Goal: Task Accomplishment & Management: Manage account settings

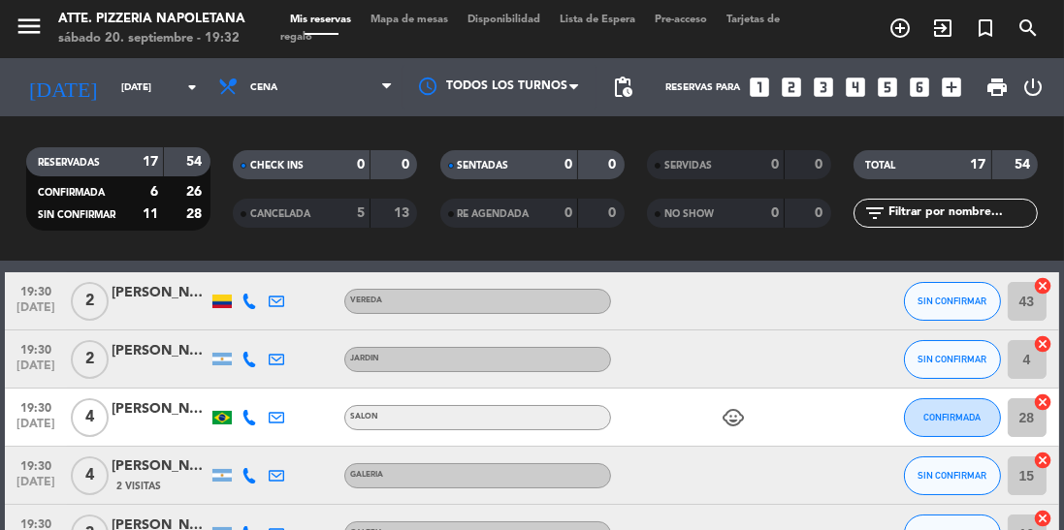
scroll to position [85, 0]
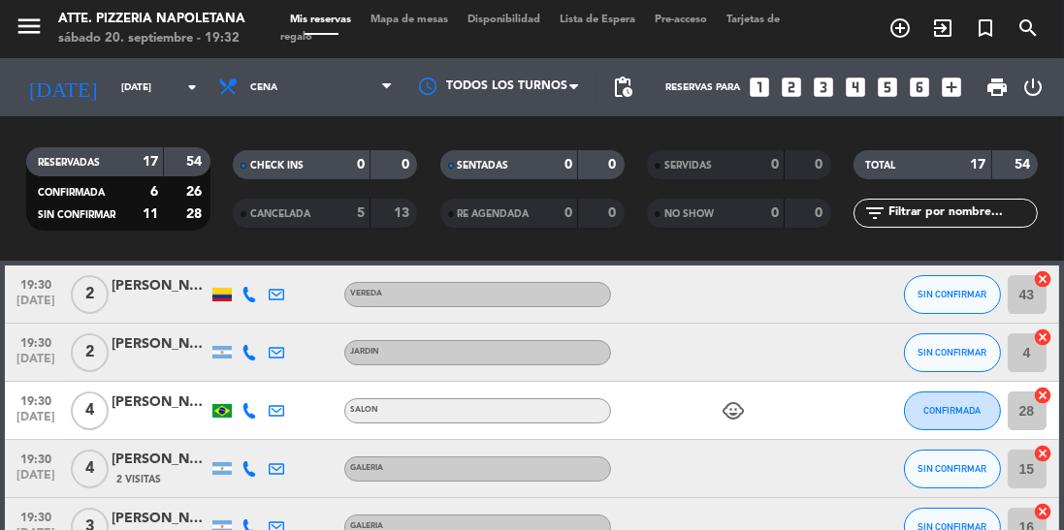
click at [425, 23] on span "Mapa de mesas" at bounding box center [409, 20] width 97 height 11
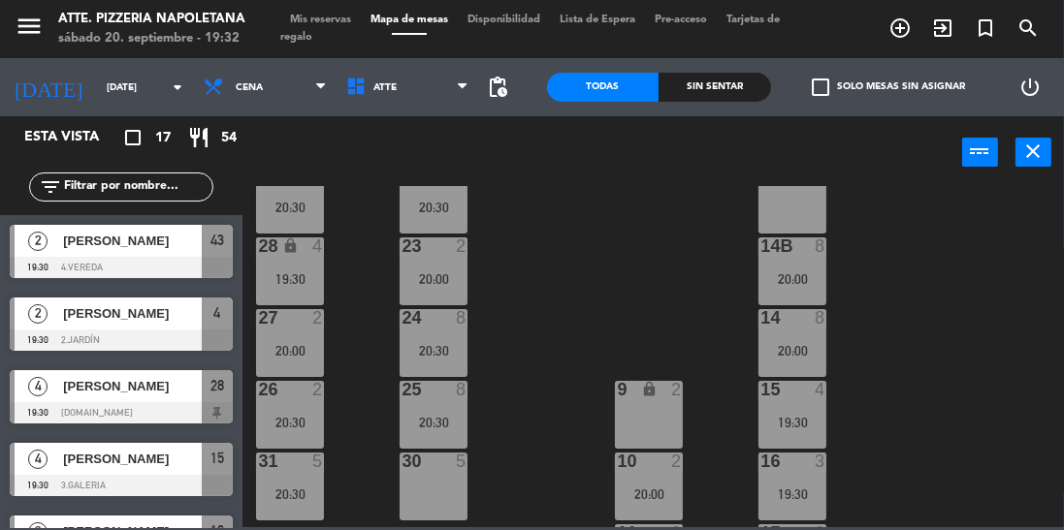
scroll to position [277, 0]
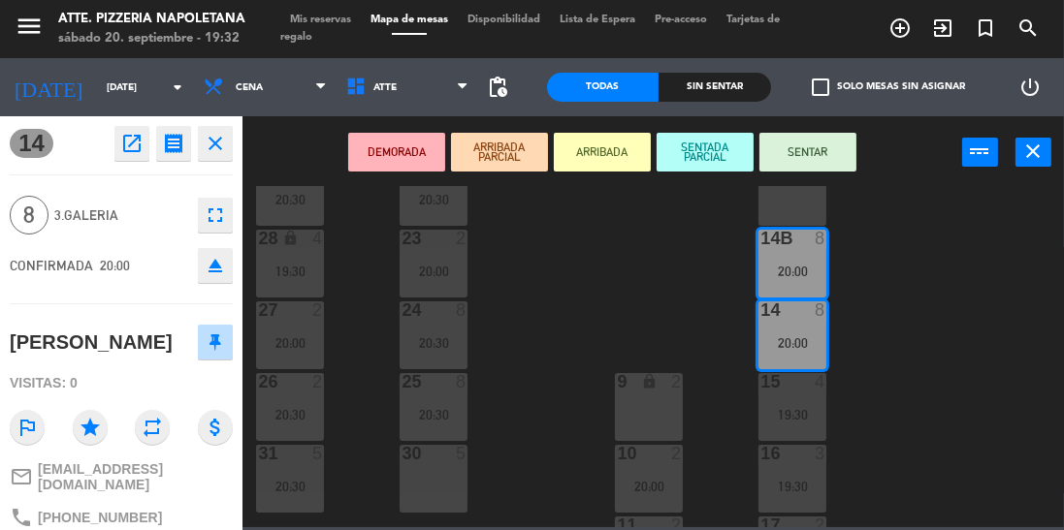
click at [930, 281] on div "43 2 19:30 42 lock 4 41B lock 4 44 2 40 lock 2 12 lock 2 13 lock 2 29 2 20:30 2…" at bounding box center [658, 356] width 811 height 341
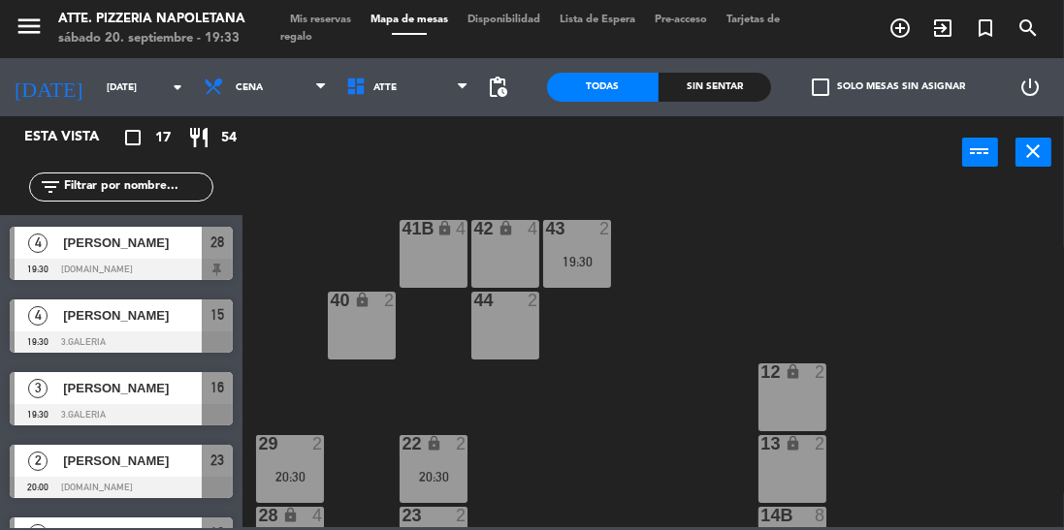
scroll to position [146, 0]
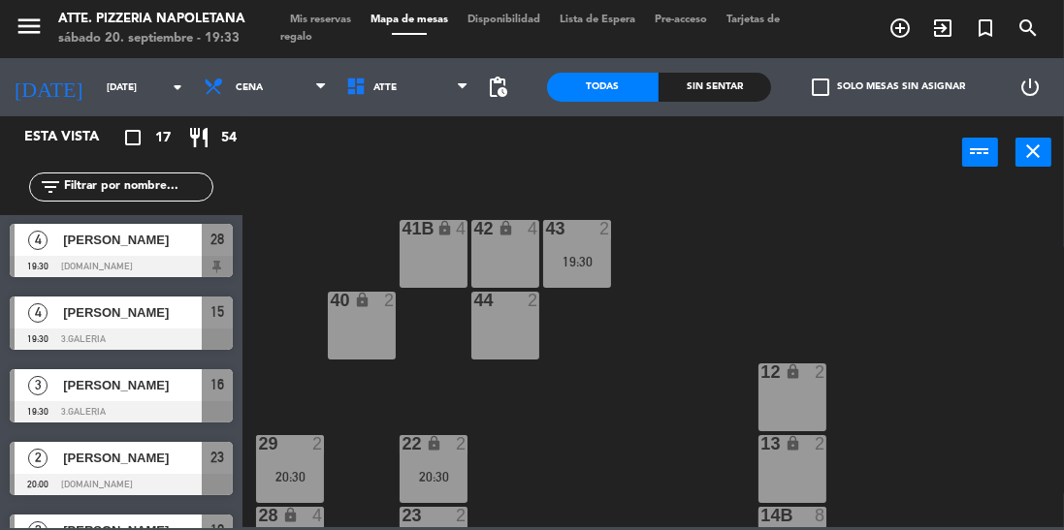
click at [102, 401] on div at bounding box center [121, 411] width 223 height 21
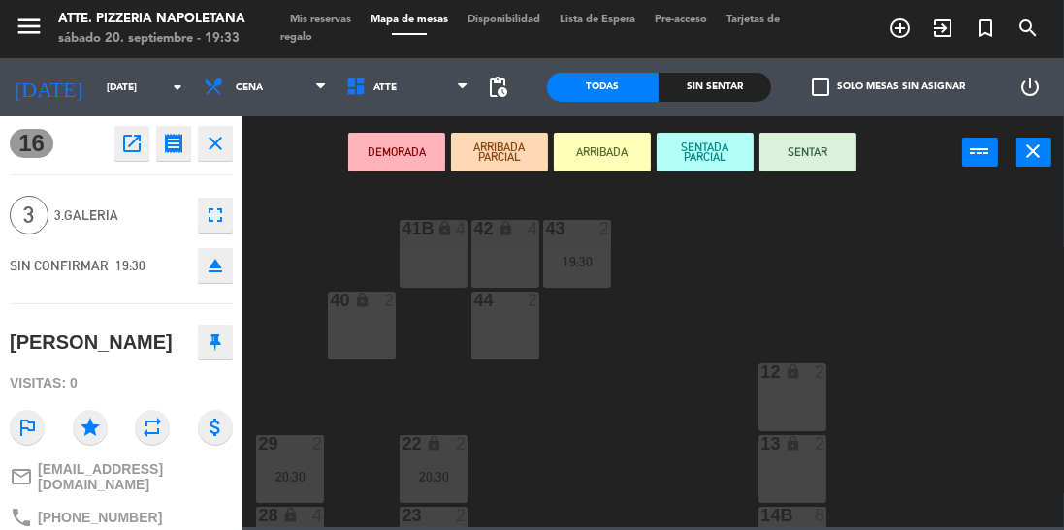
click at [811, 169] on button "SENTAR" at bounding box center [807, 152] width 97 height 39
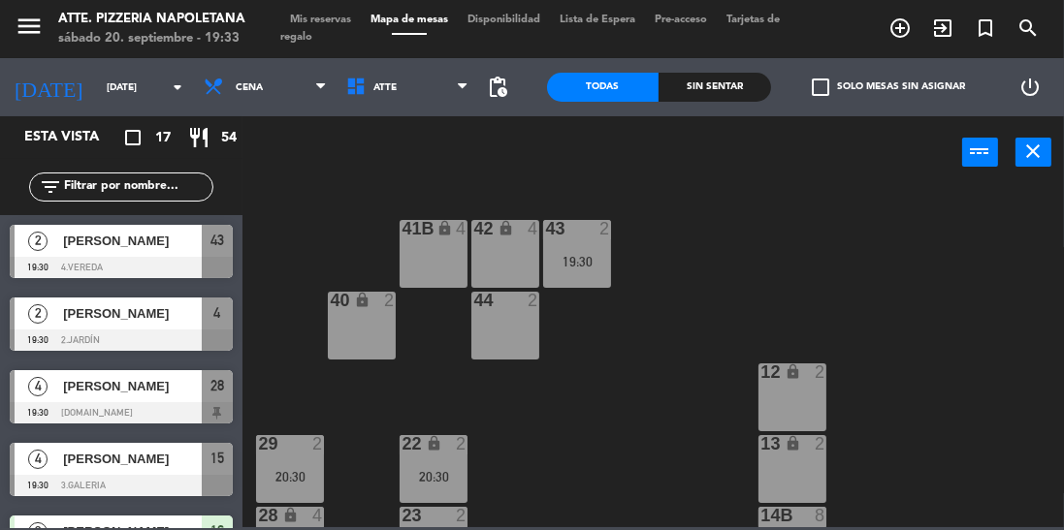
scroll to position [0, 0]
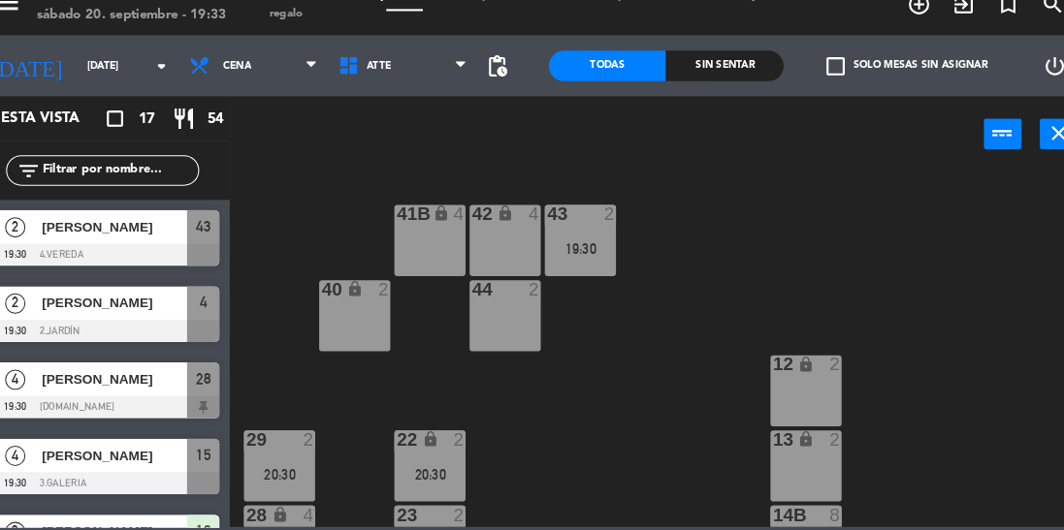
click at [1026, 297] on div "43 2 19:30 42 lock 4 41B lock 4 44 2 40 lock 2 12 lock 2 13 lock 2 29 2 20:30 2…" at bounding box center [658, 356] width 811 height 341
click at [400, 490] on div "22 lock 2 20:30" at bounding box center [434, 469] width 68 height 68
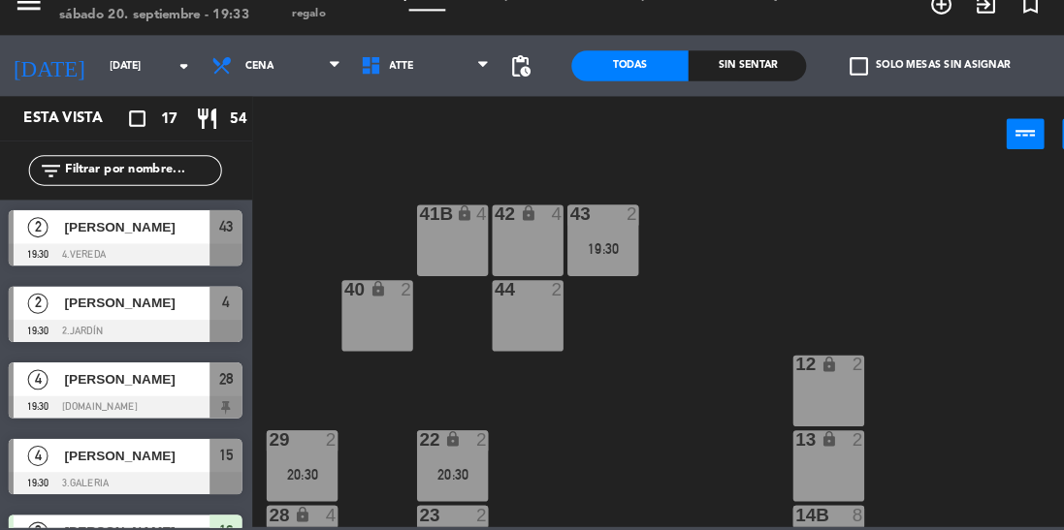
click at [1016, 256] on div "43 2 19:30 42 lock 4 41B lock 4 44 2 40 lock 2 12 lock 2 13 lock 2 29 2 20:30 2…" at bounding box center [658, 356] width 811 height 341
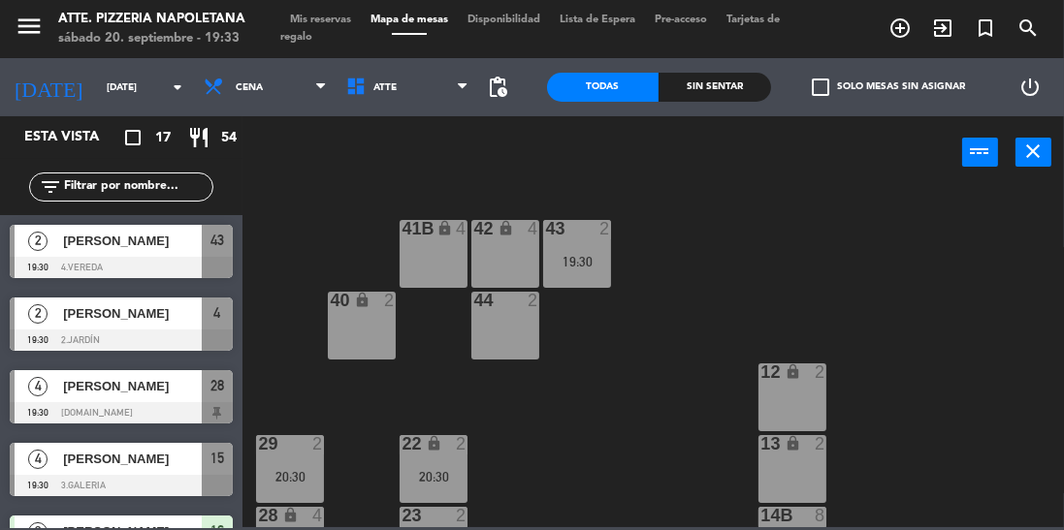
click at [79, 262] on div at bounding box center [121, 267] width 223 height 21
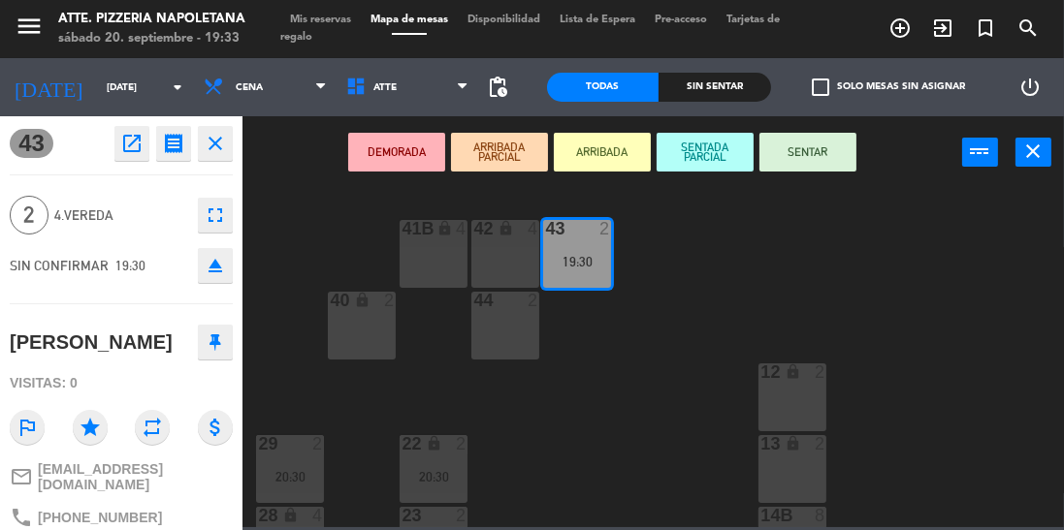
click at [818, 157] on button "SENTAR" at bounding box center [807, 152] width 97 height 39
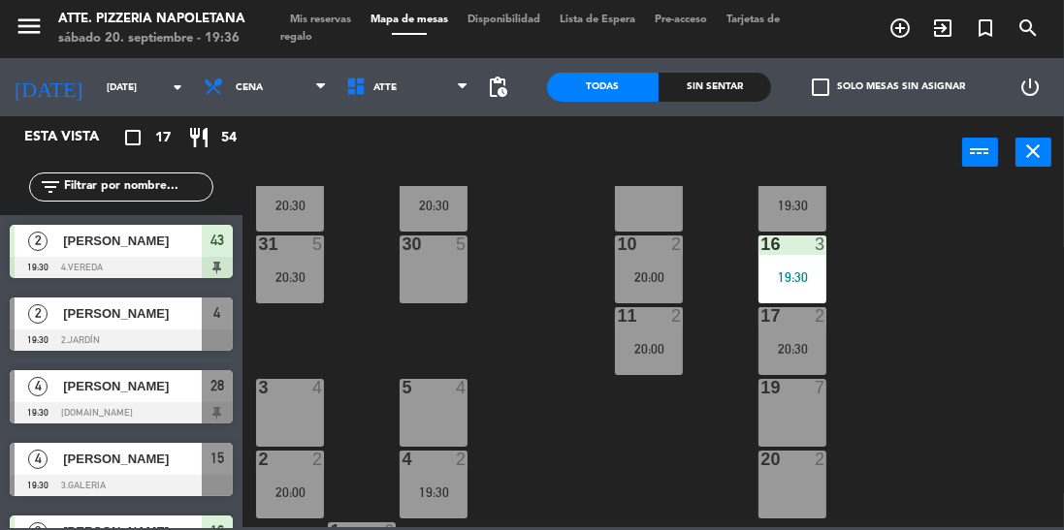
scroll to position [493, 0]
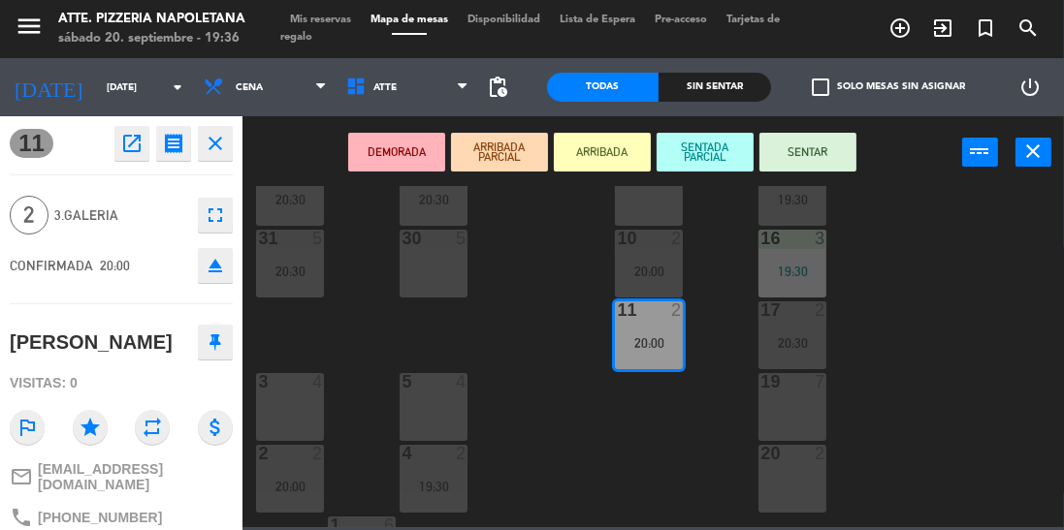
click at [924, 347] on div "43 2 19:30 42 lock 4 41B lock 4 44 2 40 lock 2 12 lock 2 13 lock 2 29 2 20:30 2…" at bounding box center [658, 356] width 811 height 341
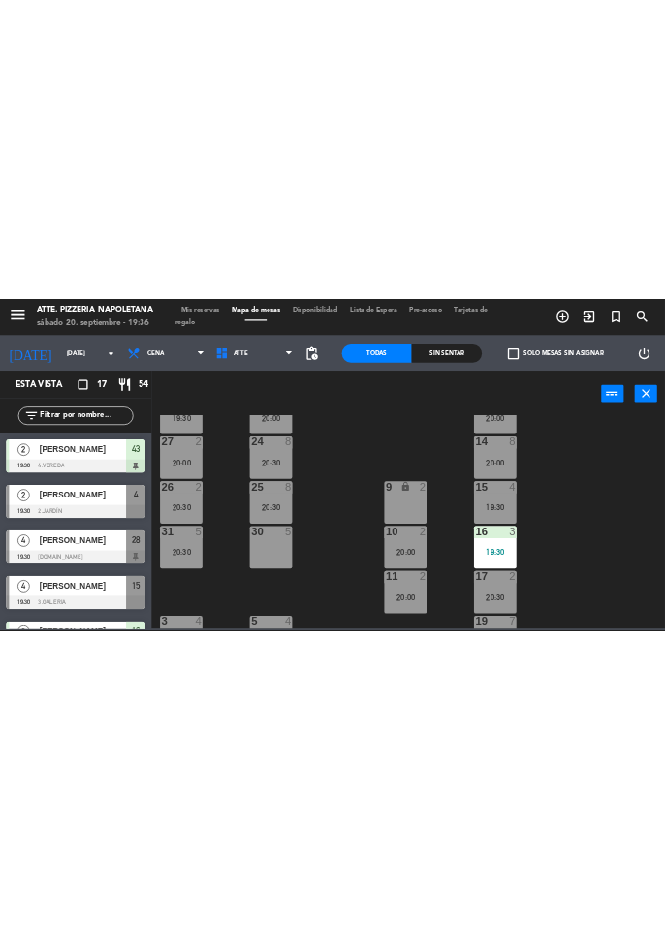
scroll to position [362, 0]
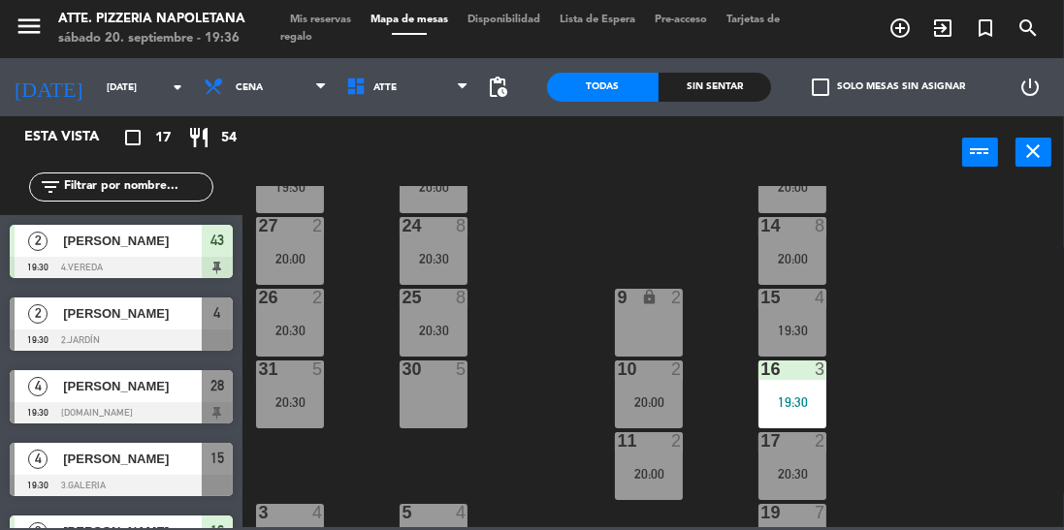
click at [320, 252] on div "20:00" at bounding box center [290, 259] width 68 height 14
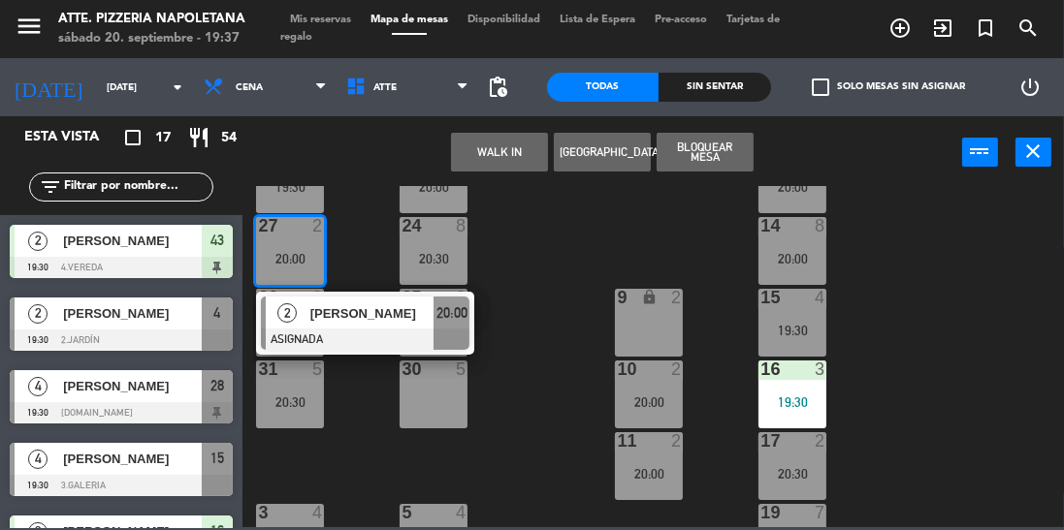
click at [1023, 330] on div "43 2 19:30 42 lock 4 41B lock 4 44 2 40 lock 2 12 lock 2 13 lock 2 29 2 20:30 2…" at bounding box center [658, 356] width 811 height 341
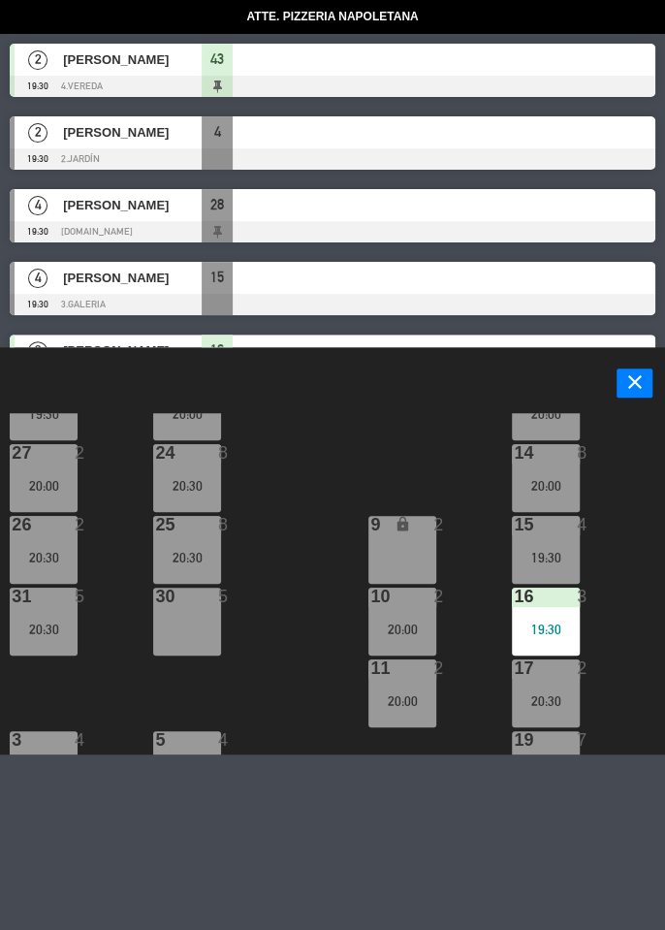
click at [327, 434] on div "43 2 19:30 42 lock 4 41B lock 4 44 2 40 lock 2 12 lock 2 13 lock 2 29 2 20:30 2…" at bounding box center [336, 583] width 658 height 341
click at [44, 529] on div at bounding box center [44, 524] width 32 height 17
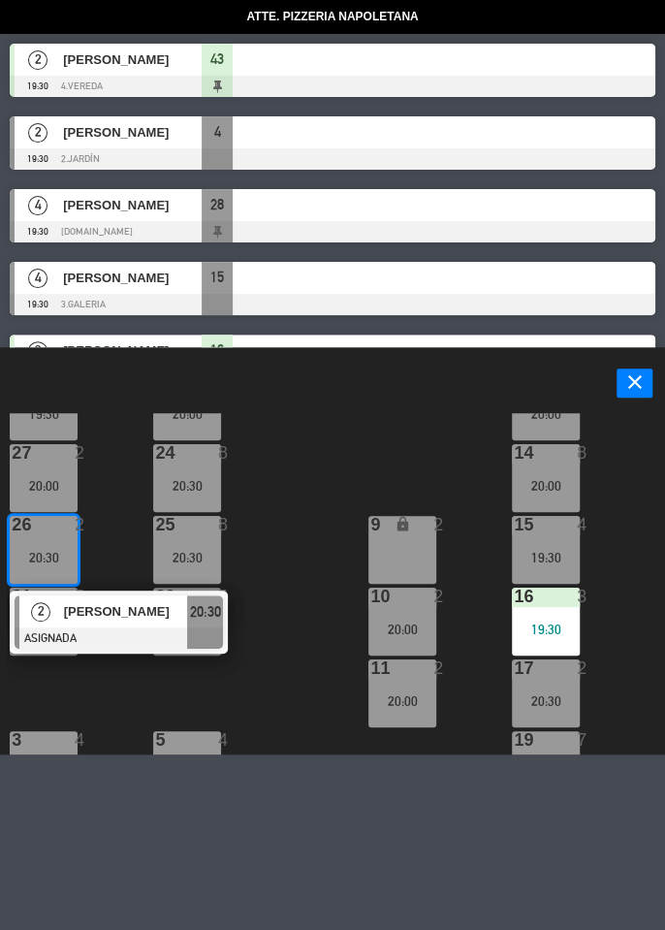
click at [197, 529] on div "25 8 20:30" at bounding box center [187, 550] width 68 height 68
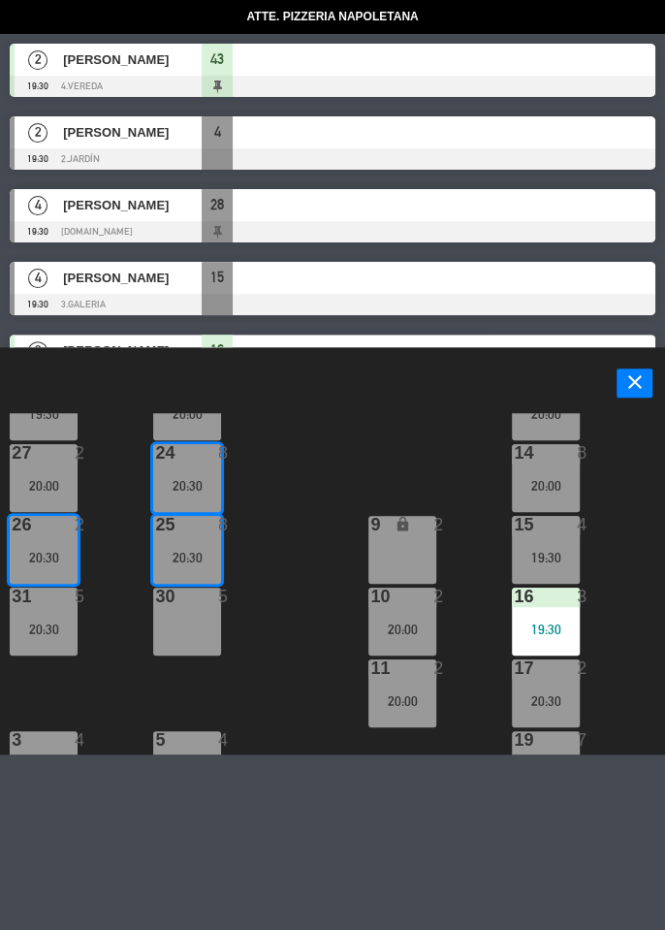
click at [261, 529] on div "43 2 19:30 42 lock 4 41B lock 4 44 2 40 lock 2 12 lock 2 13 lock 2 29 2 20:30 2…" at bounding box center [336, 583] width 658 height 341
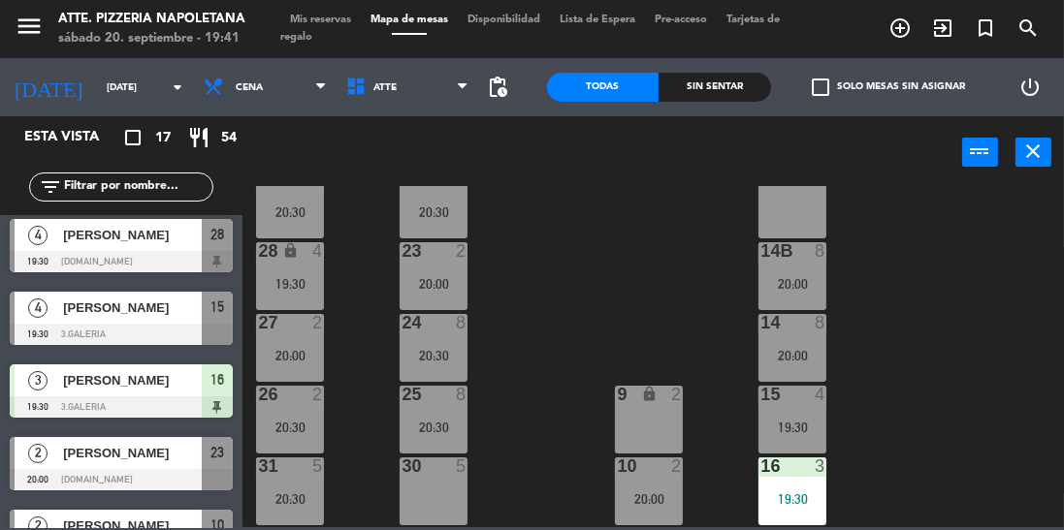
scroll to position [155, 0]
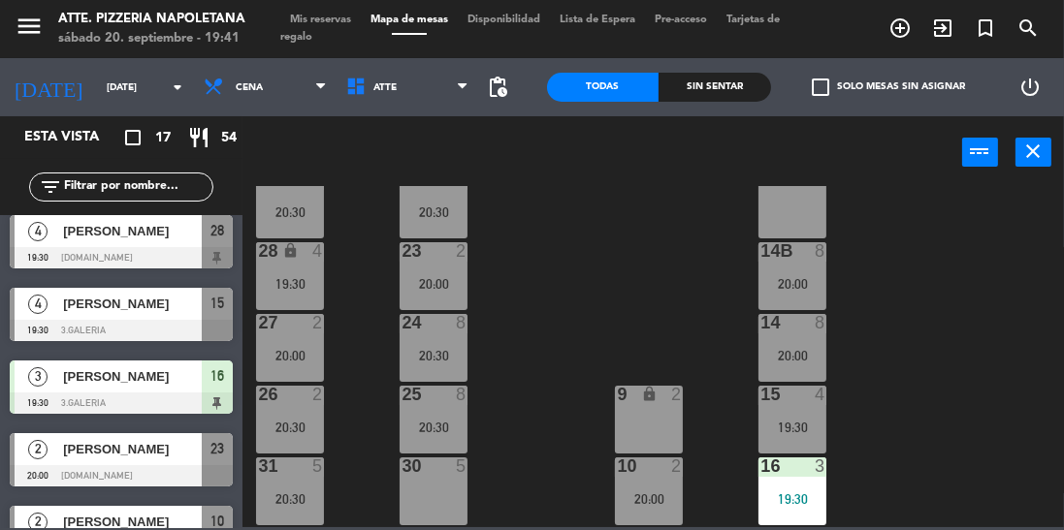
click at [87, 328] on div at bounding box center [121, 330] width 223 height 21
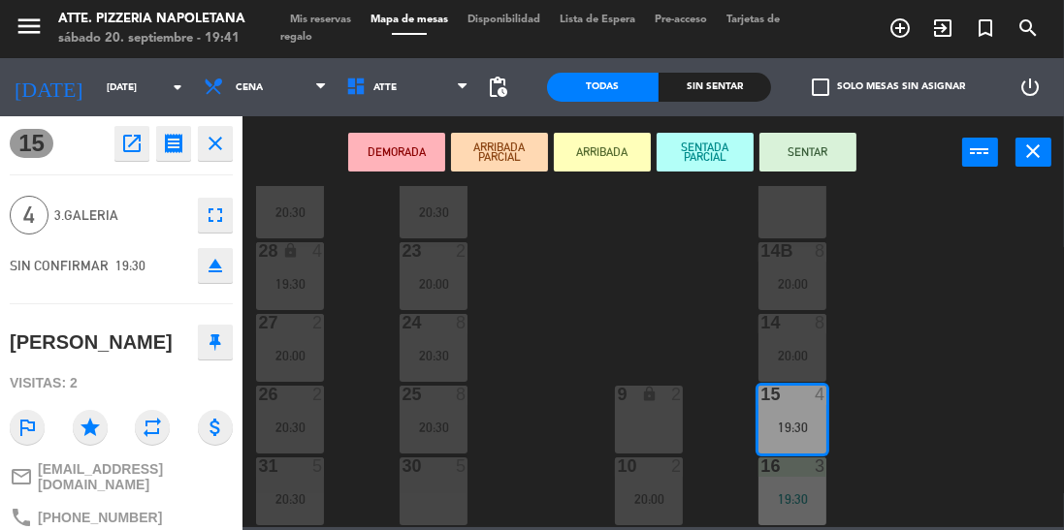
click at [824, 158] on button "SENTAR" at bounding box center [807, 152] width 97 height 39
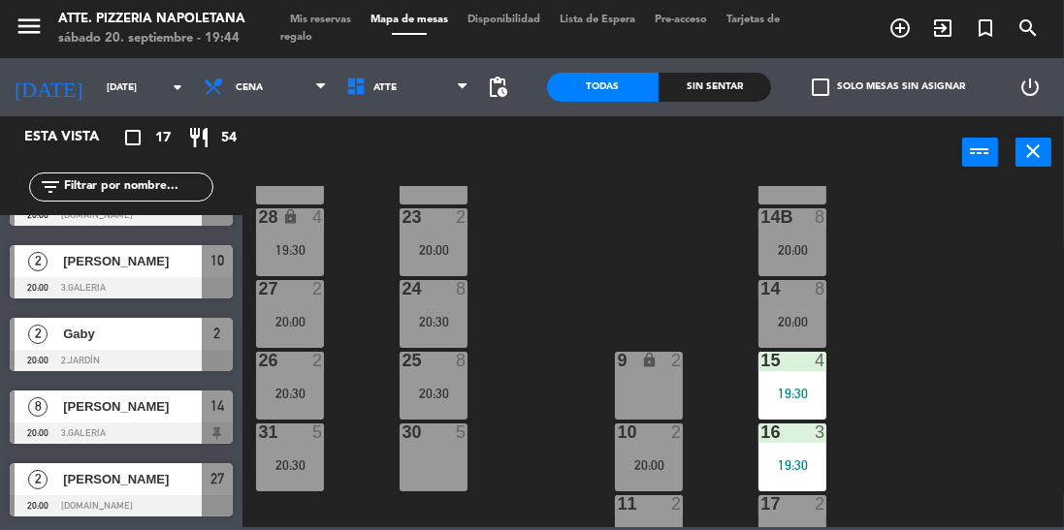
scroll to position [417, 0]
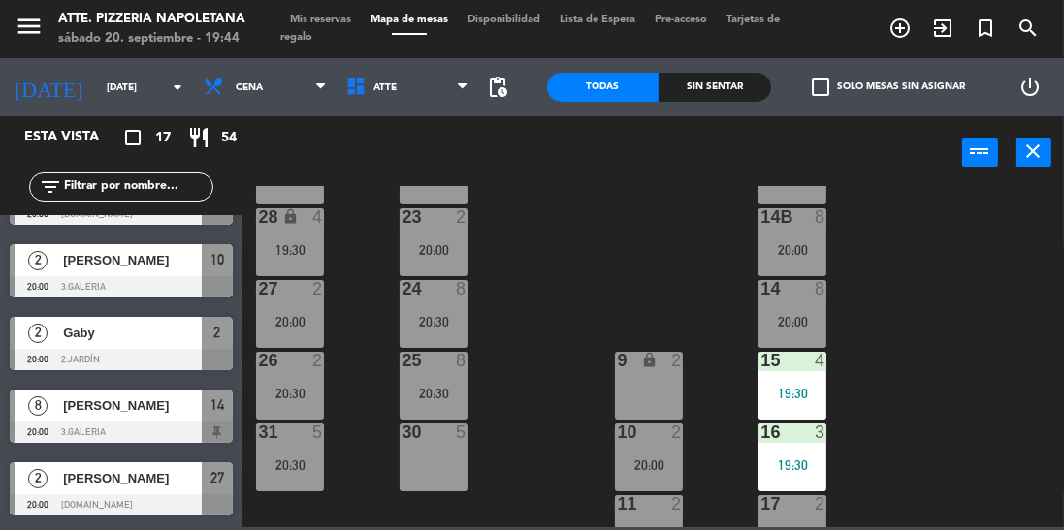
click at [68, 424] on div at bounding box center [121, 432] width 223 height 21
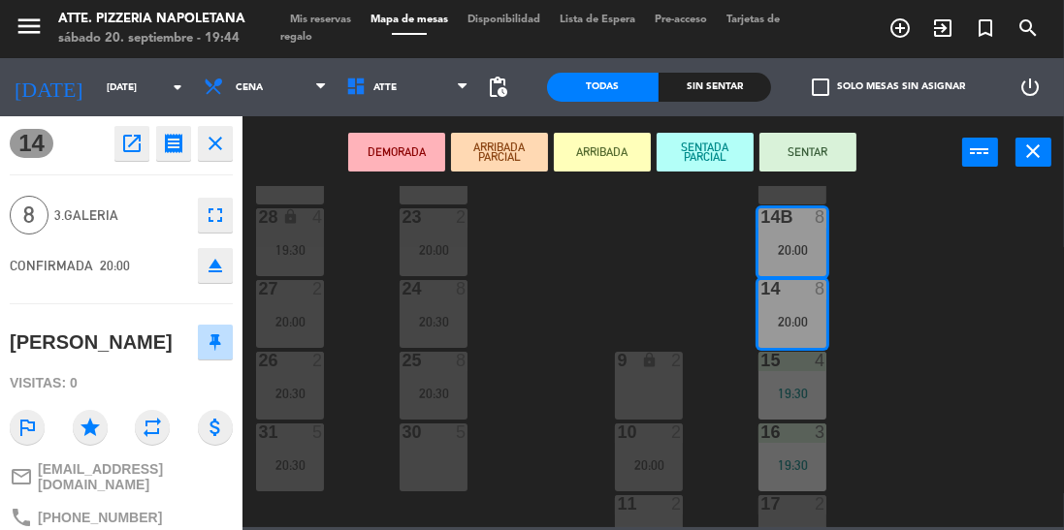
click at [371, 240] on div "43 2 19:30 42 lock 4 41B lock 4 44 2 40 lock 2 12 lock 2 13 lock 2 29 2 20:30 2…" at bounding box center [658, 356] width 811 height 341
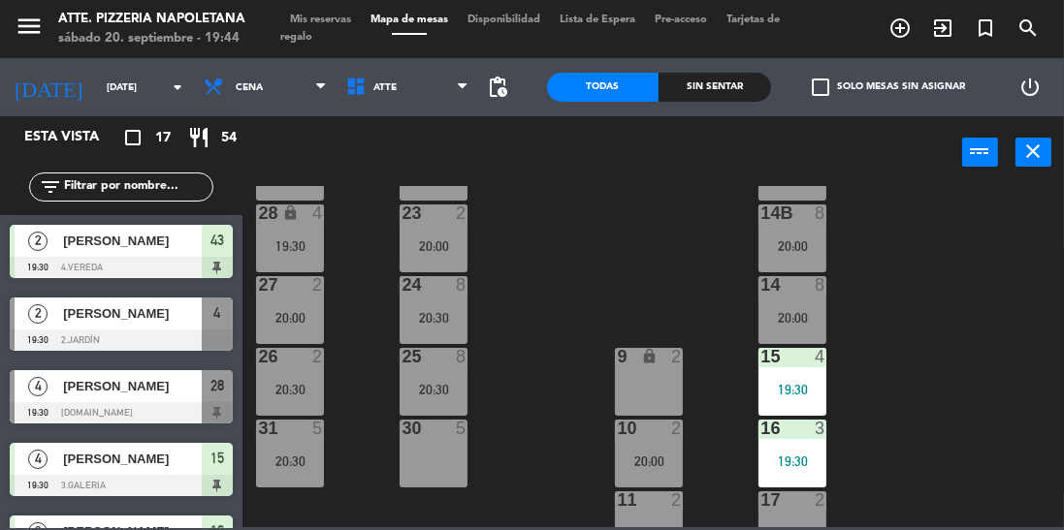
click at [306, 19] on span "Mis reservas" at bounding box center [320, 20] width 80 height 11
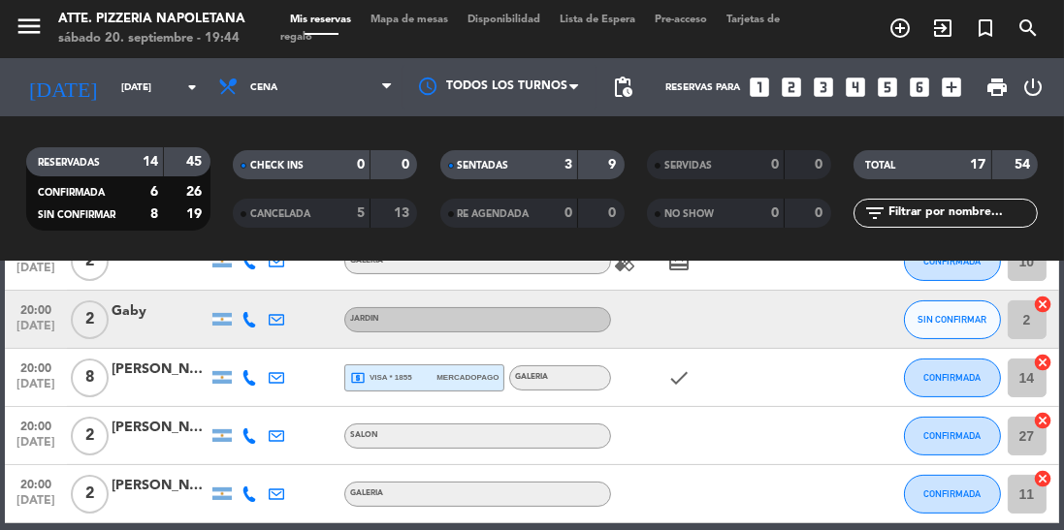
scroll to position [505, 0]
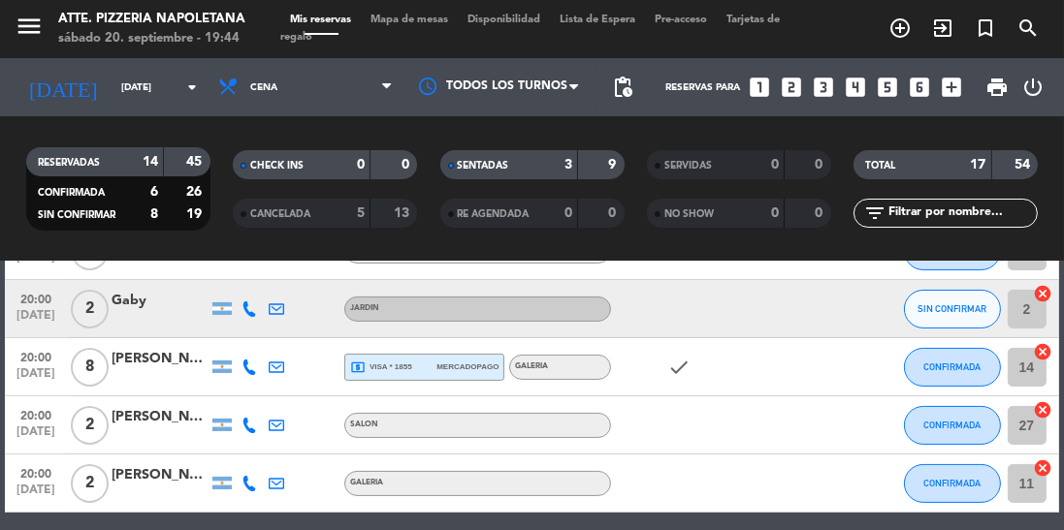
click at [130, 370] on div at bounding box center [160, 378] width 97 height 16
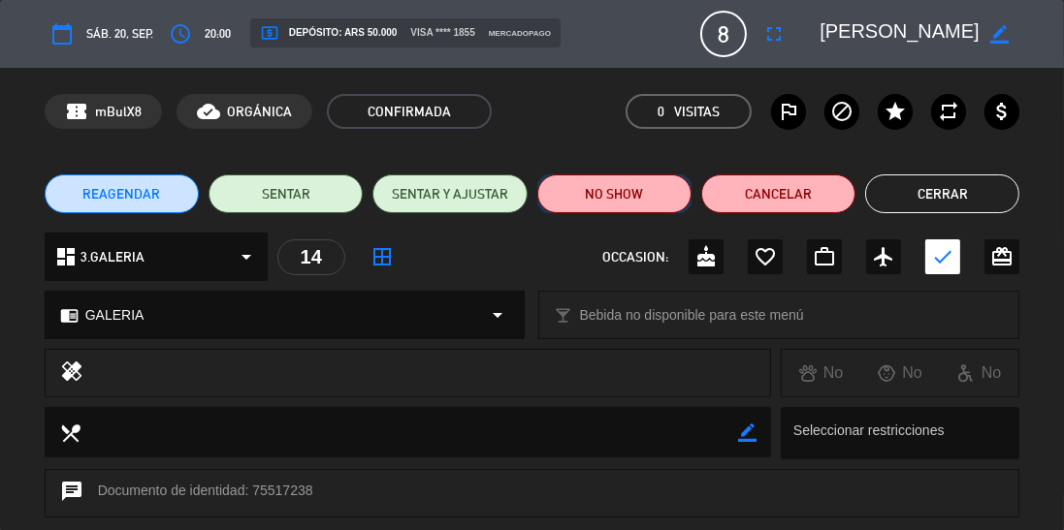
click at [582, 188] on button "NO SHOW" at bounding box center [614, 194] width 154 height 39
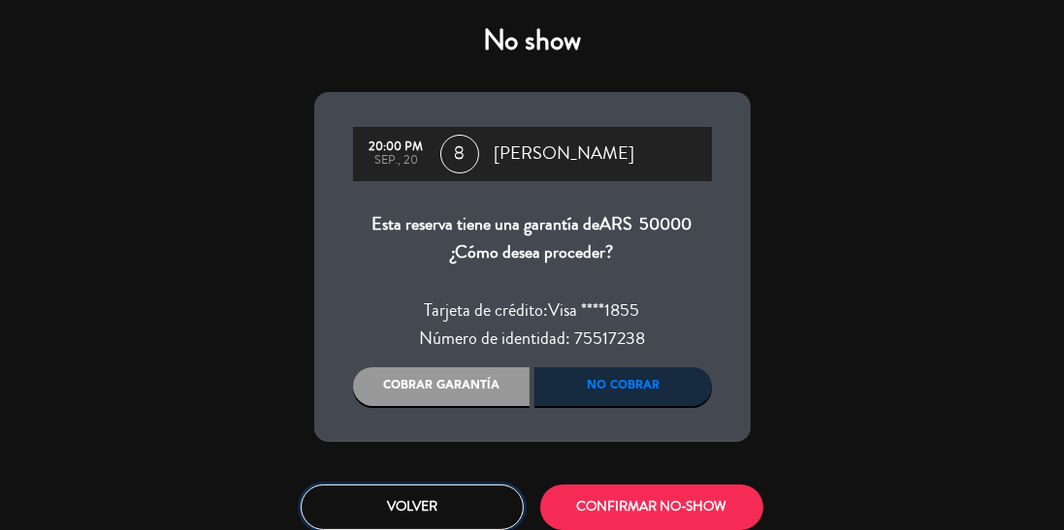
click at [433, 491] on button "Volver" at bounding box center [412, 508] width 223 height 46
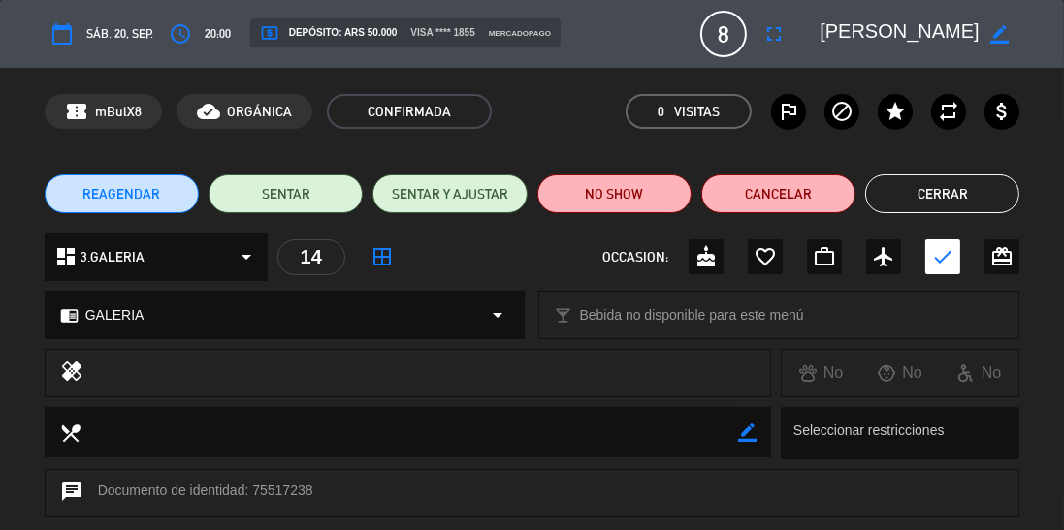
click at [902, 194] on button "Cerrar" at bounding box center [942, 194] width 154 height 39
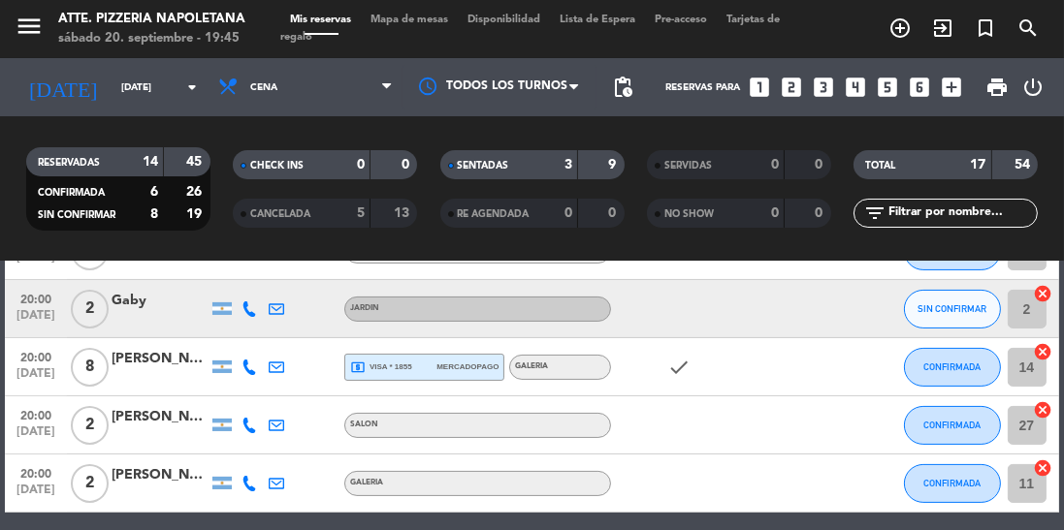
click at [106, 522] on div "19:30 [DATE] 2 [PERSON_NAME] SENTADA 43 cancel 19:30 [DATE] 2 [PERSON_NAME] JAR…" at bounding box center [531, 367] width 1053 height 1043
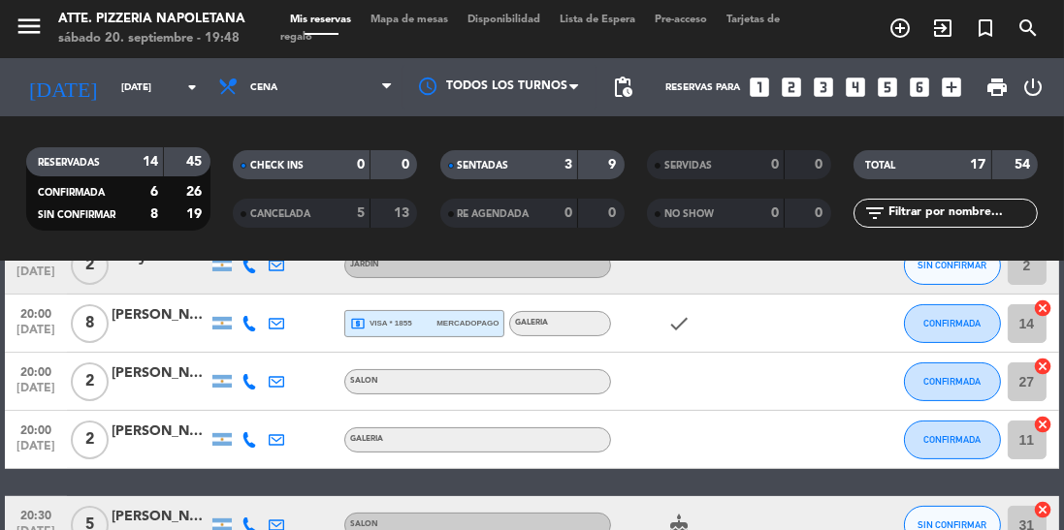
scroll to position [557, 0]
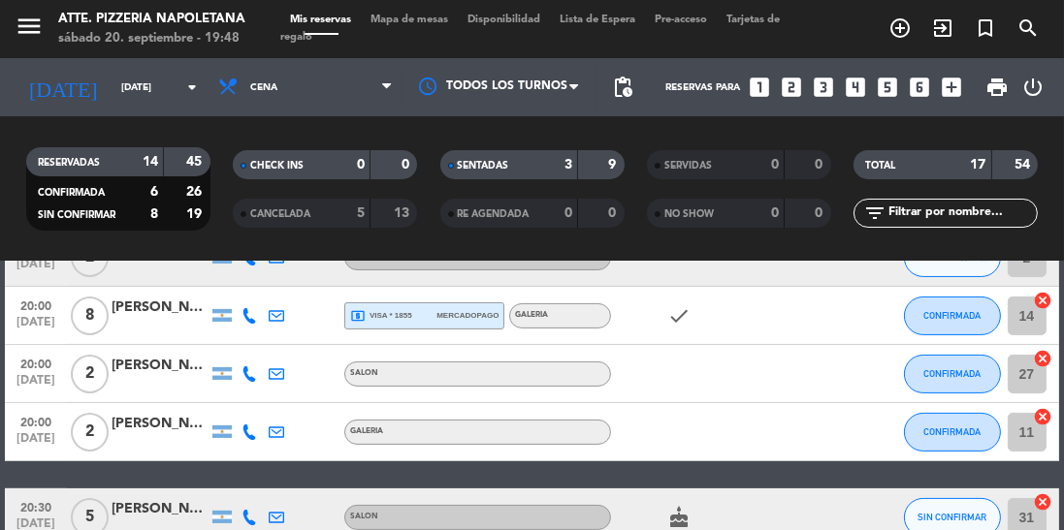
click at [132, 324] on div at bounding box center [160, 327] width 97 height 16
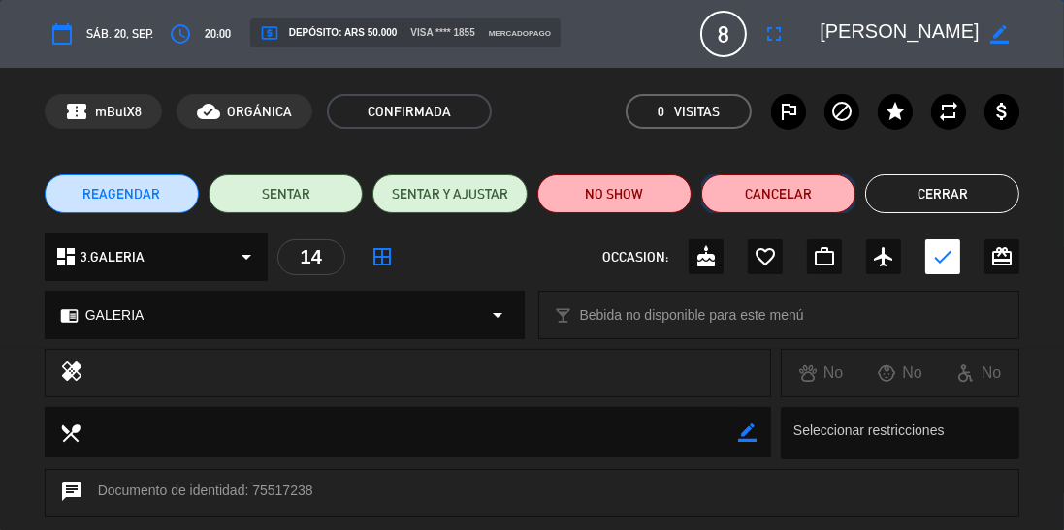
click at [780, 181] on button "Cancelar" at bounding box center [778, 194] width 154 height 39
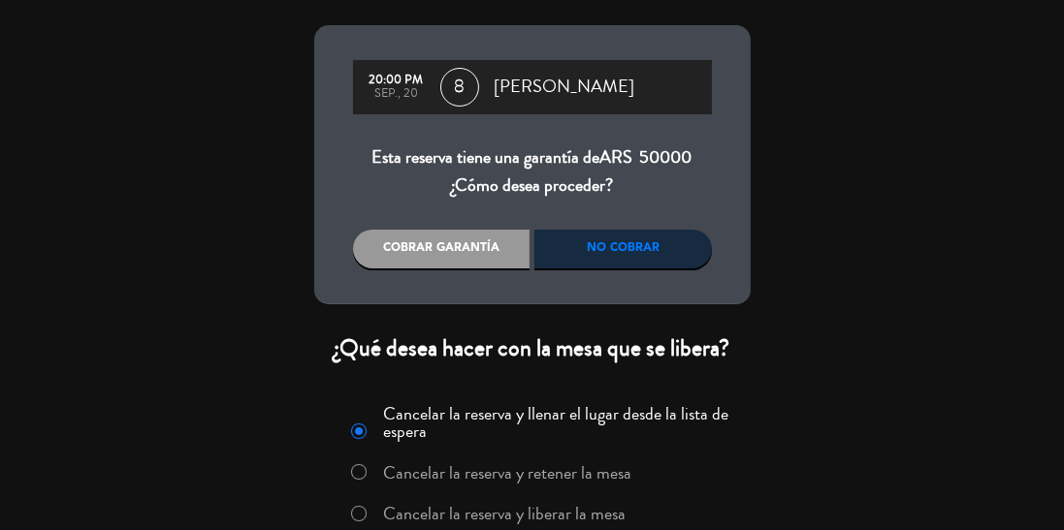
scroll to position [81, 0]
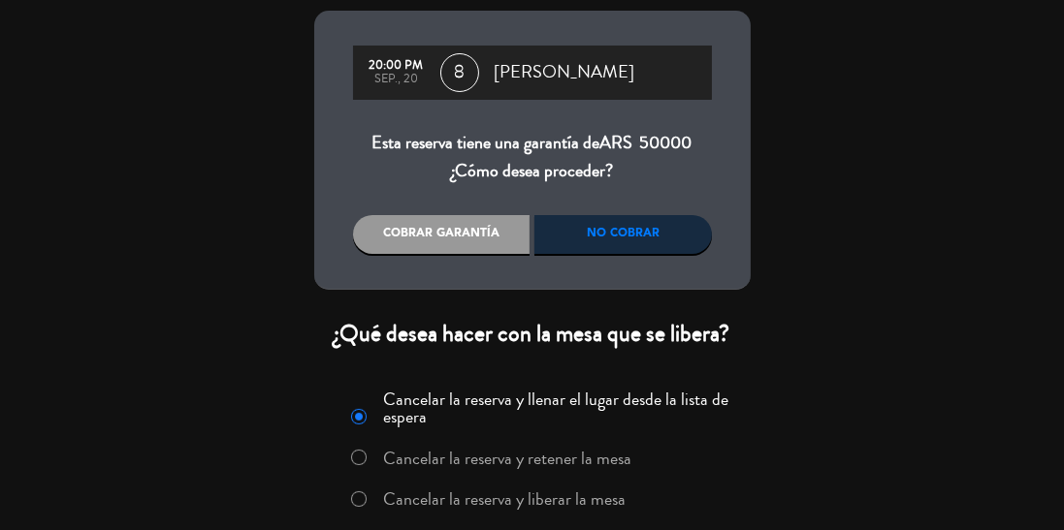
click at [667, 235] on div "No cobrar" at bounding box center [622, 234] width 177 height 39
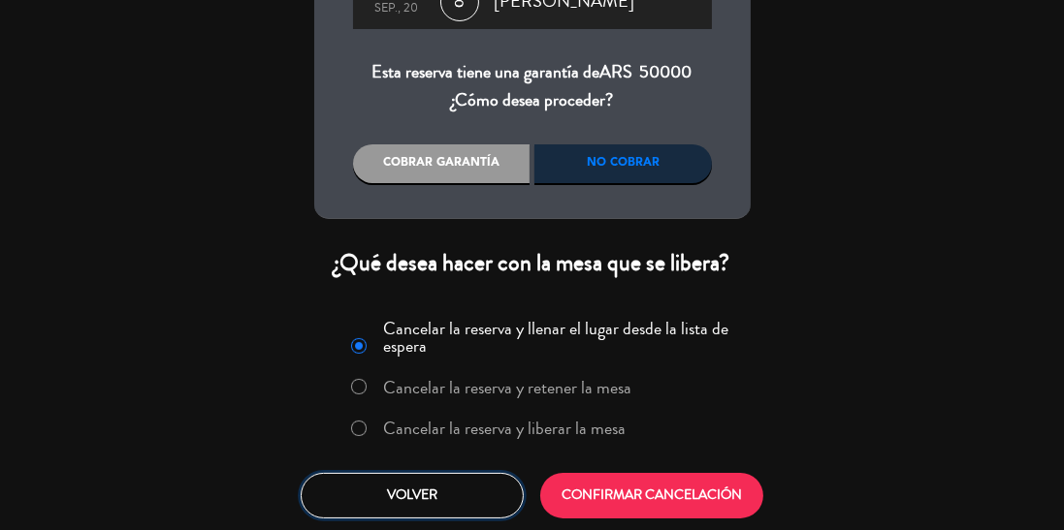
click at [445, 509] on button "Volver" at bounding box center [412, 496] width 223 height 46
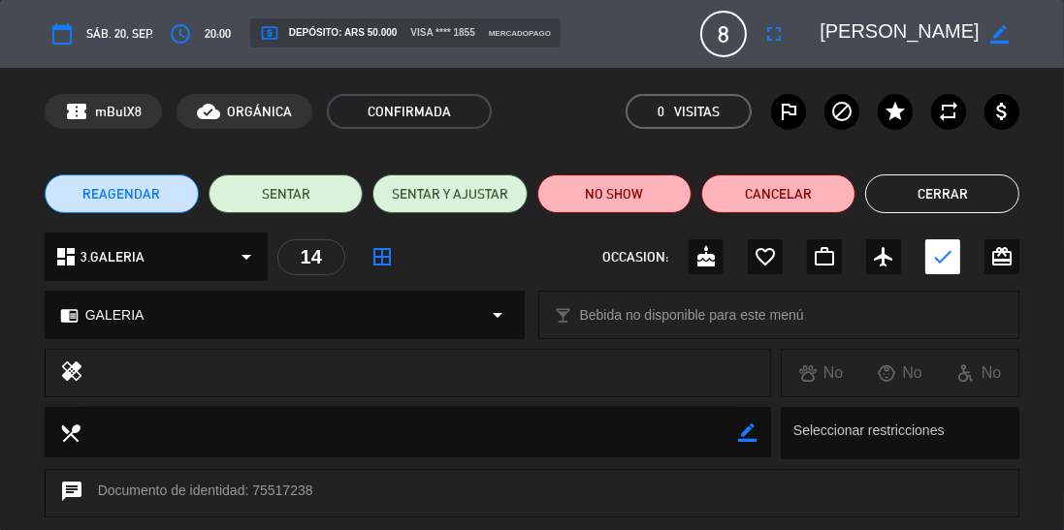
click at [962, 202] on button "Cerrar" at bounding box center [942, 194] width 154 height 39
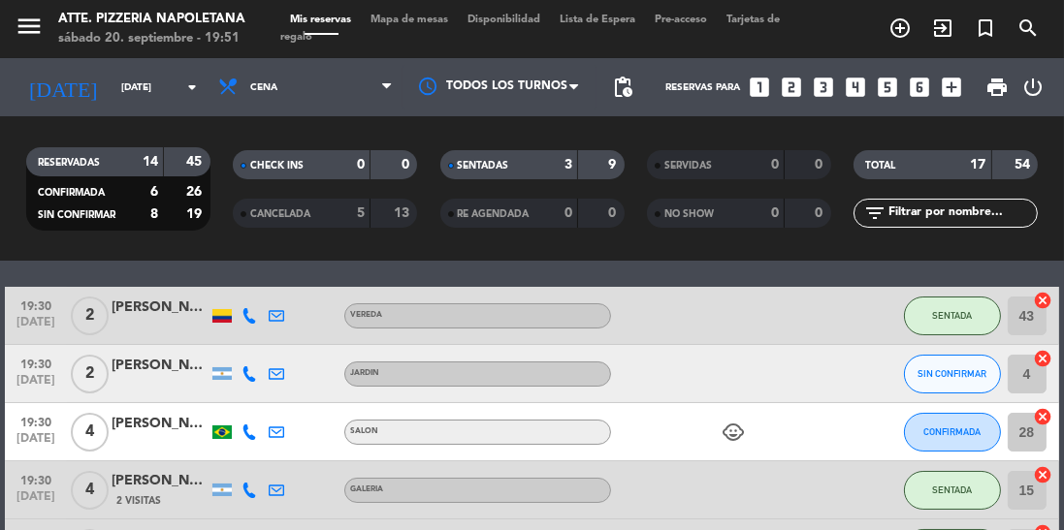
scroll to position [70, 0]
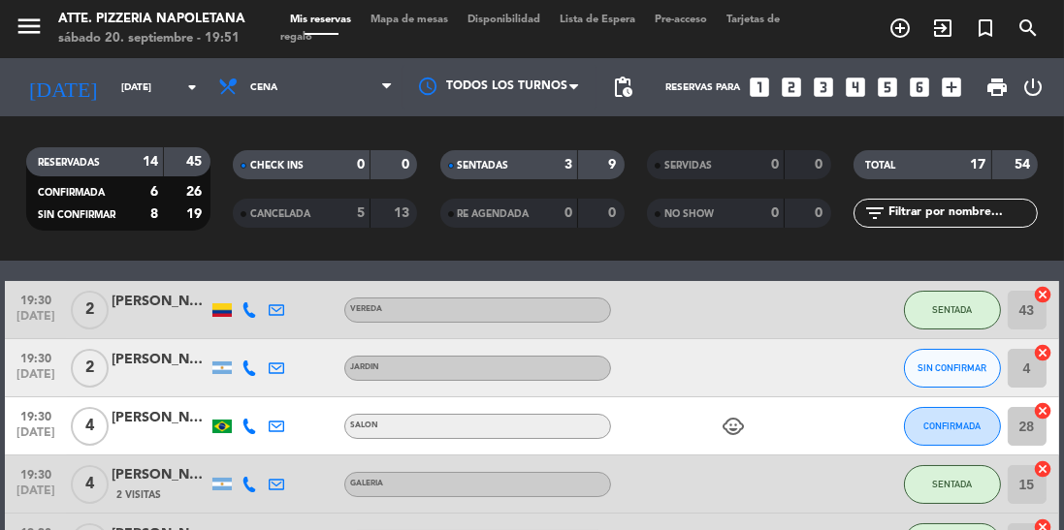
click at [427, 16] on span "Mapa de mesas" at bounding box center [409, 20] width 97 height 11
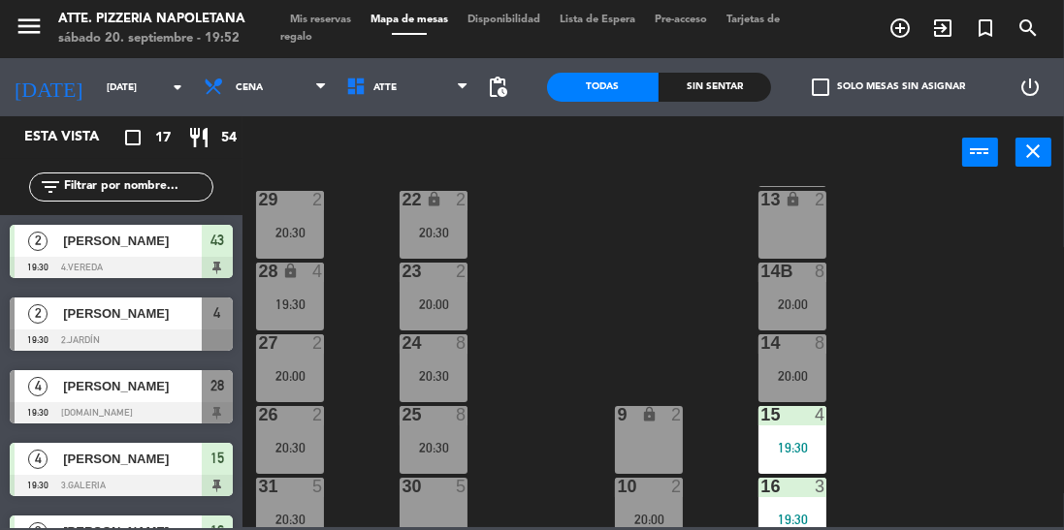
scroll to position [248, 0]
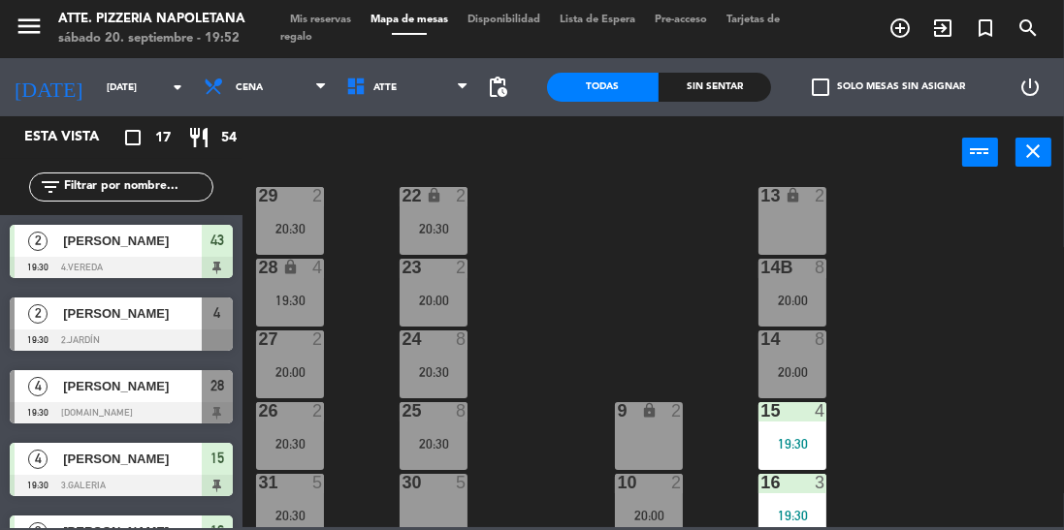
click at [355, 16] on span "Mis reservas" at bounding box center [320, 20] width 80 height 11
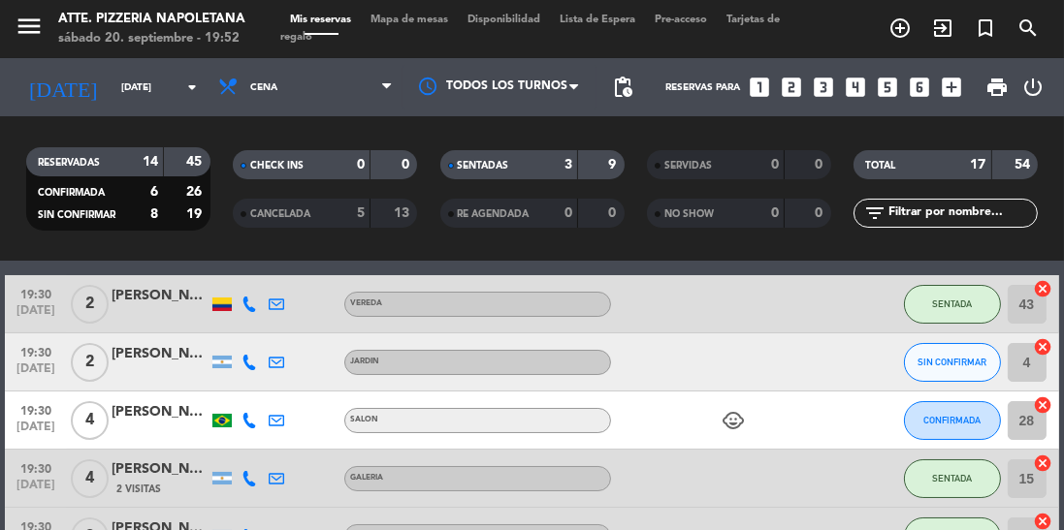
scroll to position [84, 0]
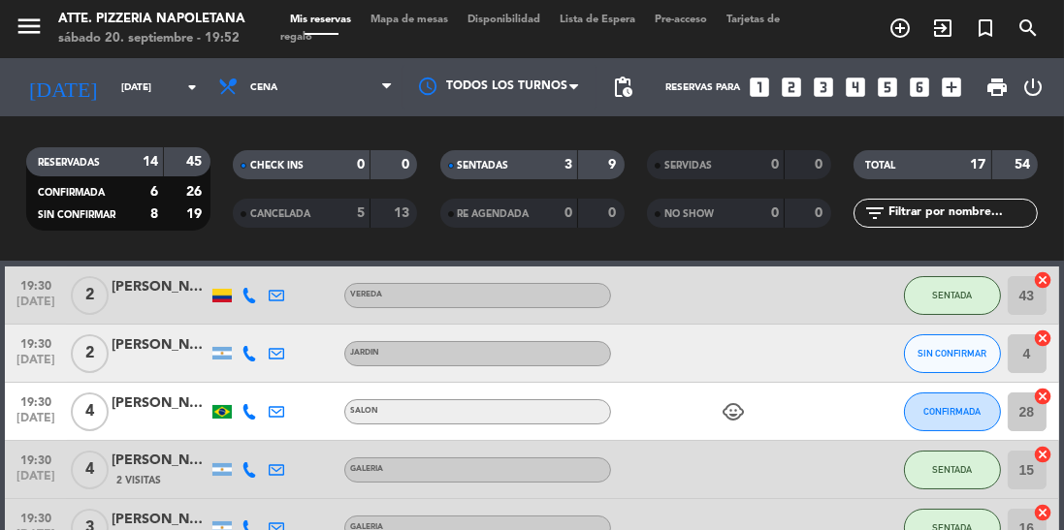
click at [155, 413] on div "[PERSON_NAME]" at bounding box center [160, 404] width 97 height 22
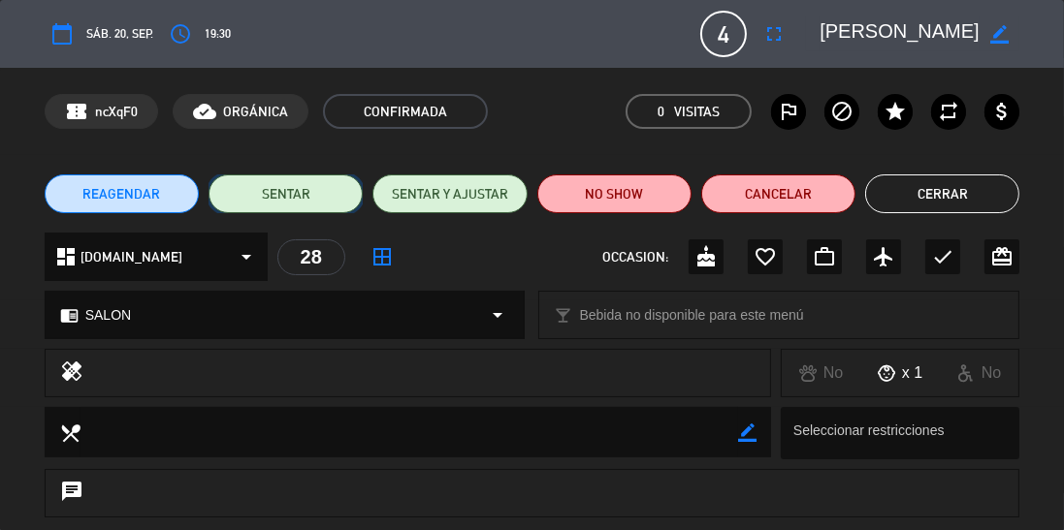
click at [312, 188] on button "SENTAR" at bounding box center [285, 194] width 154 height 39
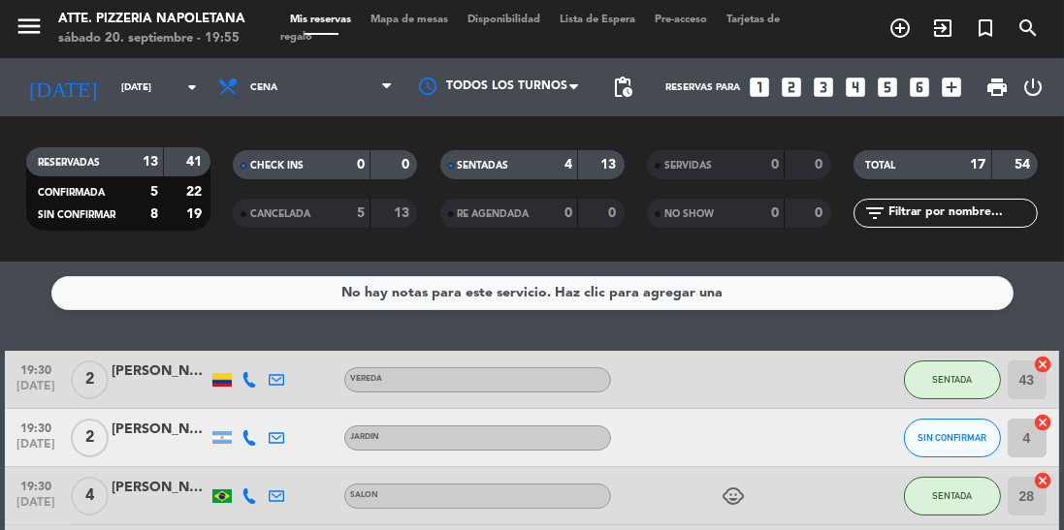
scroll to position [20, 0]
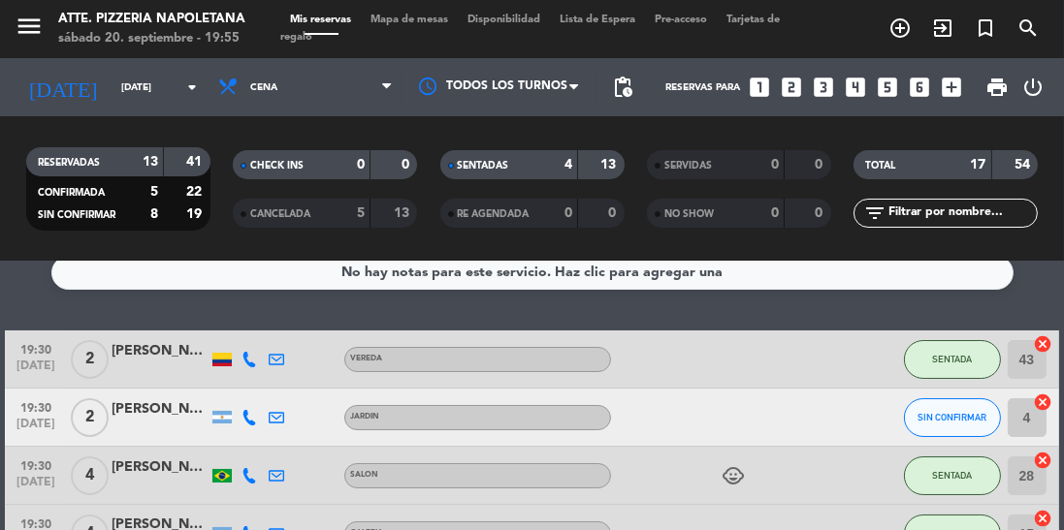
click at [420, 15] on span "Mapa de mesas" at bounding box center [409, 20] width 97 height 11
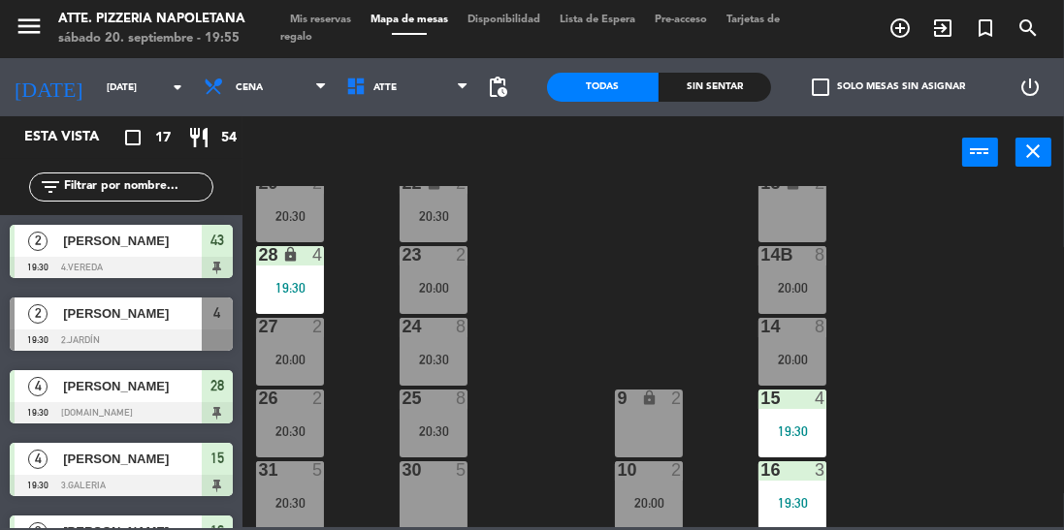
scroll to position [248, 0]
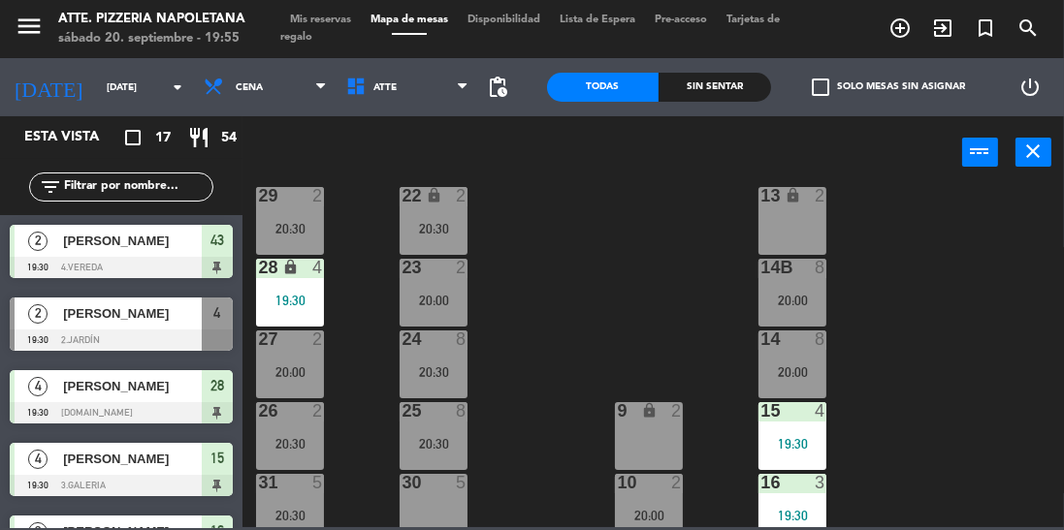
click at [294, 213] on div "29 2 20:30" at bounding box center [290, 221] width 68 height 68
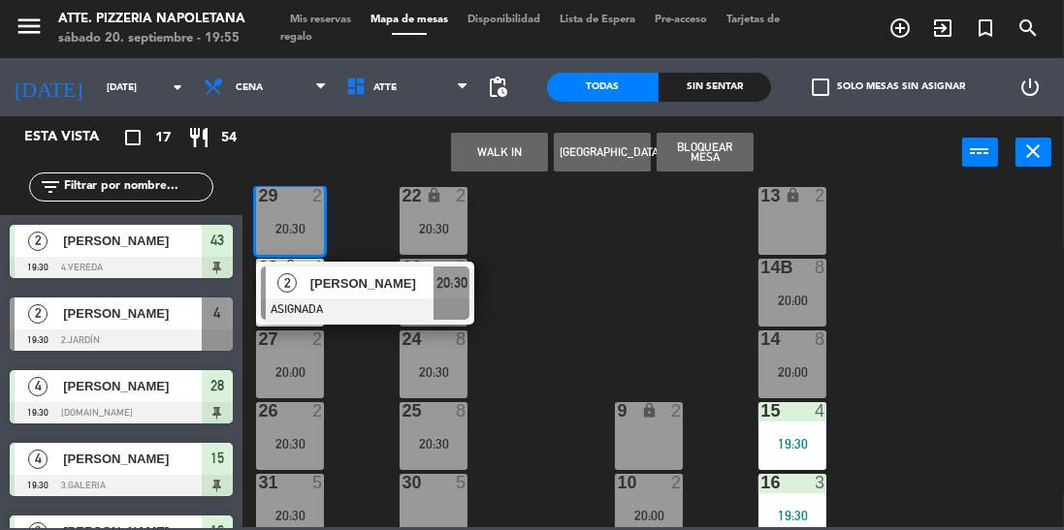
click at [428, 495] on div "30 5" at bounding box center [434, 508] width 68 height 68
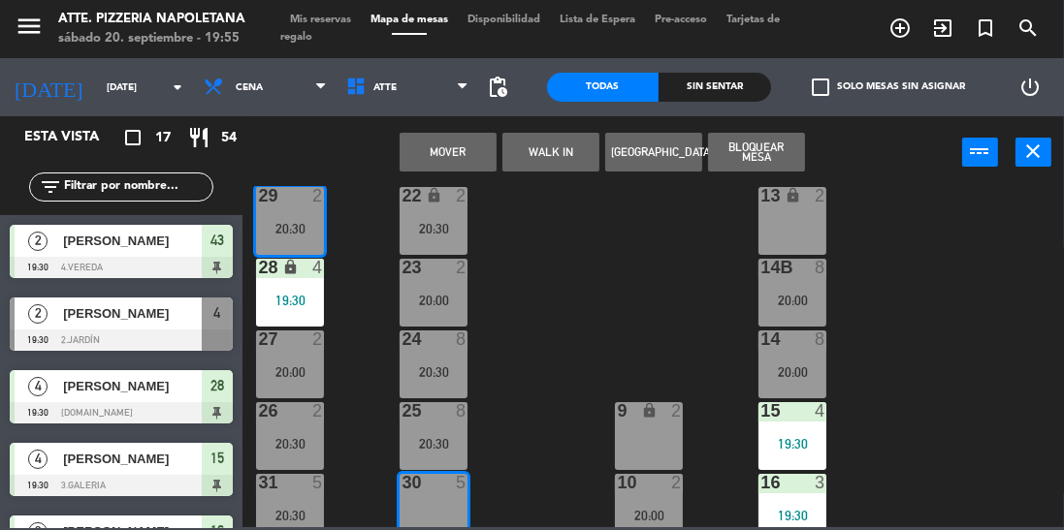
click at [419, 148] on button "Mover" at bounding box center [448, 152] width 97 height 39
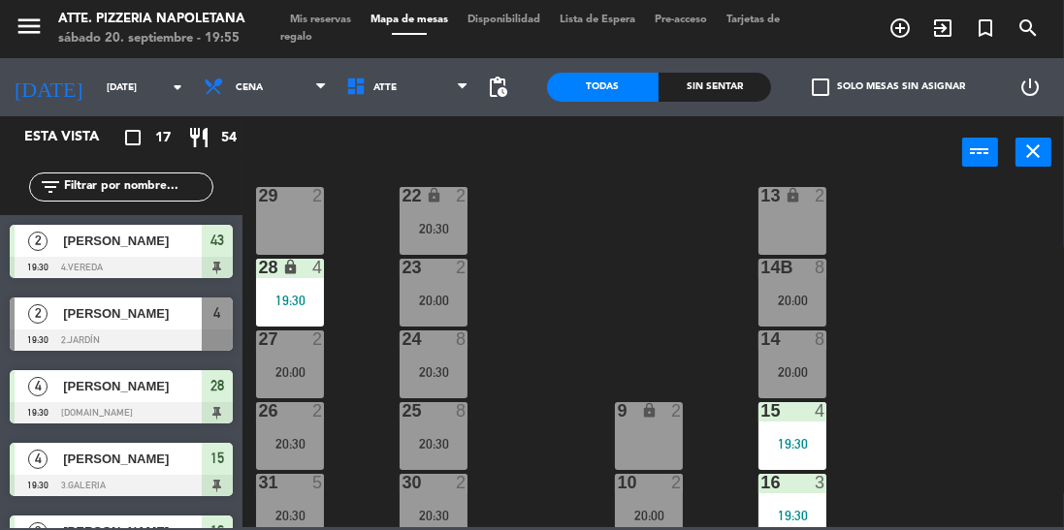
click at [301, 363] on div "27 2 20:00" at bounding box center [290, 365] width 68 height 68
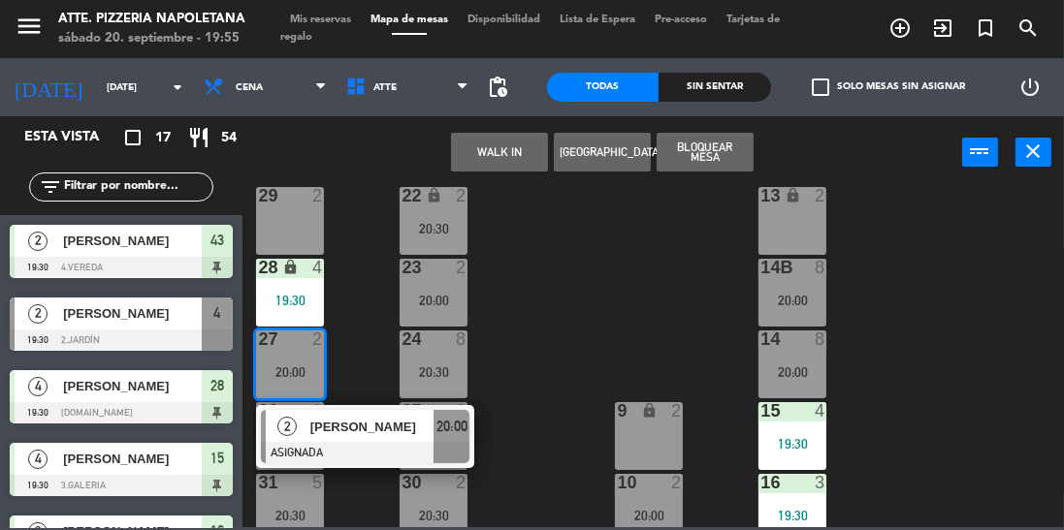
click at [640, 420] on div "lock" at bounding box center [649, 411] width 32 height 18
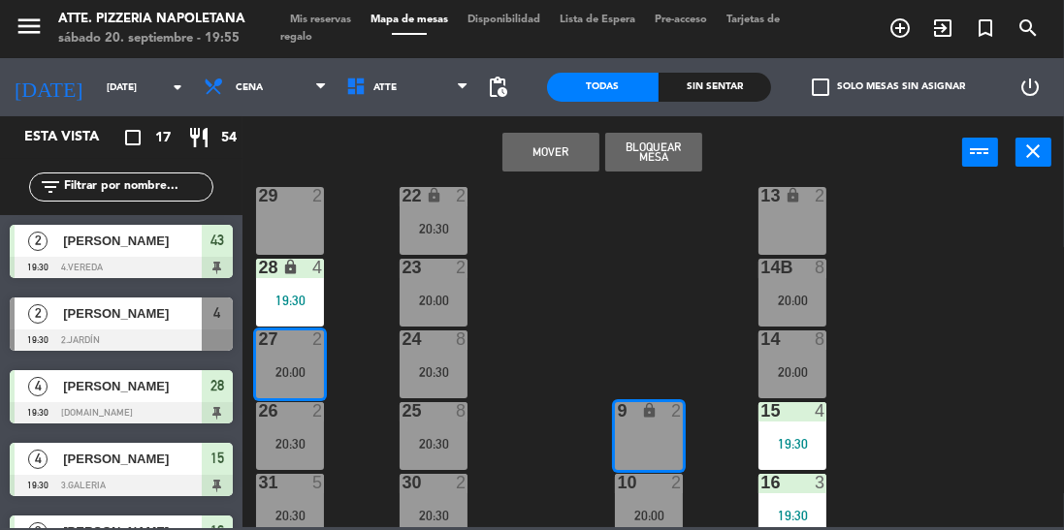
click at [524, 146] on button "Mover" at bounding box center [550, 152] width 97 height 39
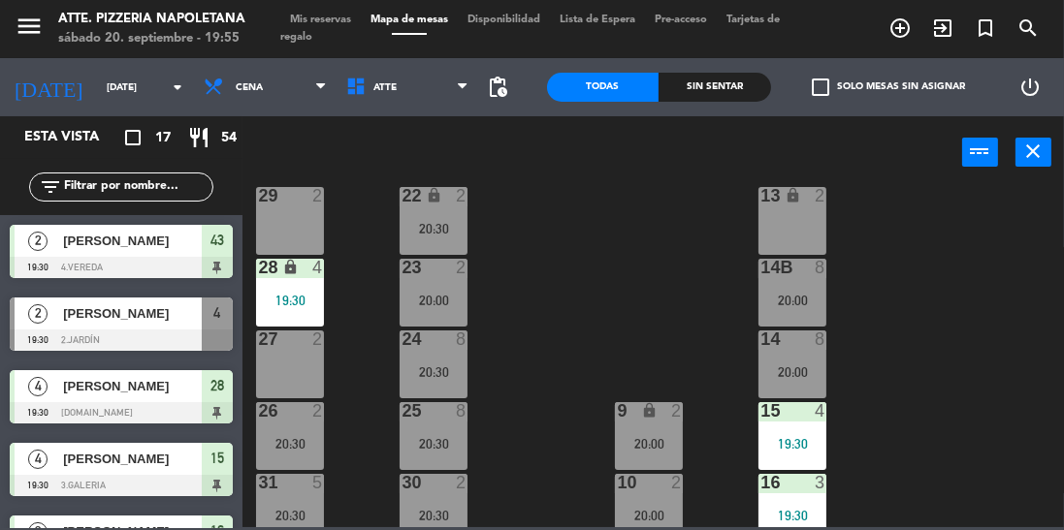
click at [293, 297] on div "19:30" at bounding box center [290, 301] width 68 height 14
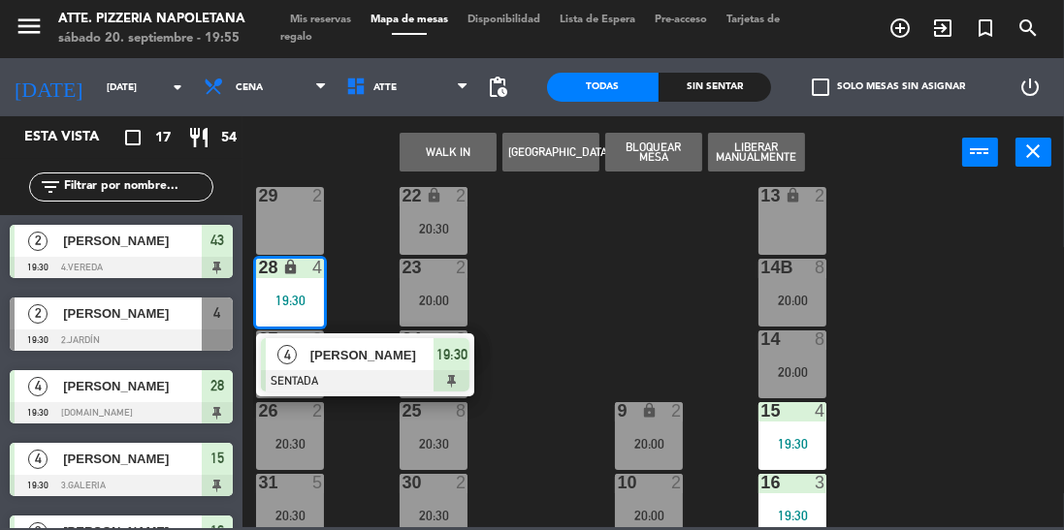
click at [285, 360] on span "4" at bounding box center [286, 354] width 19 height 19
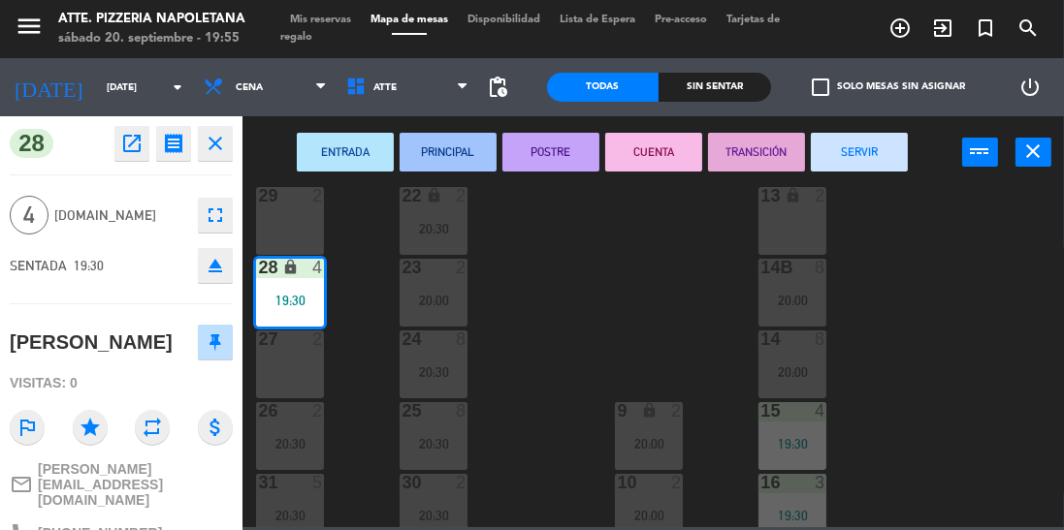
click at [290, 364] on div "27 2" at bounding box center [290, 365] width 68 height 68
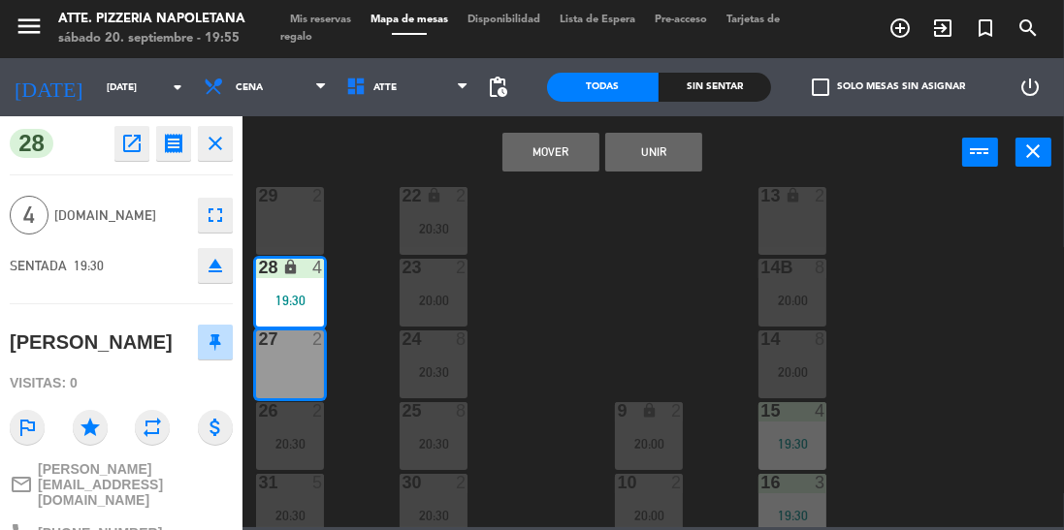
click at [529, 148] on button "Mover" at bounding box center [550, 152] width 97 height 39
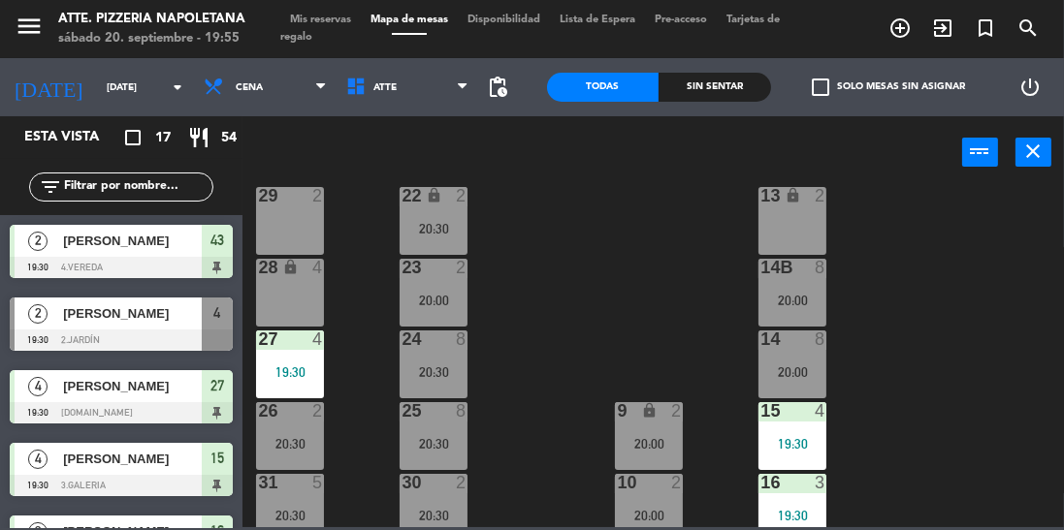
click at [444, 367] on div "20:30" at bounding box center [434, 373] width 68 height 14
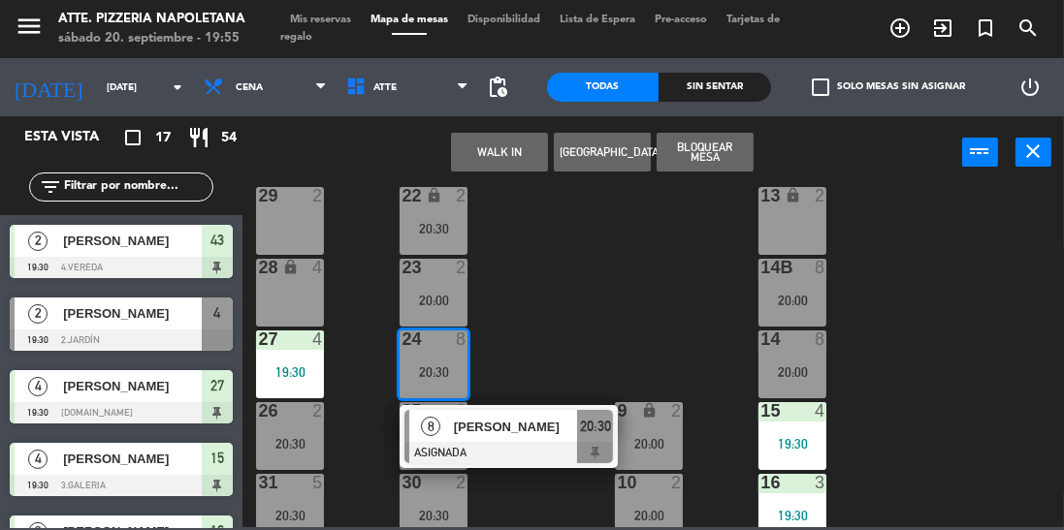
click at [304, 227] on div "29 2" at bounding box center [290, 221] width 68 height 68
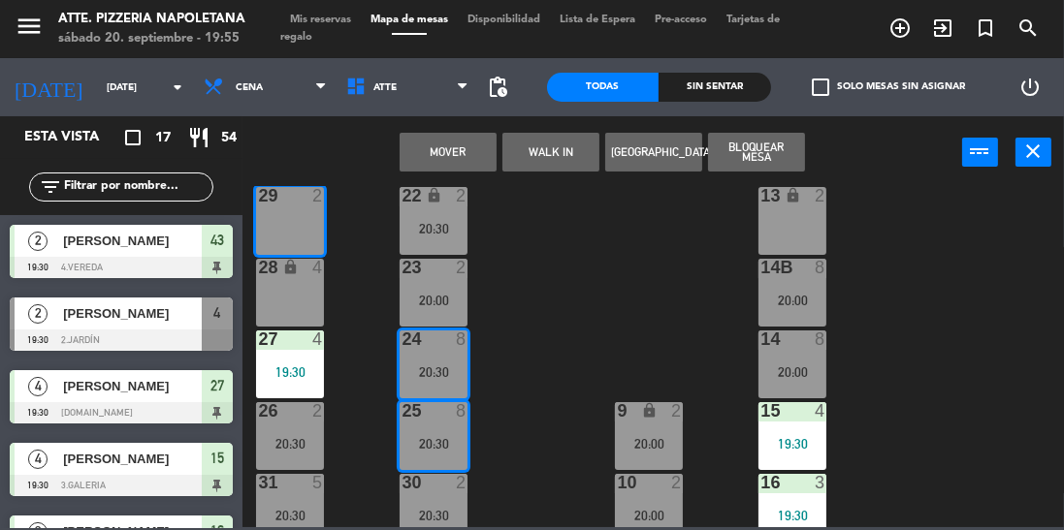
click at [291, 294] on div "28 lock 4" at bounding box center [290, 293] width 68 height 68
click at [450, 157] on button "Mover y Unir" at bounding box center [448, 152] width 97 height 39
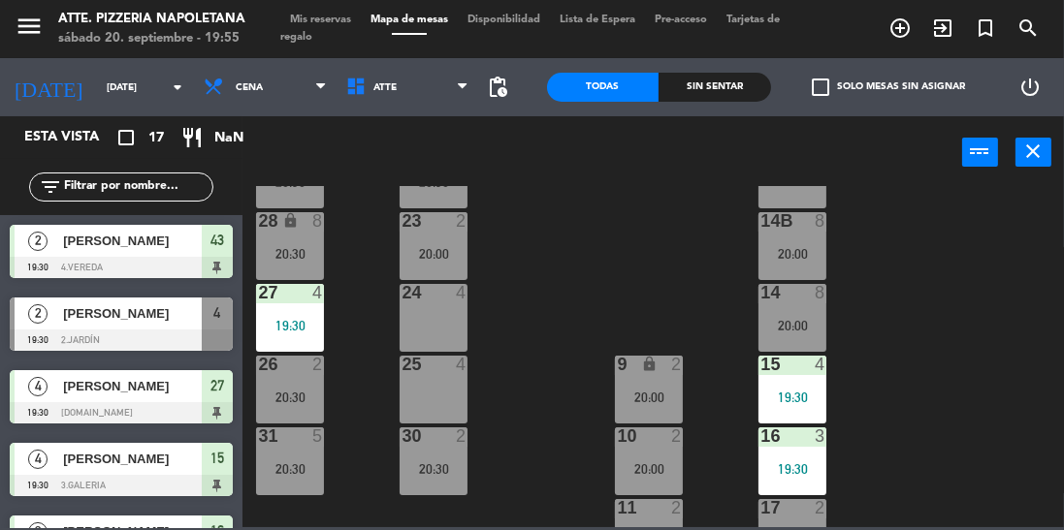
scroll to position [309, 0]
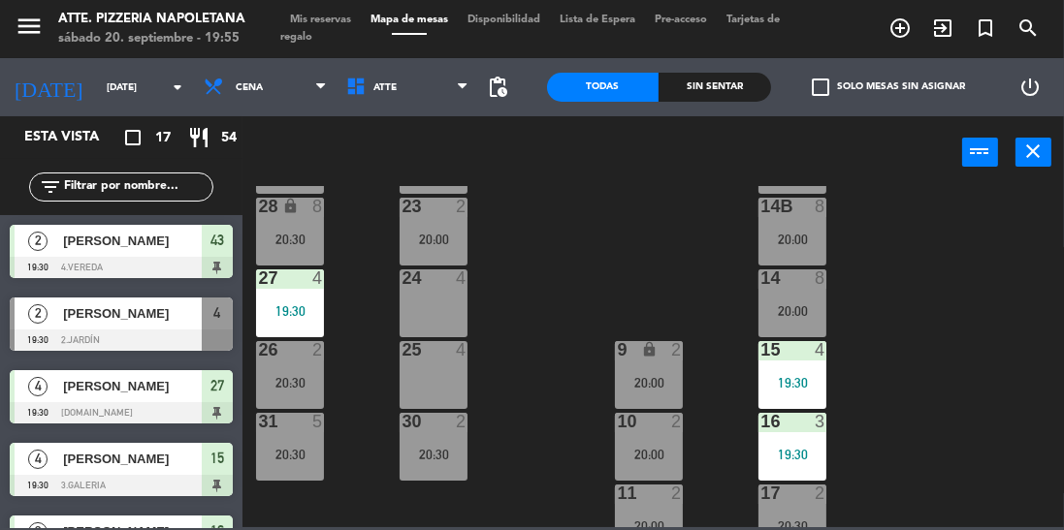
click at [670, 378] on div "20:00" at bounding box center [649, 383] width 68 height 14
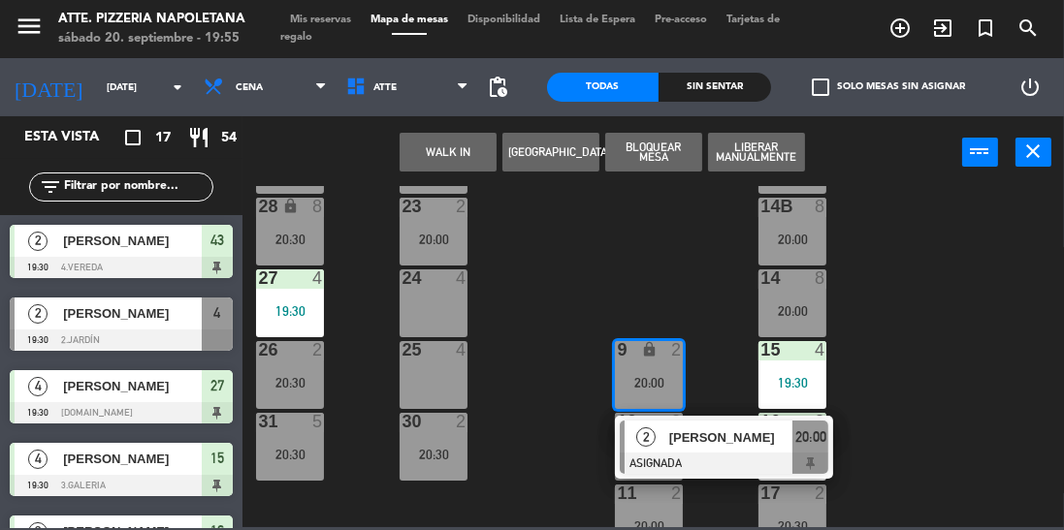
click at [454, 300] on div "24 4" at bounding box center [434, 304] width 68 height 68
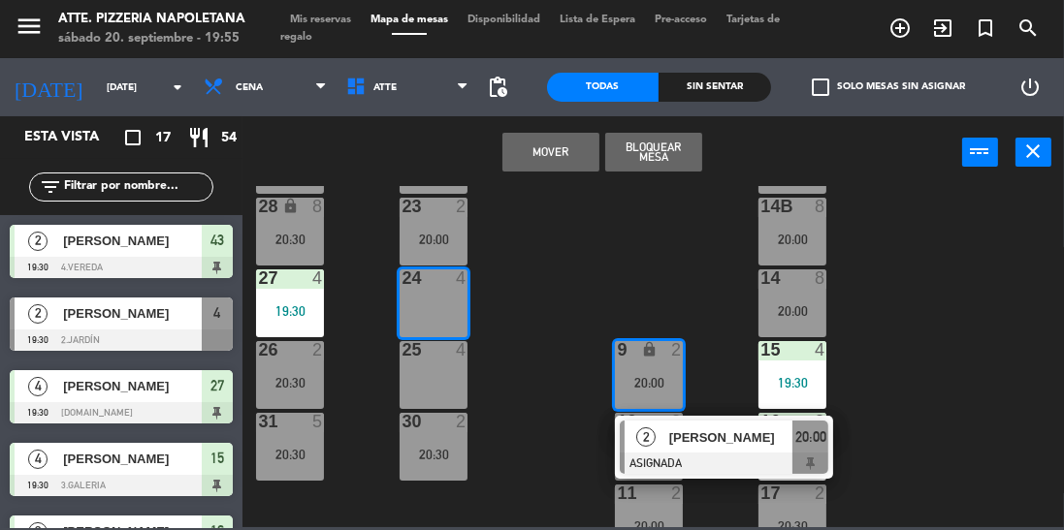
click at [555, 155] on button "Mover" at bounding box center [550, 152] width 97 height 39
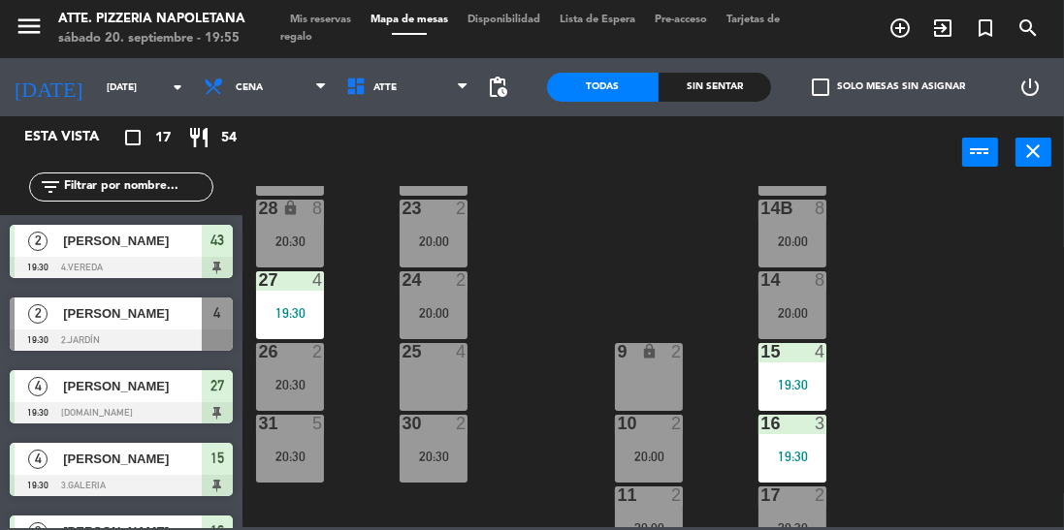
scroll to position [319, 0]
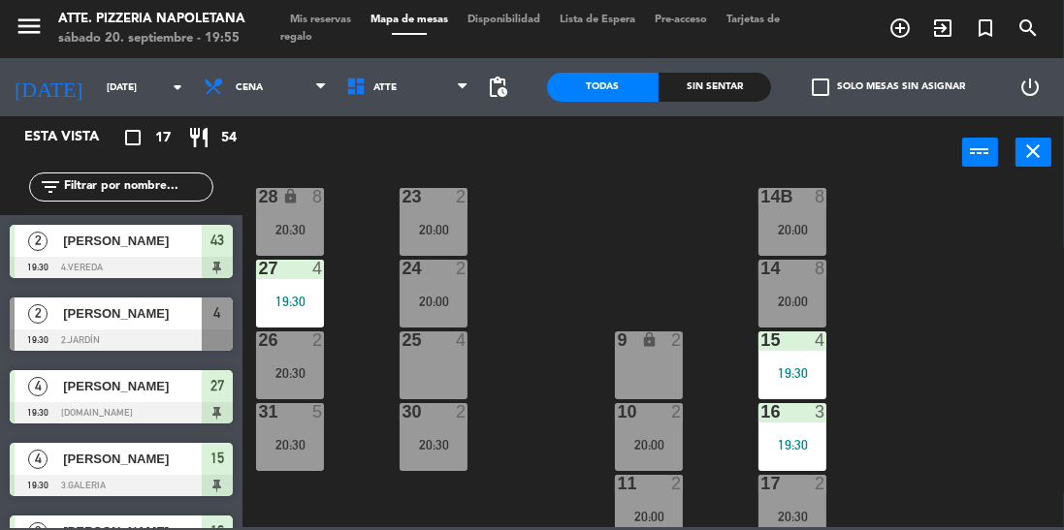
click at [659, 423] on div "10 2 20:00" at bounding box center [649, 437] width 68 height 68
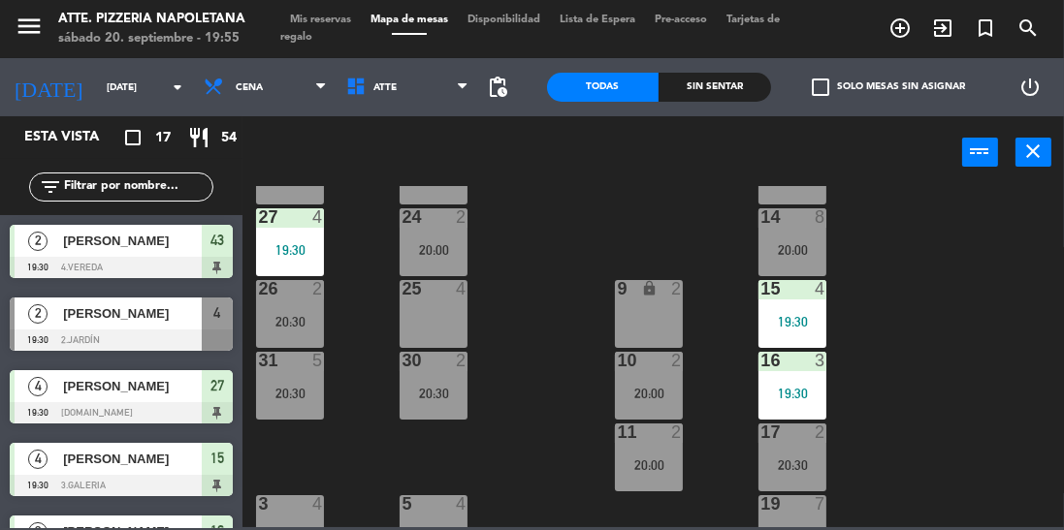
scroll to position [380, 0]
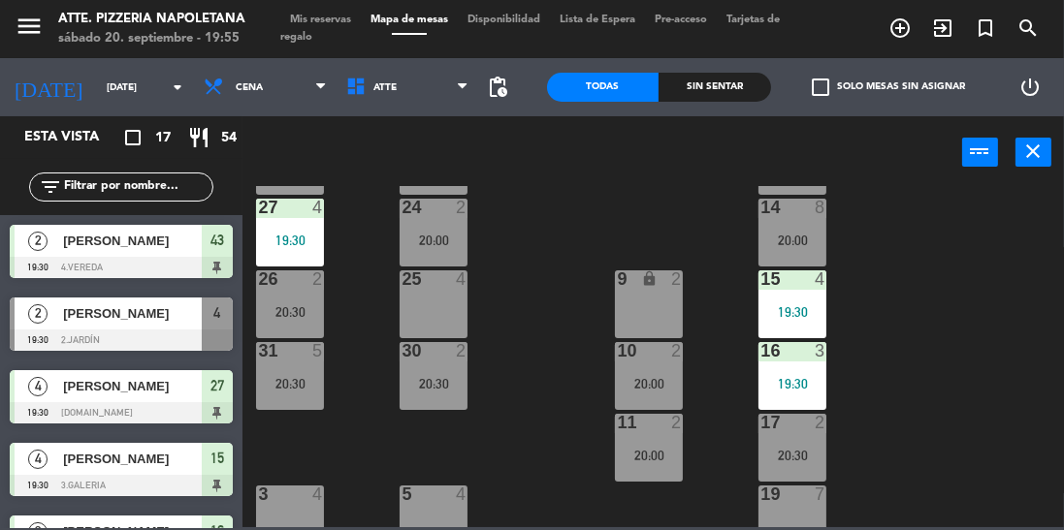
click at [667, 440] on div "11 2 20:00" at bounding box center [649, 448] width 68 height 68
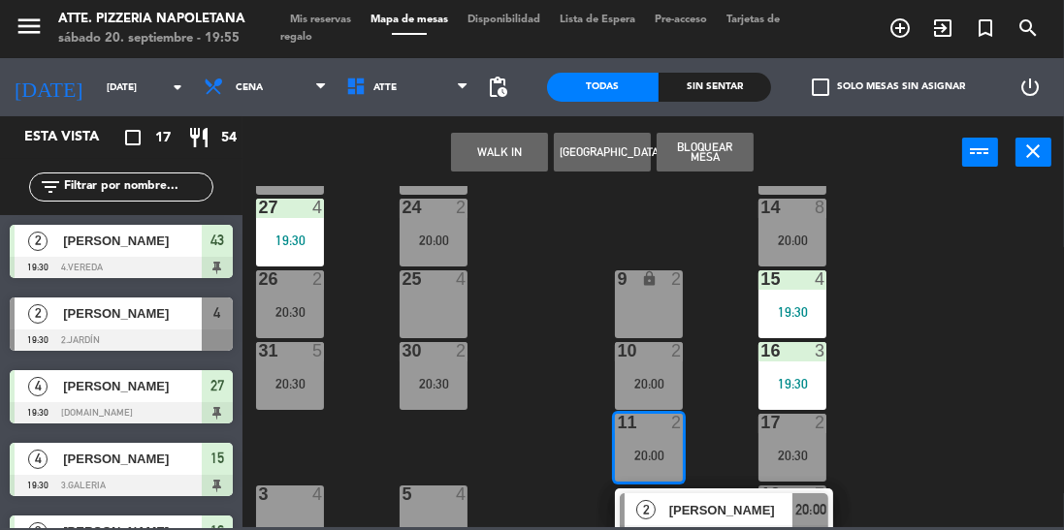
click at [910, 433] on div "43 2 19:30 42 lock 4 41B lock 4 44 2 40 lock 2 12 lock 2 13 lock 2 29 8 20:30 2…" at bounding box center [658, 356] width 811 height 341
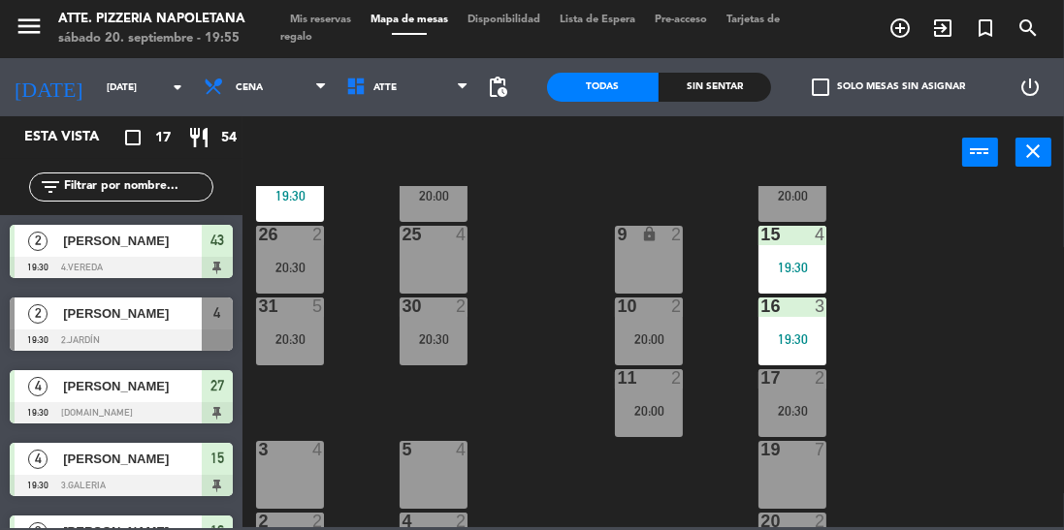
scroll to position [424, 0]
click at [443, 334] on div "20:30" at bounding box center [434, 341] width 68 height 14
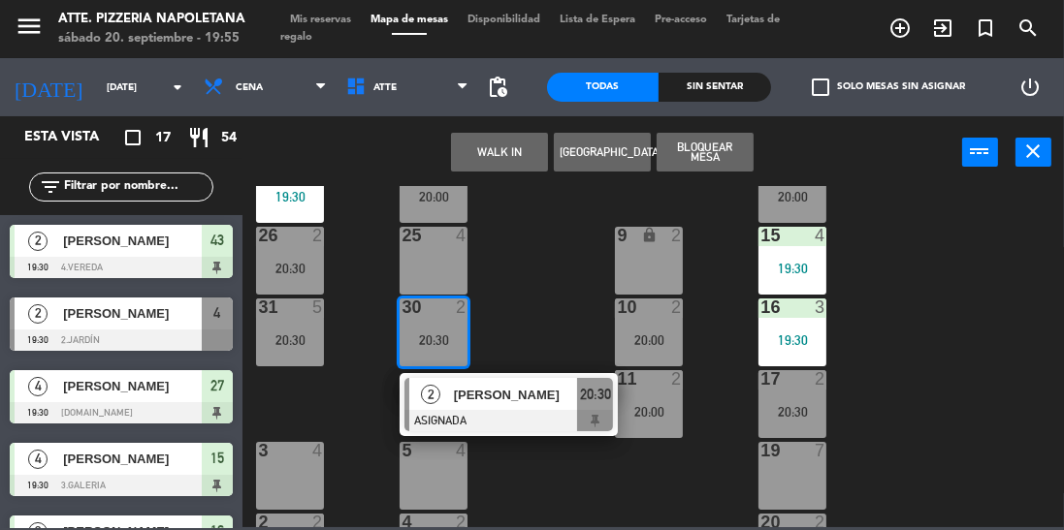
click at [458, 242] on div "4" at bounding box center [462, 235] width 12 height 17
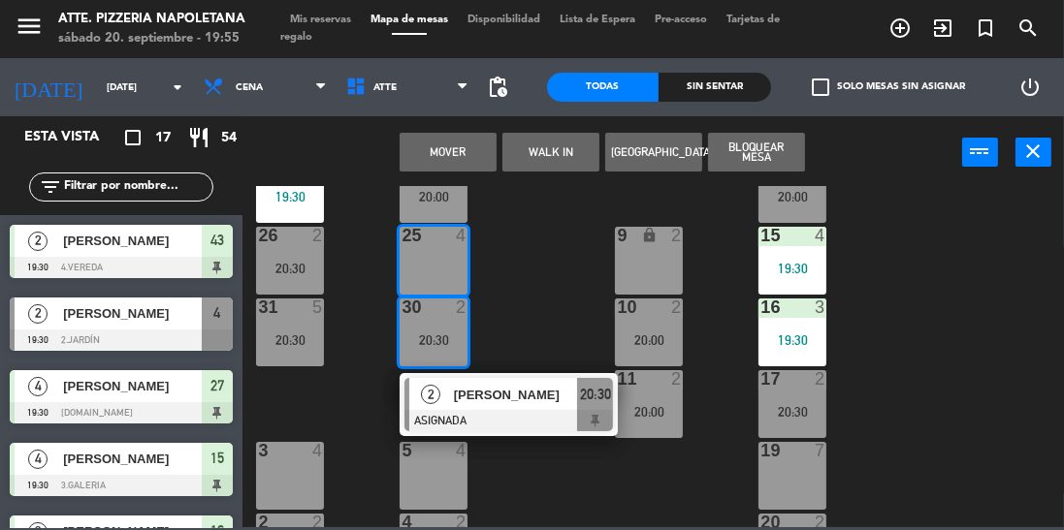
click at [470, 147] on button "Mover" at bounding box center [448, 152] width 97 height 39
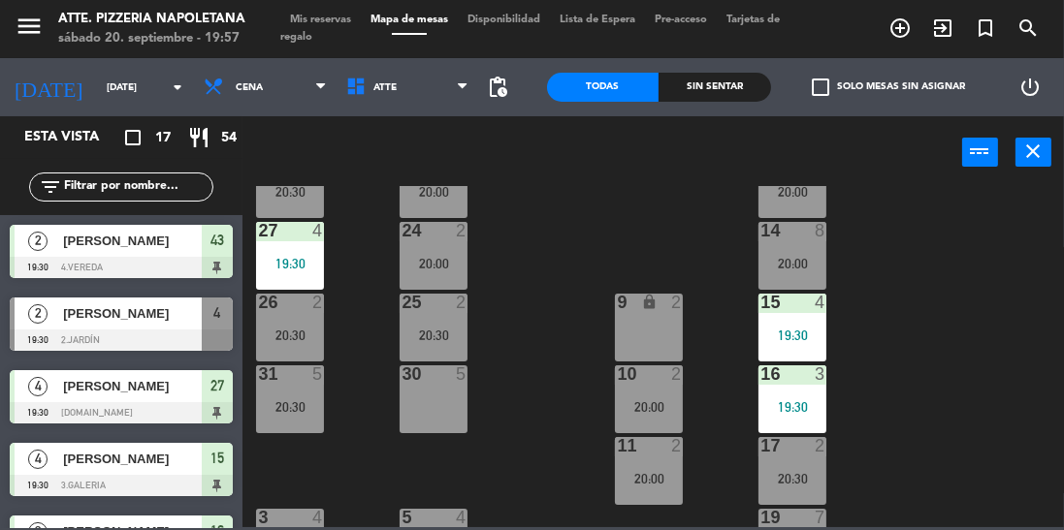
scroll to position [365, 0]
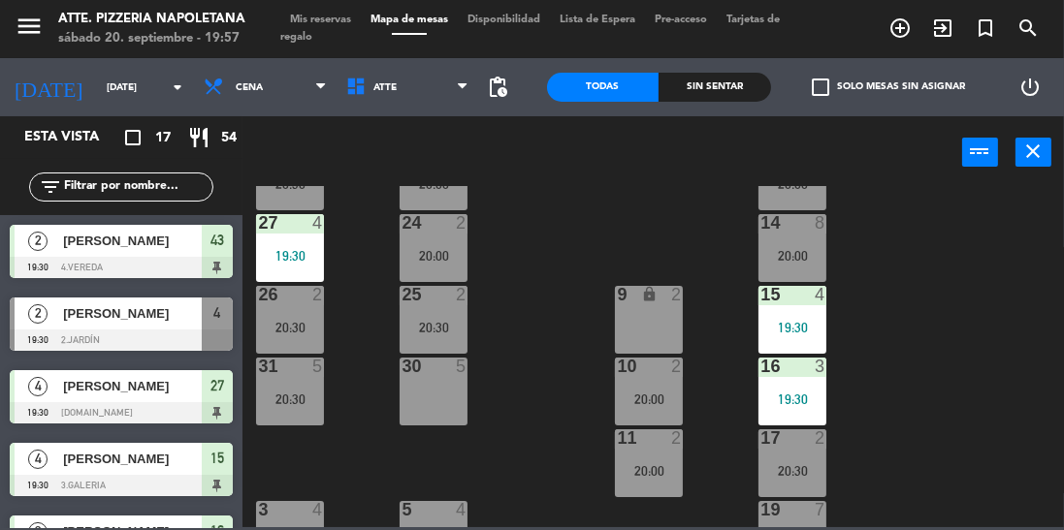
click at [642, 459] on div "11 2 20:00" at bounding box center [649, 464] width 68 height 68
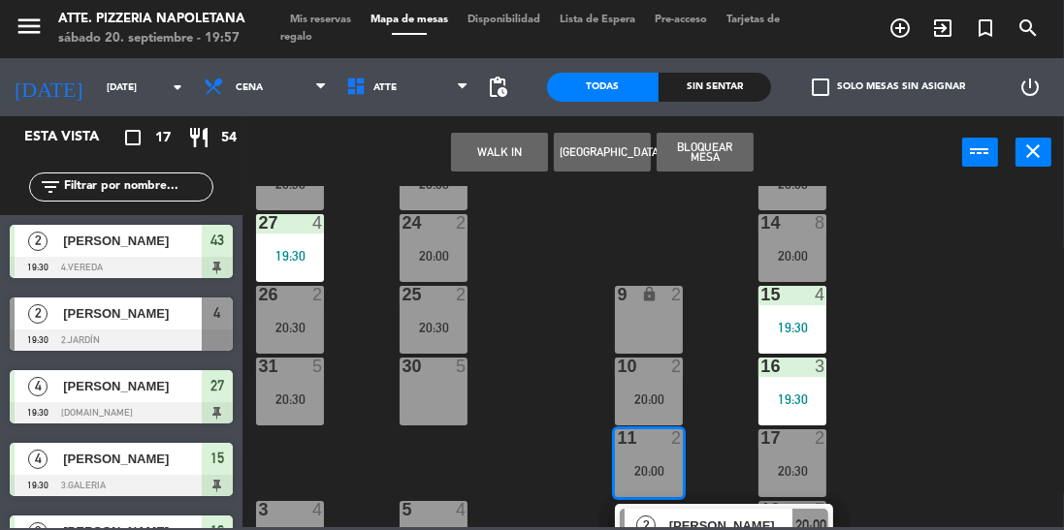
click at [654, 450] on div "11 2 20:00" at bounding box center [649, 464] width 68 height 68
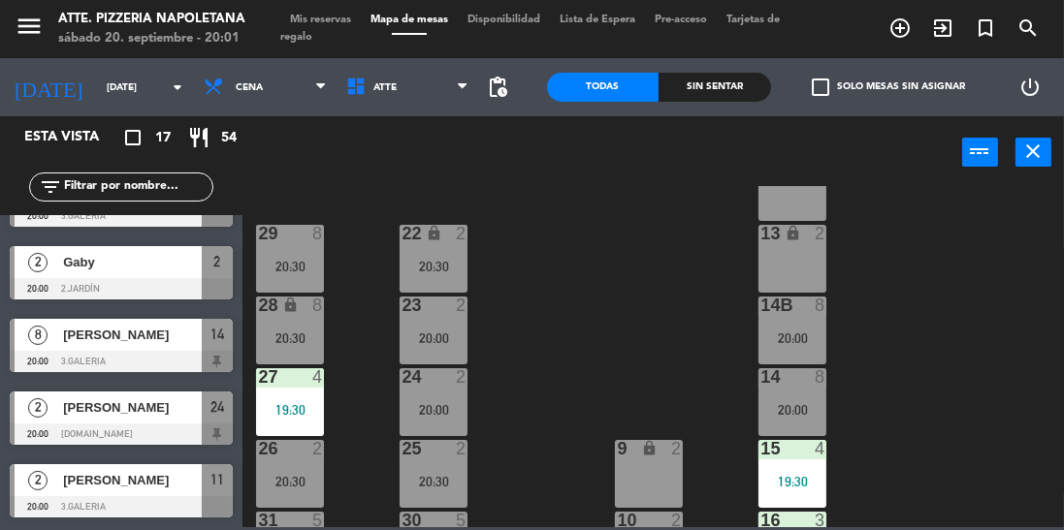
scroll to position [490, 0]
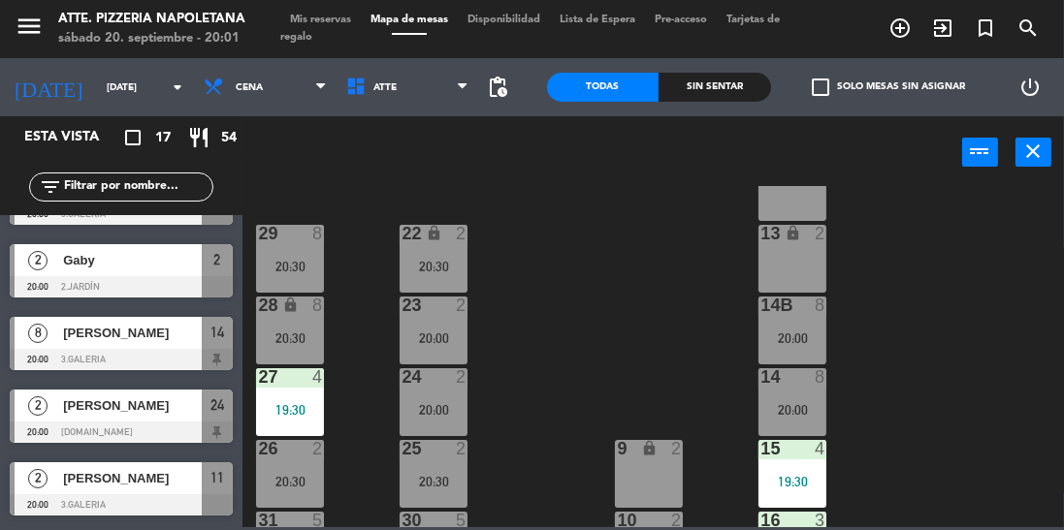
click at [160, 421] on div "[PERSON_NAME]" at bounding box center [131, 406] width 141 height 32
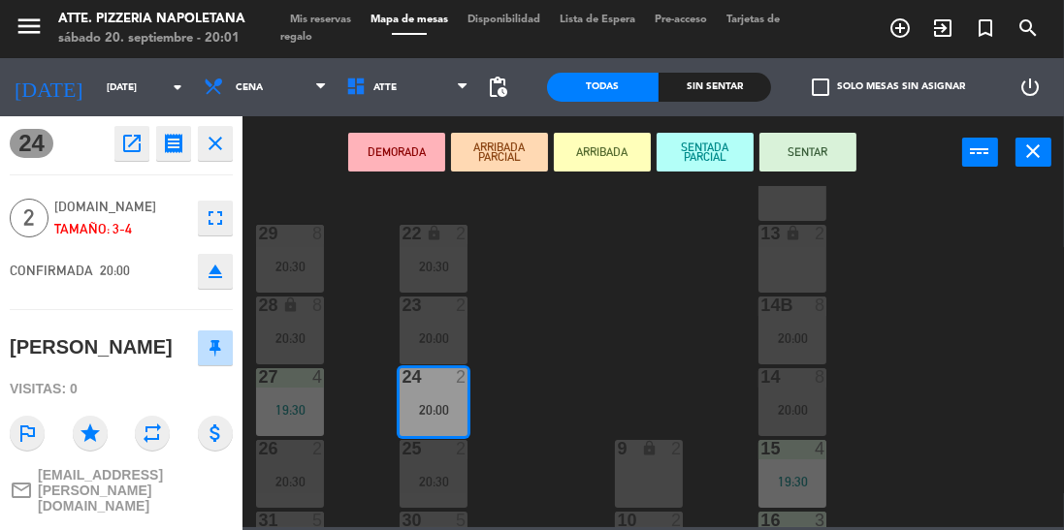
click at [827, 143] on button "SENTAR" at bounding box center [807, 152] width 97 height 39
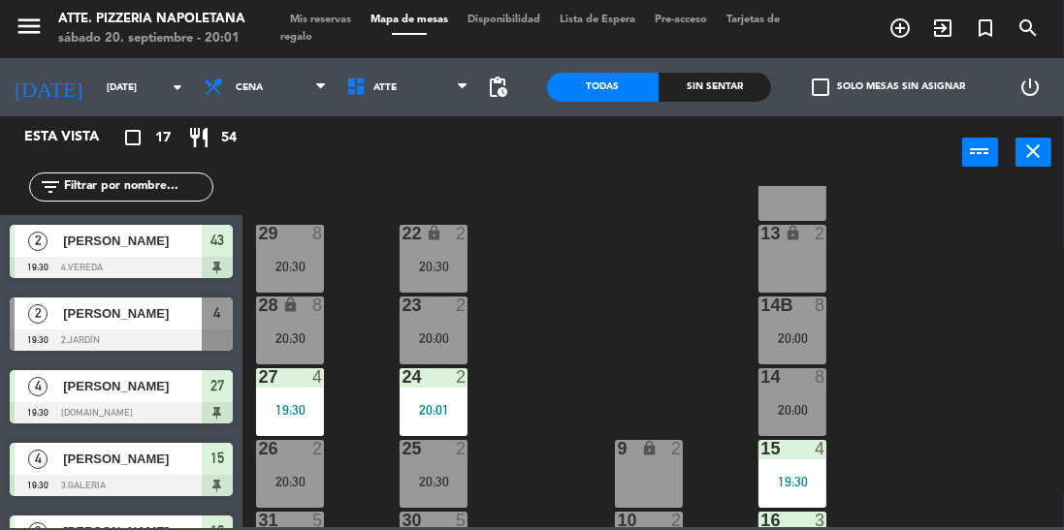
scroll to position [0, 0]
click at [304, 16] on span "Mis reservas" at bounding box center [320, 20] width 80 height 11
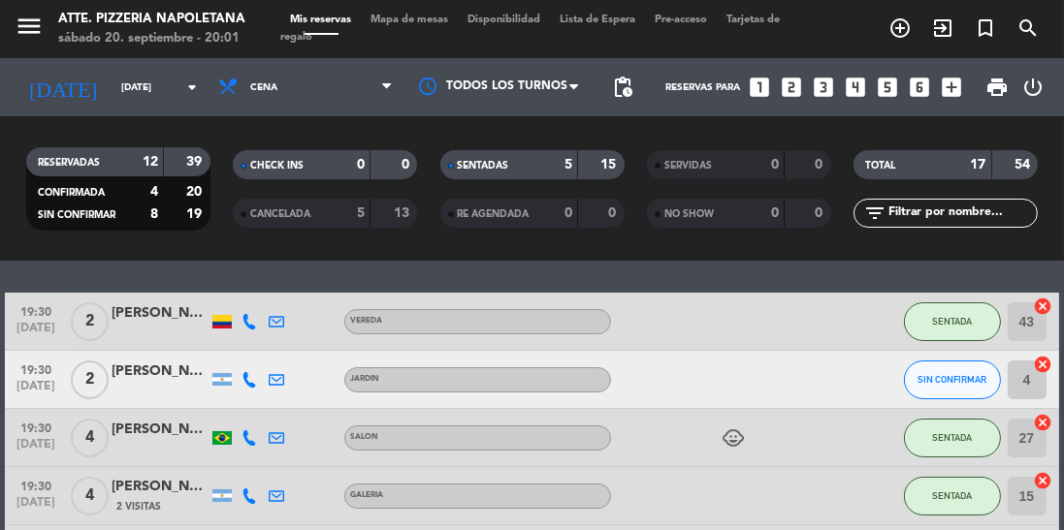
scroll to position [71, 0]
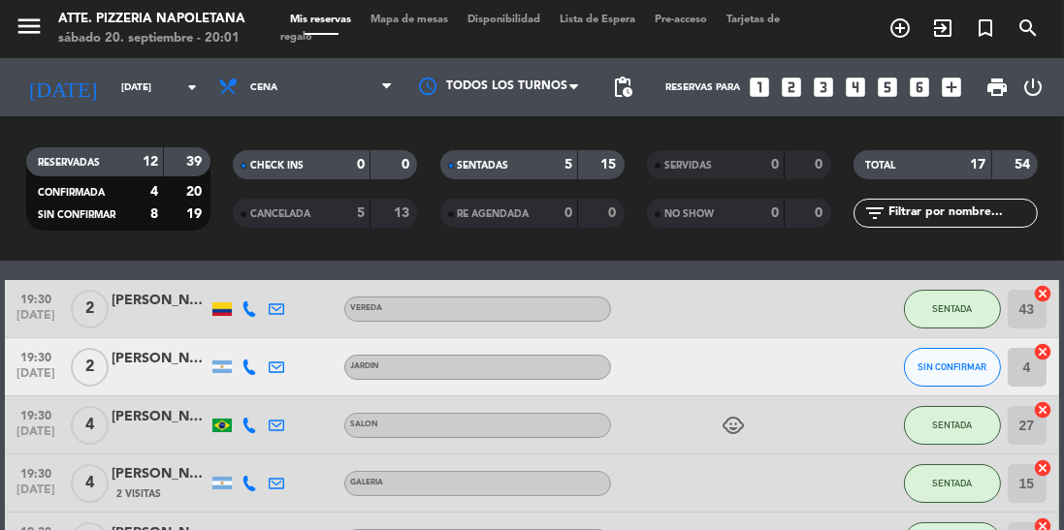
click at [133, 379] on div at bounding box center [160, 378] width 97 height 16
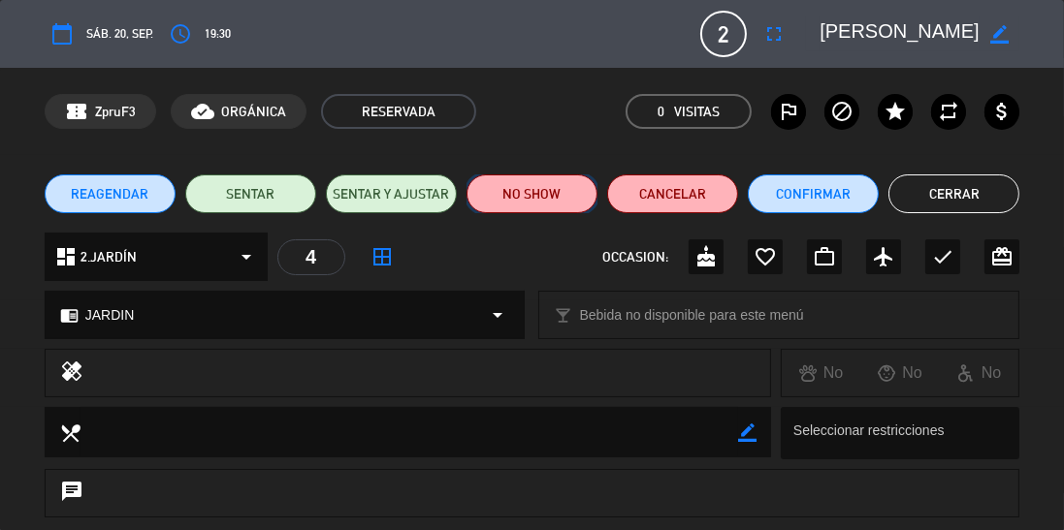
click at [550, 176] on button "NO SHOW" at bounding box center [531, 194] width 131 height 39
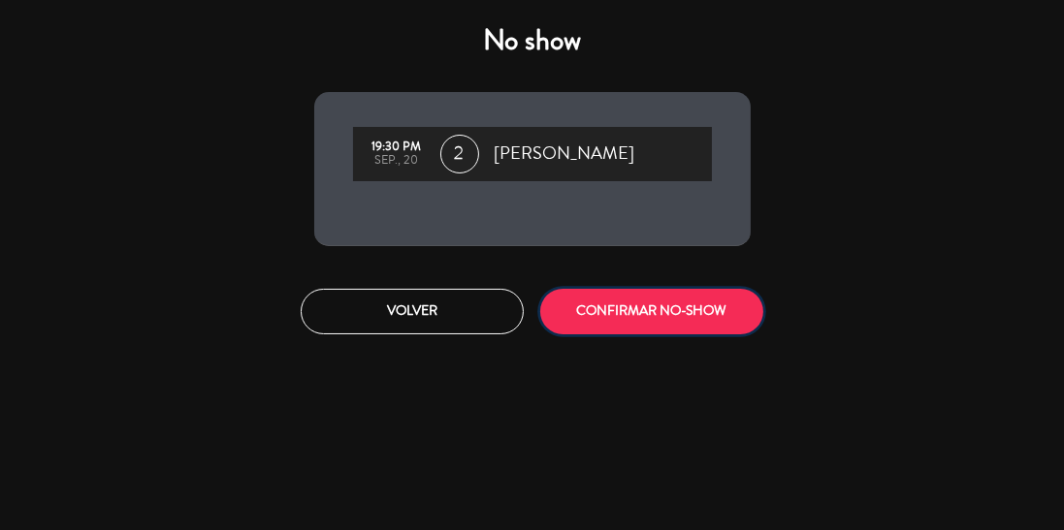
click at [621, 316] on button "CONFIRMAR NO-SHOW" at bounding box center [651, 312] width 223 height 46
click at [0, 0] on div at bounding box center [0, 0] width 0 height 0
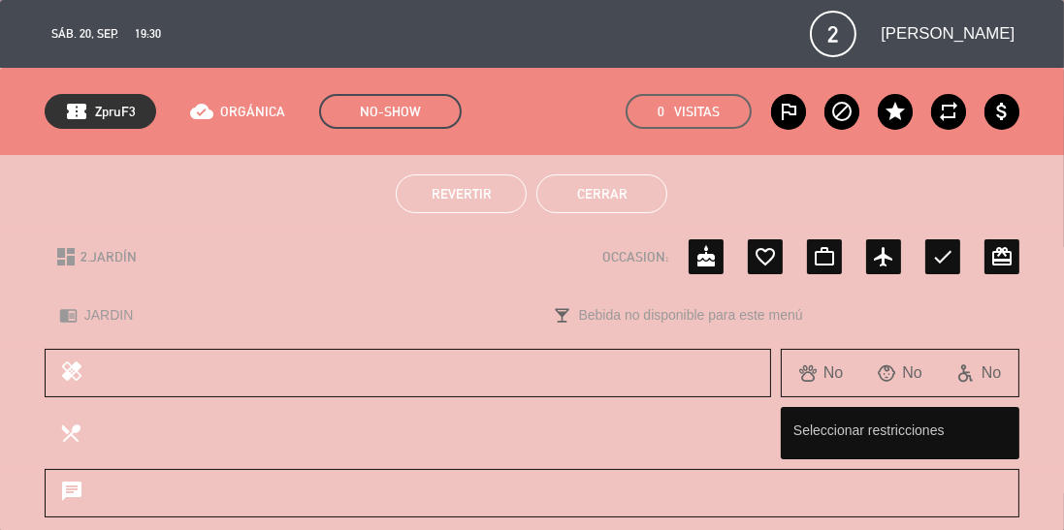
click at [622, 189] on button "Cerrar" at bounding box center [601, 194] width 131 height 39
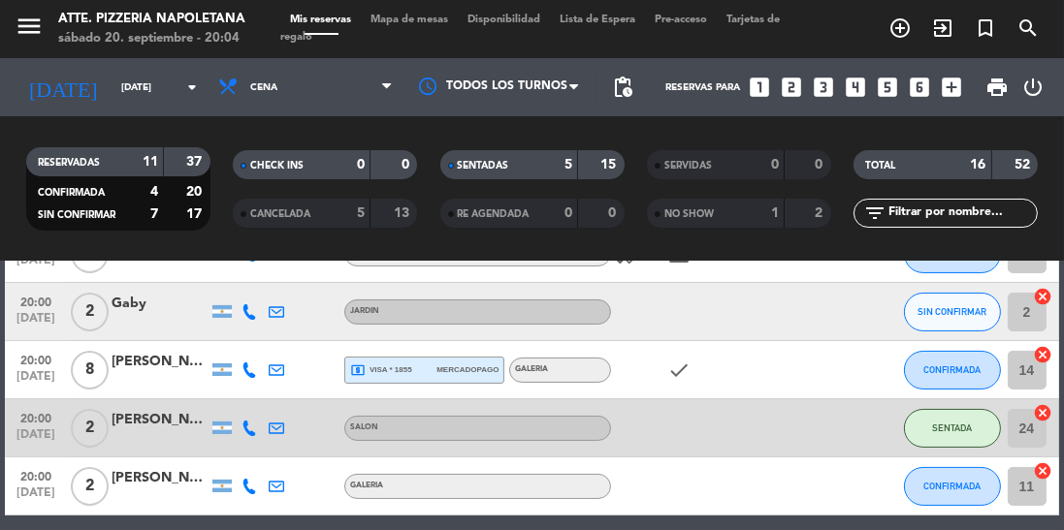
scroll to position [447, 0]
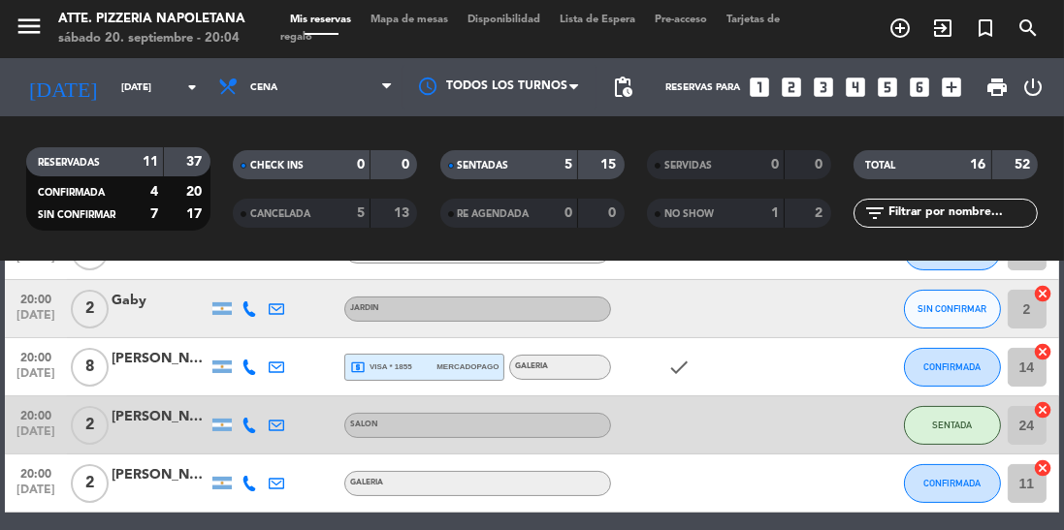
click at [145, 373] on div at bounding box center [160, 378] width 97 height 16
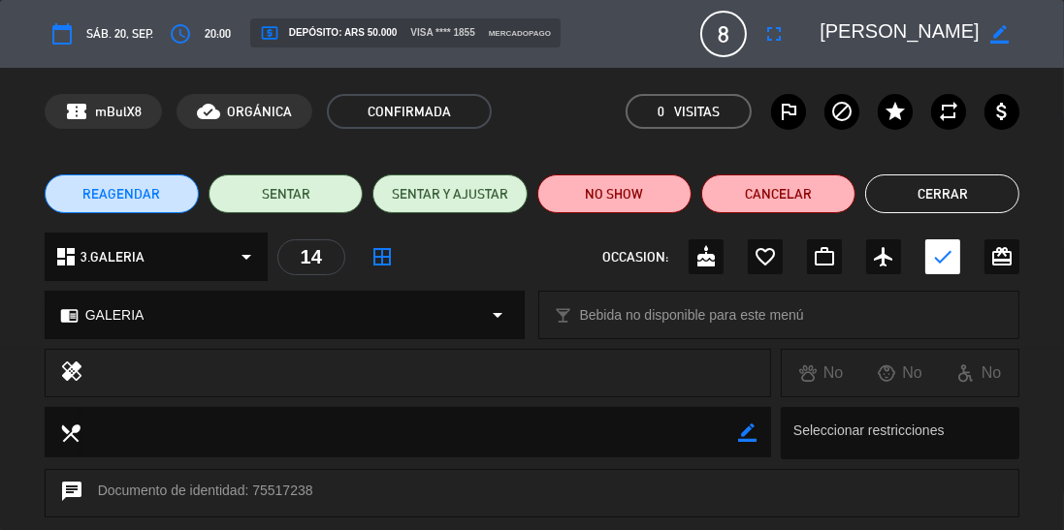
click at [959, 200] on button "Cerrar" at bounding box center [942, 194] width 154 height 39
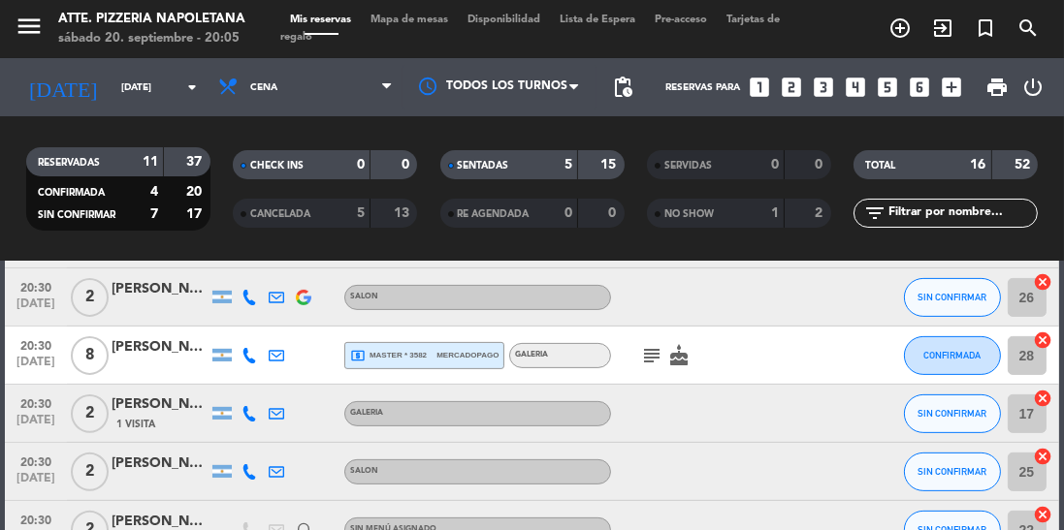
scroll to position [784, 0]
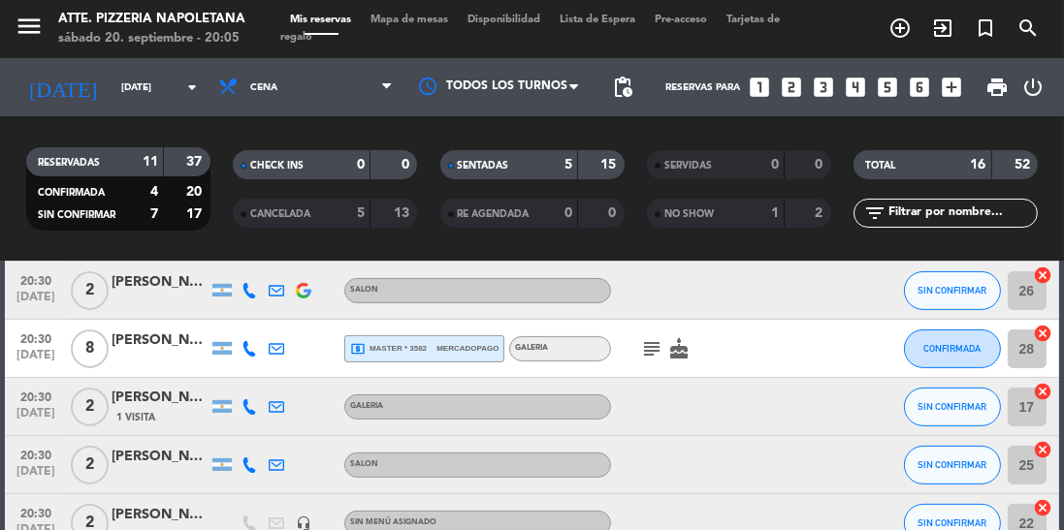
click at [642, 341] on icon "subject" at bounding box center [651, 348] width 23 height 23
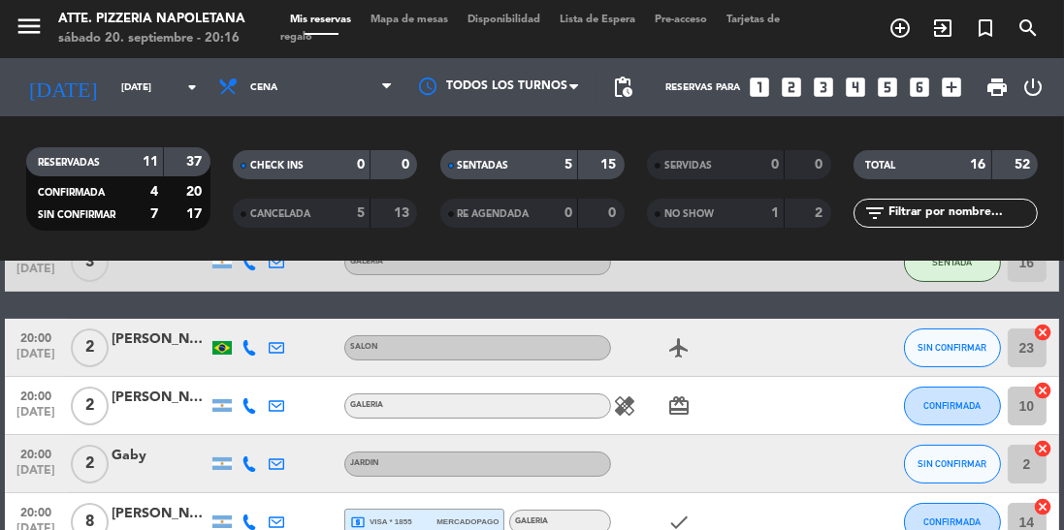
scroll to position [288, 0]
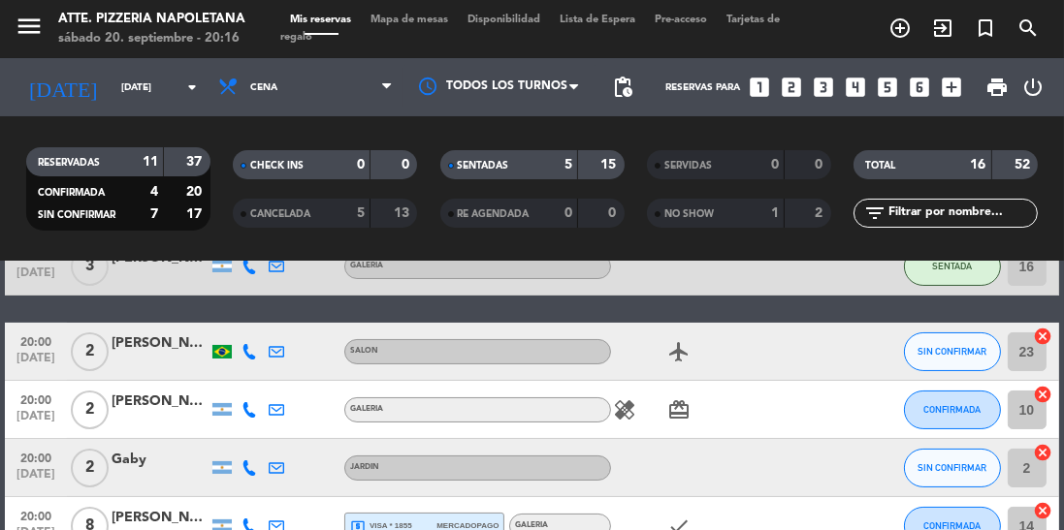
click at [138, 352] on div "[PERSON_NAME]" at bounding box center [160, 344] width 97 height 22
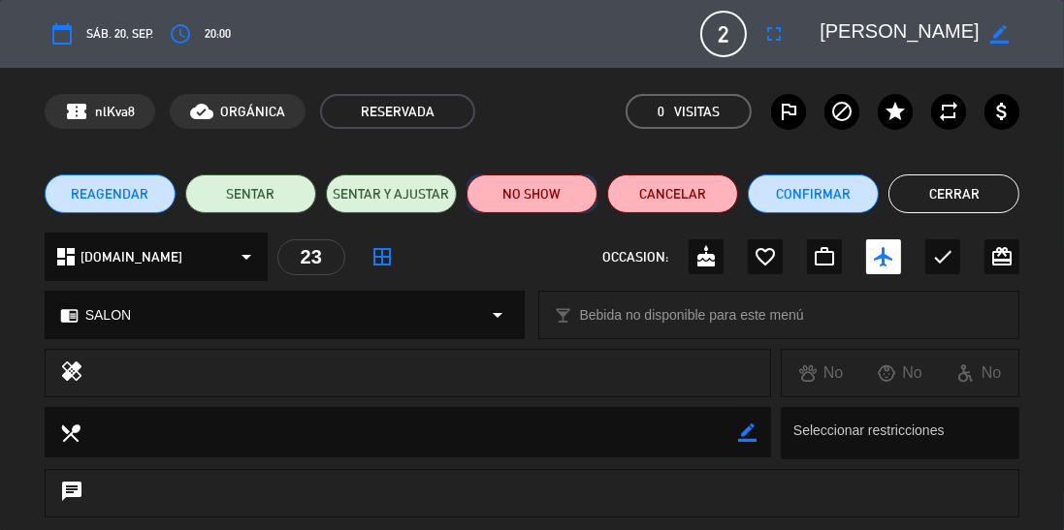
click at [509, 196] on button "NO SHOW" at bounding box center [531, 194] width 131 height 39
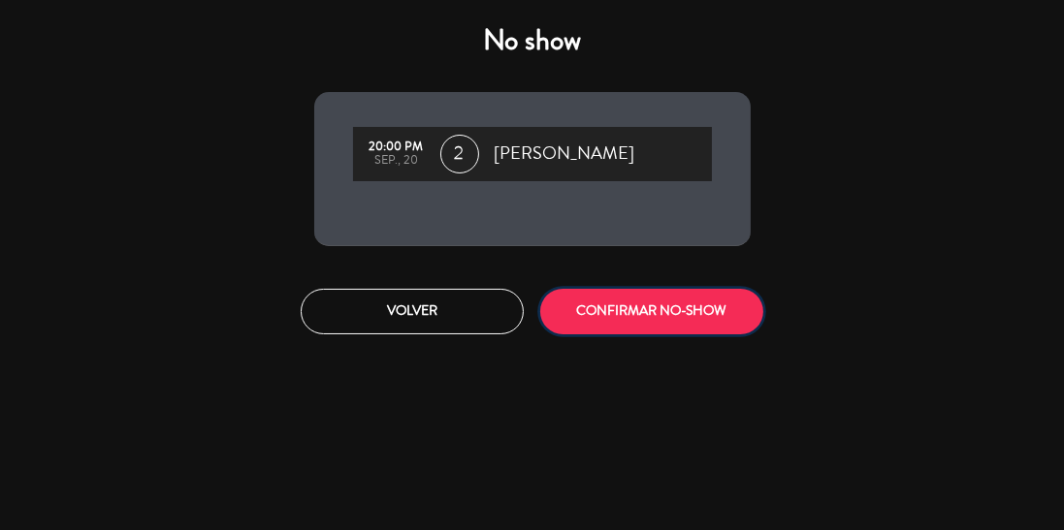
click at [577, 308] on button "CONFIRMAR NO-SHOW" at bounding box center [651, 312] width 223 height 46
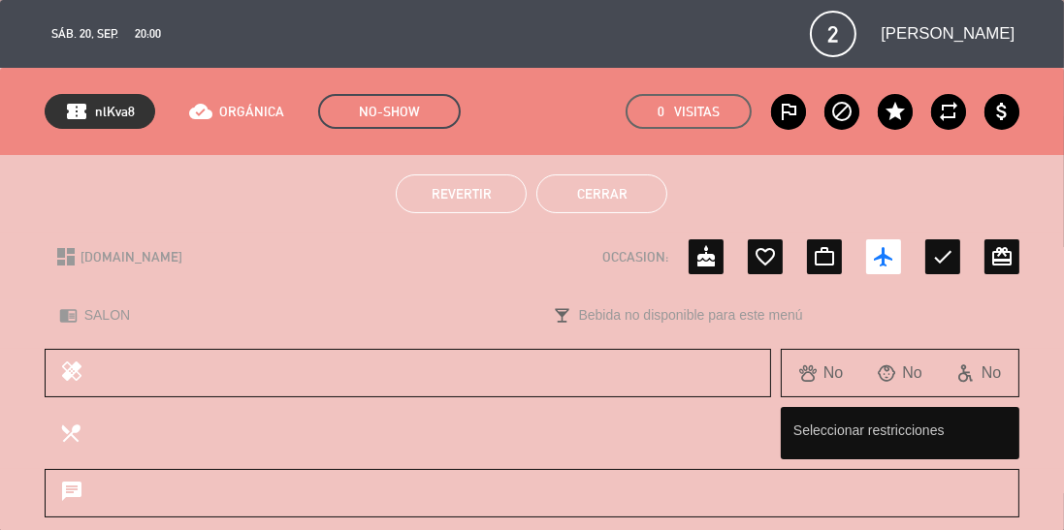
click at [577, 193] on button "Cerrar" at bounding box center [601, 194] width 131 height 39
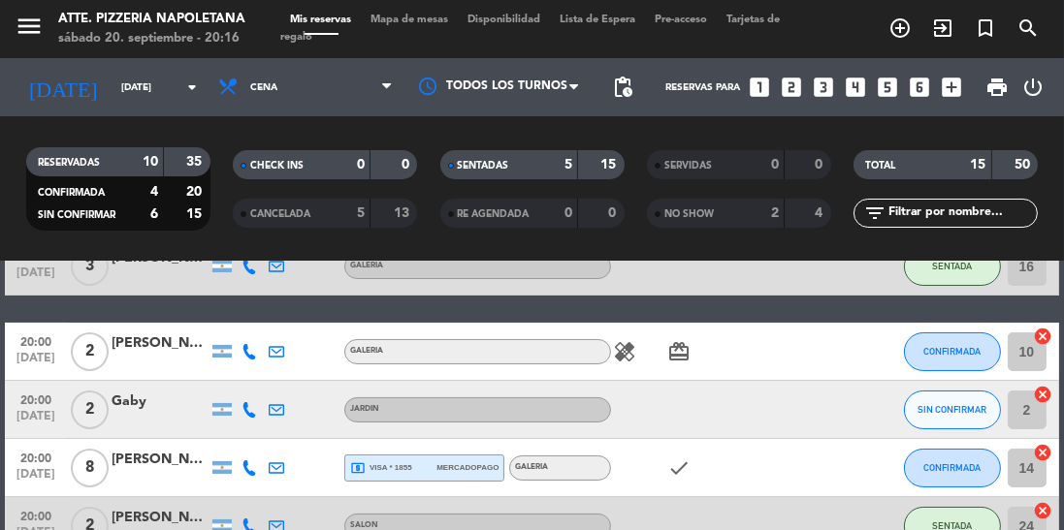
click at [147, 353] on div "[PERSON_NAME]" at bounding box center [160, 344] width 97 height 22
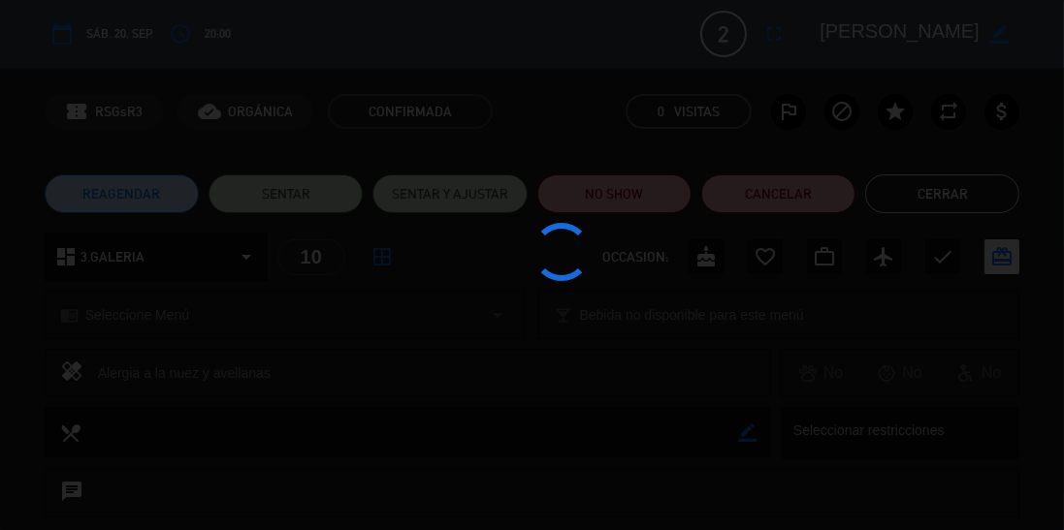
click at [567, 184] on div at bounding box center [532, 265] width 1064 height 530
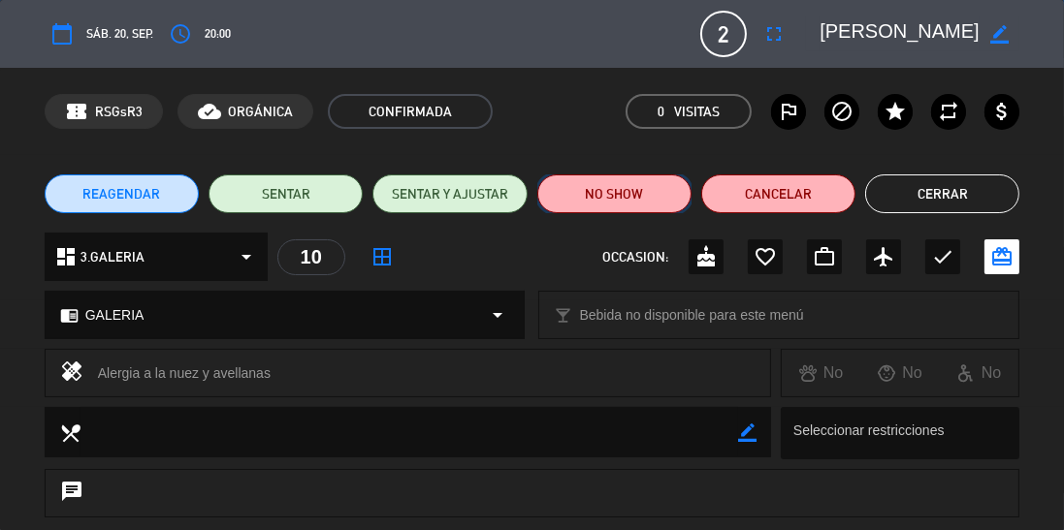
click at [568, 194] on button "NO SHOW" at bounding box center [614, 194] width 154 height 39
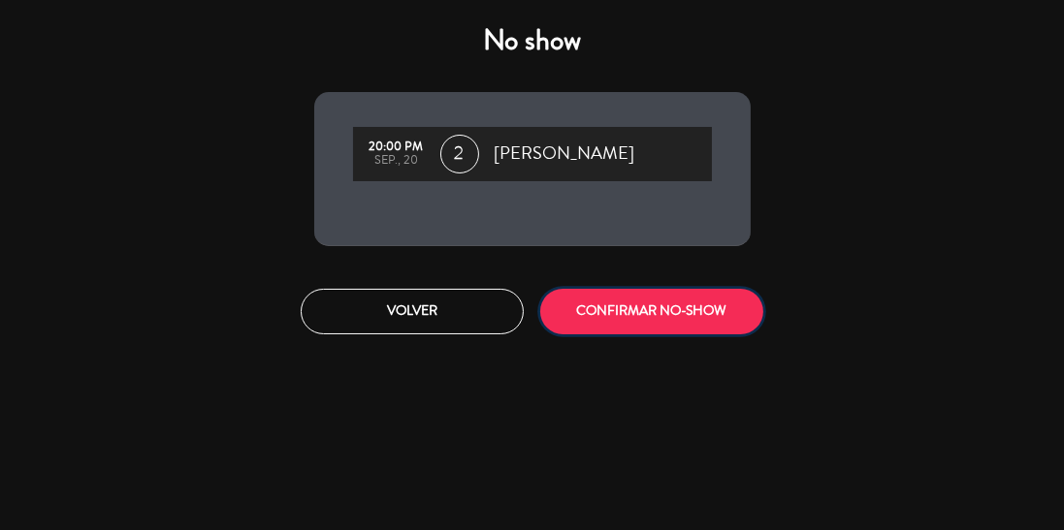
click at [563, 306] on button "CONFIRMAR NO-SHOW" at bounding box center [651, 312] width 223 height 46
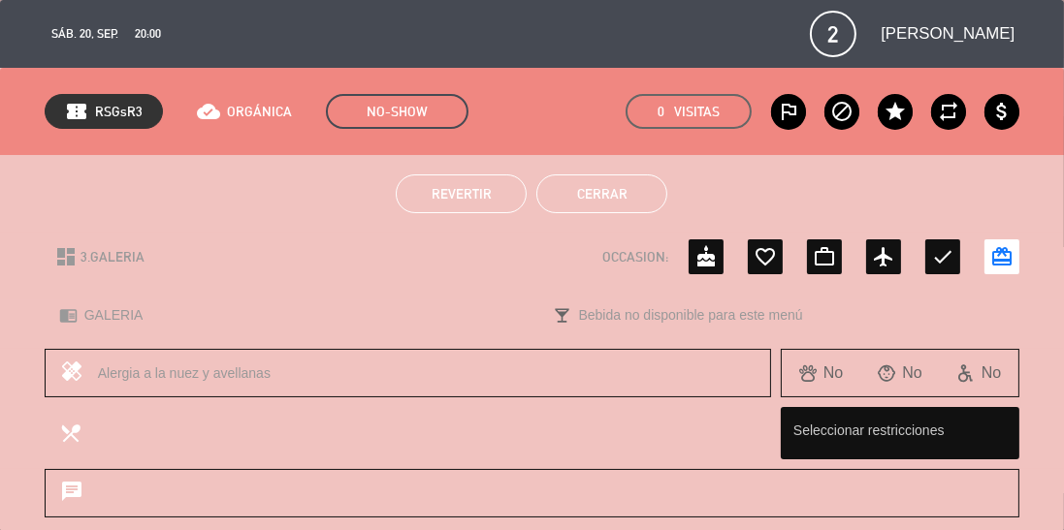
click at [595, 183] on button "Cerrar" at bounding box center [601, 194] width 131 height 39
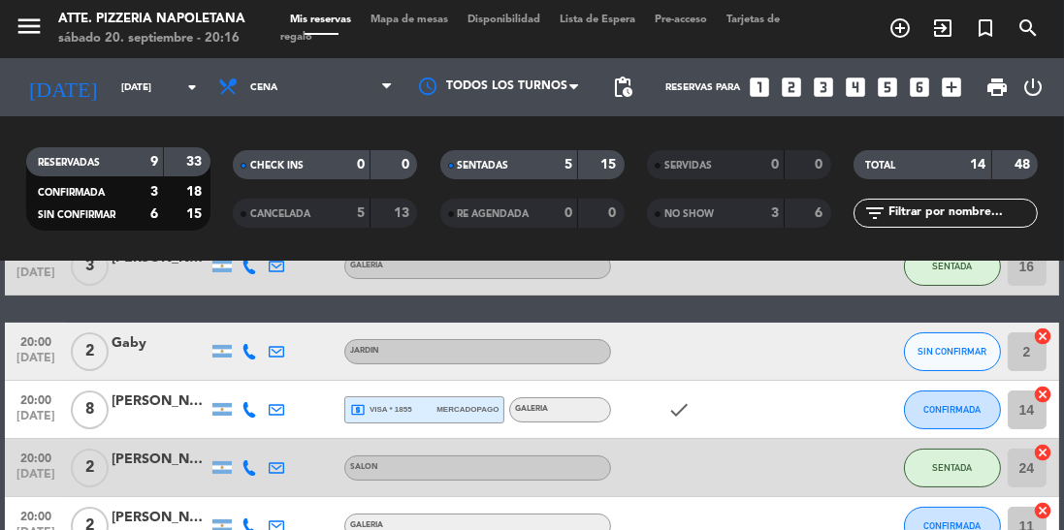
click at [127, 357] on div at bounding box center [160, 363] width 97 height 16
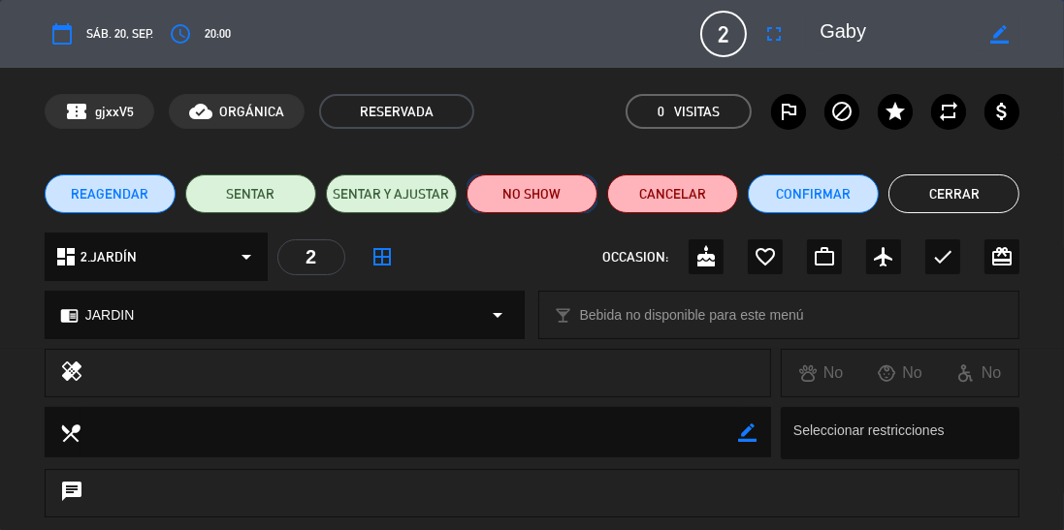
click at [535, 189] on button "NO SHOW" at bounding box center [531, 194] width 131 height 39
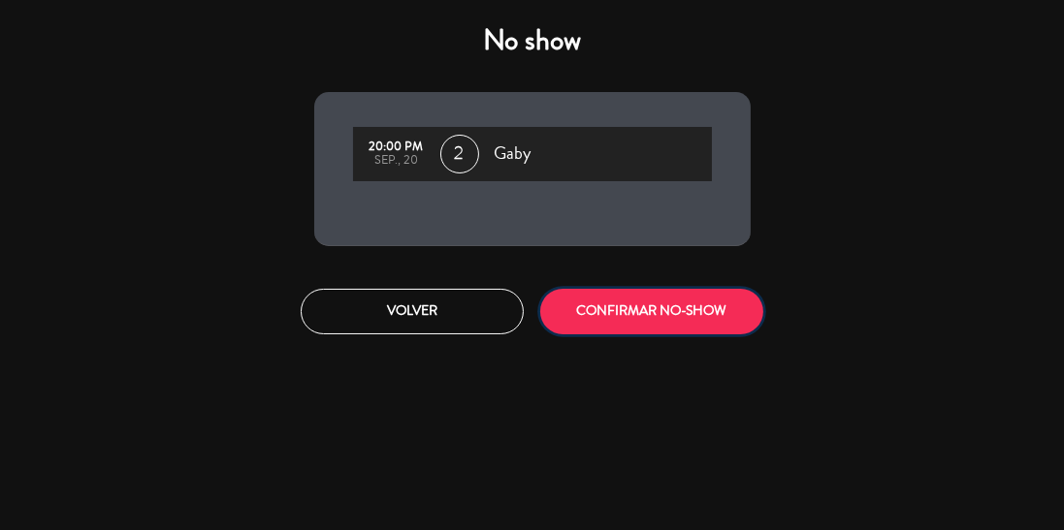
click at [571, 307] on button "CONFIRMAR NO-SHOW" at bounding box center [651, 312] width 223 height 46
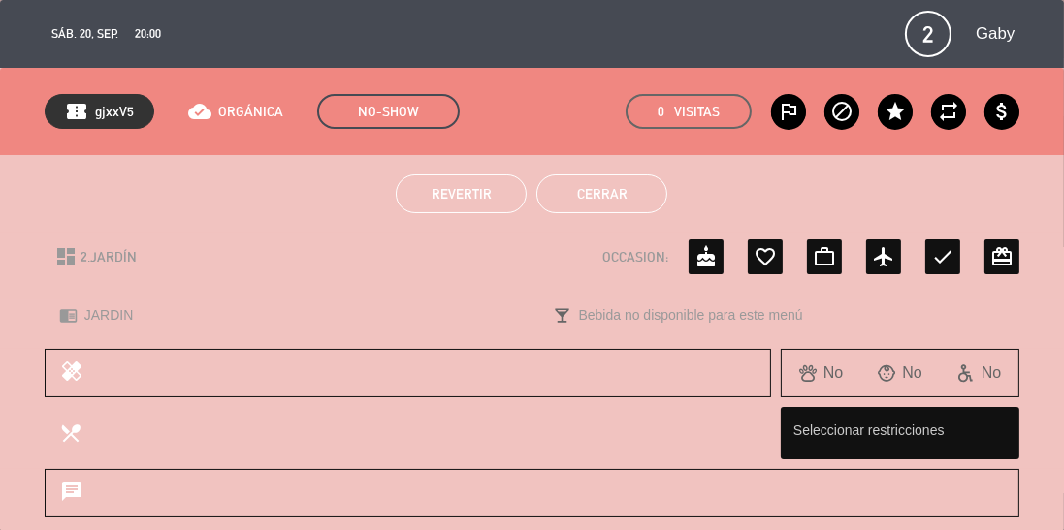
click at [656, 199] on button "Cerrar" at bounding box center [601, 194] width 131 height 39
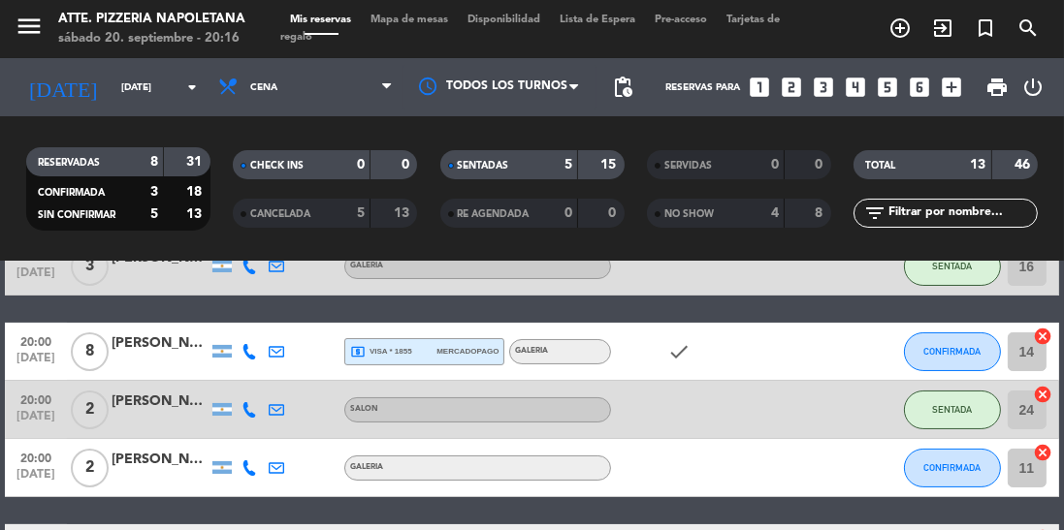
click at [128, 346] on div "[PERSON_NAME]" at bounding box center [160, 344] width 97 height 22
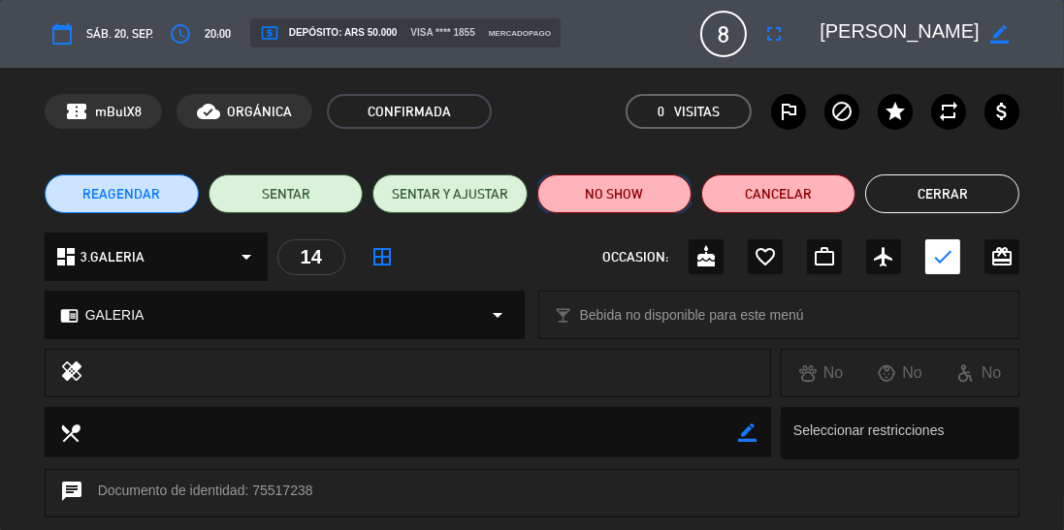
click at [576, 199] on button "NO SHOW" at bounding box center [614, 194] width 154 height 39
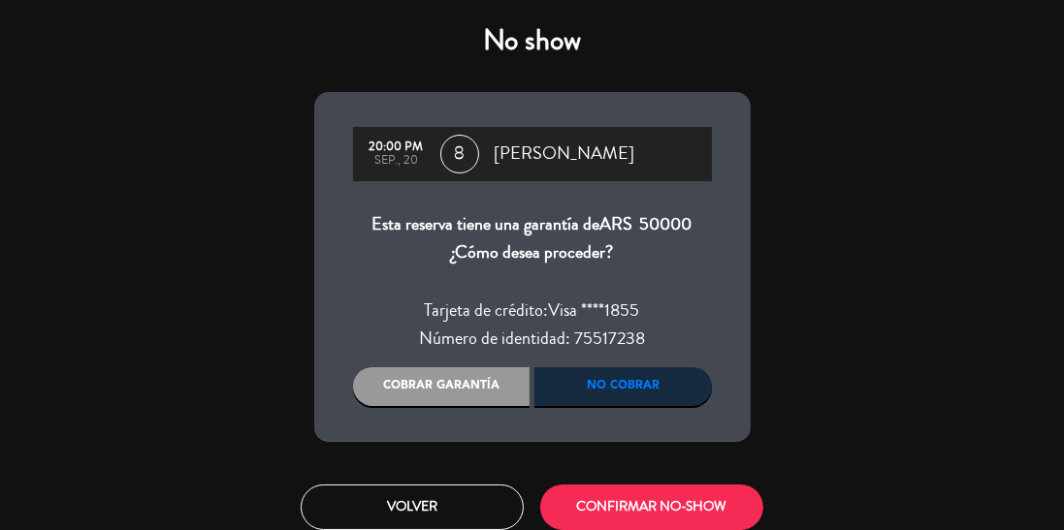
scroll to position [12, 0]
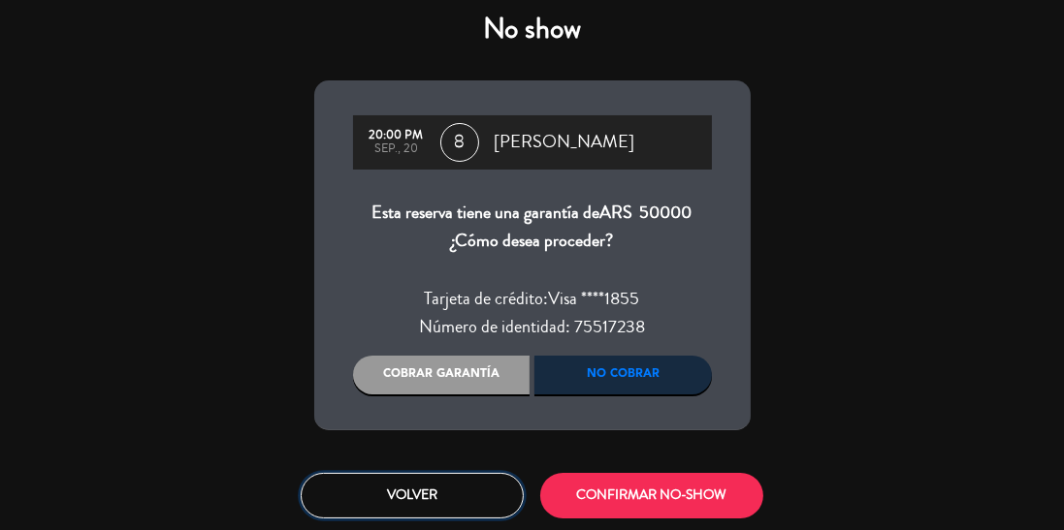
click at [450, 491] on button "Volver" at bounding box center [412, 496] width 223 height 46
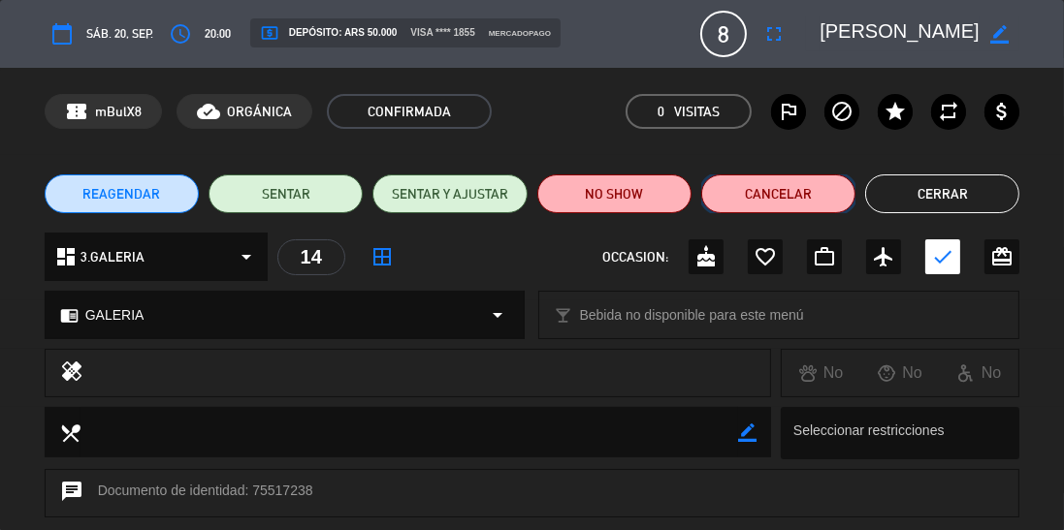
click at [746, 186] on button "Cancelar" at bounding box center [778, 194] width 154 height 39
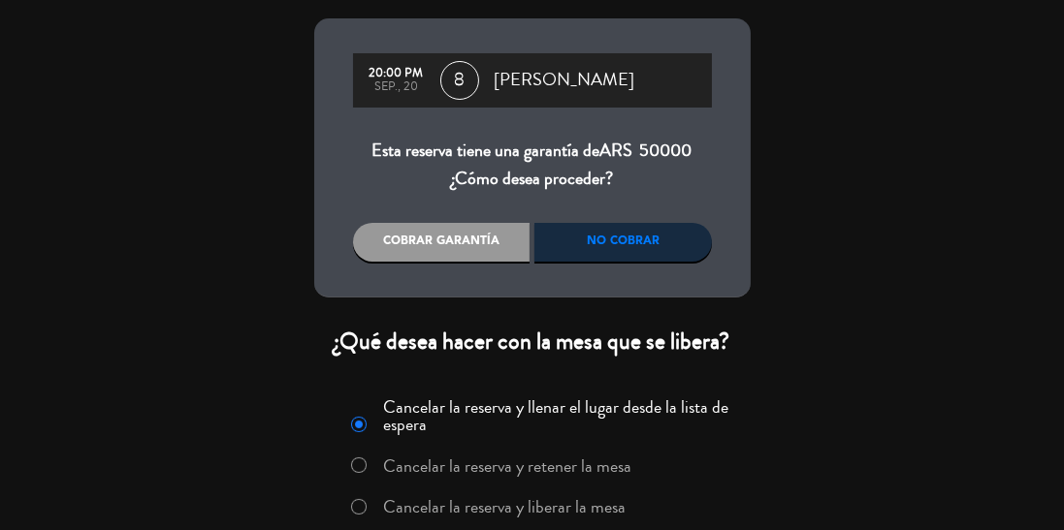
scroll to position [152, 0]
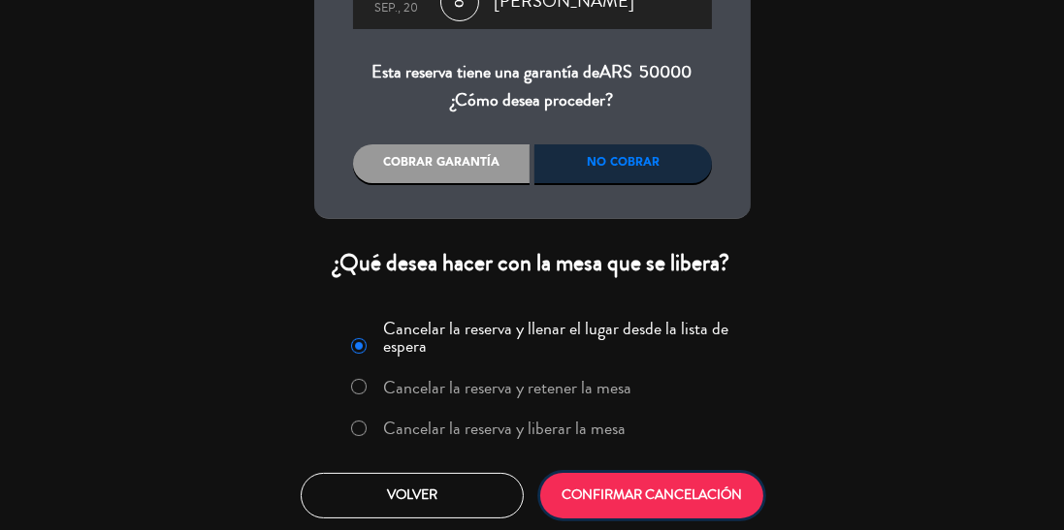
click at [594, 486] on button "CONFIRMAR CANCELACIÓN" at bounding box center [651, 496] width 223 height 46
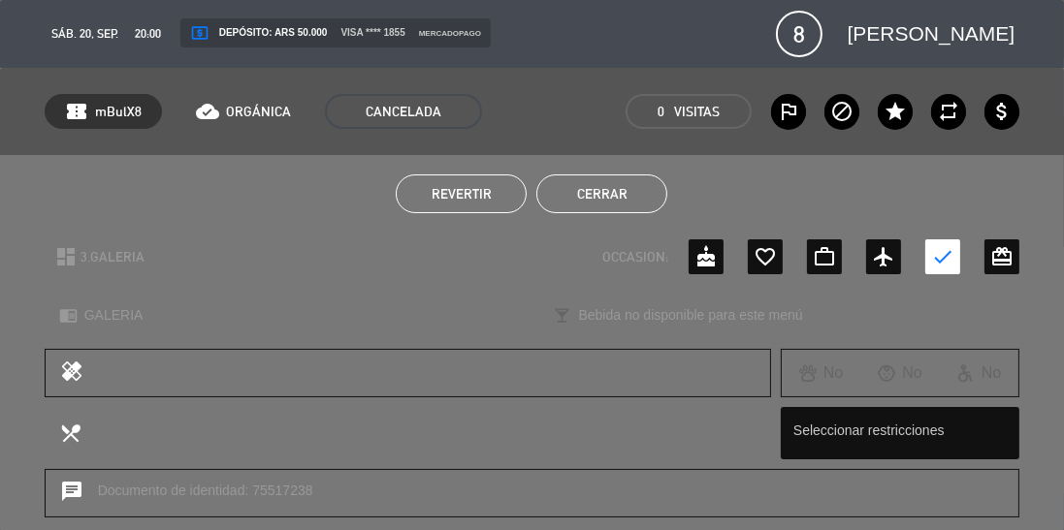
click at [599, 176] on button "Cerrar" at bounding box center [601, 194] width 131 height 39
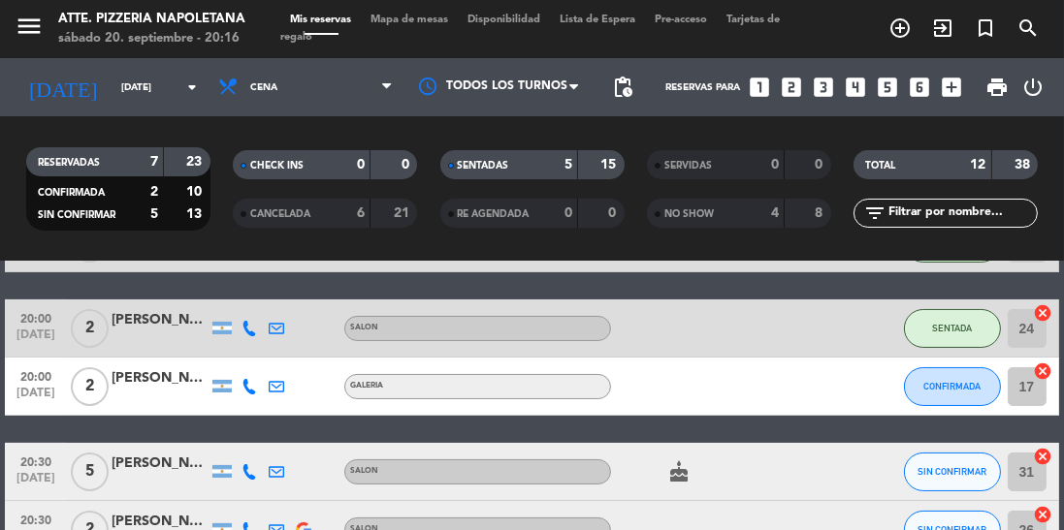
scroll to position [304, 0]
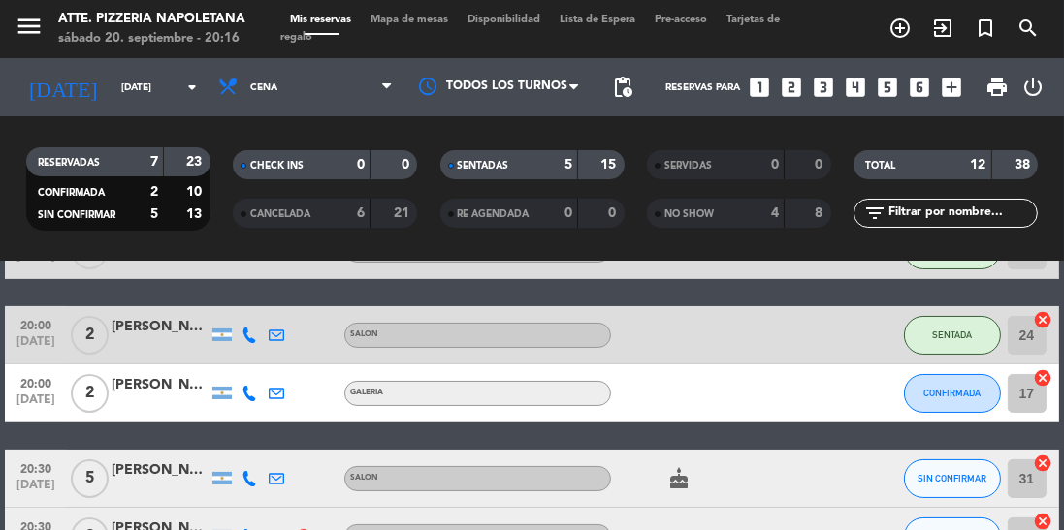
click at [142, 395] on div "[PERSON_NAME]" at bounding box center [160, 385] width 97 height 22
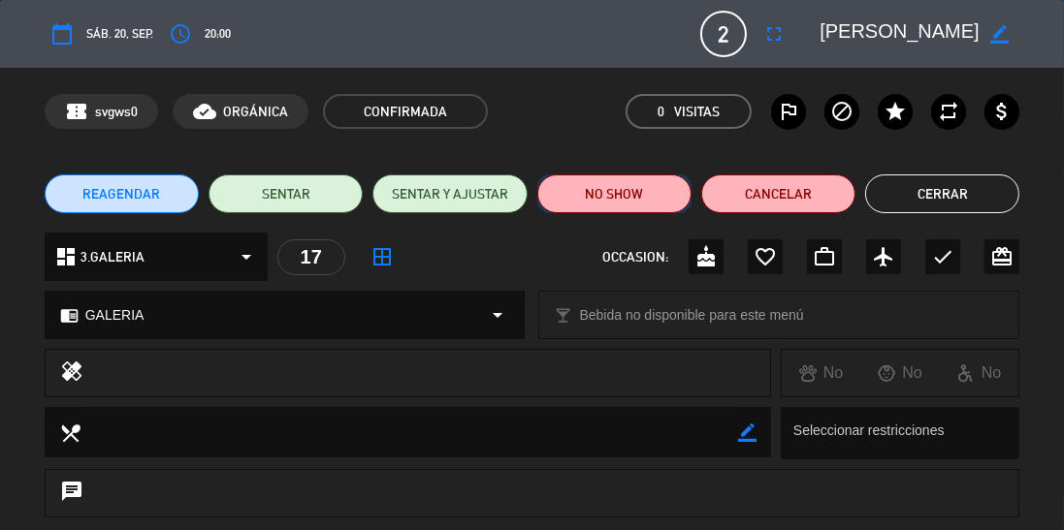
click at [563, 188] on button "NO SHOW" at bounding box center [614, 194] width 154 height 39
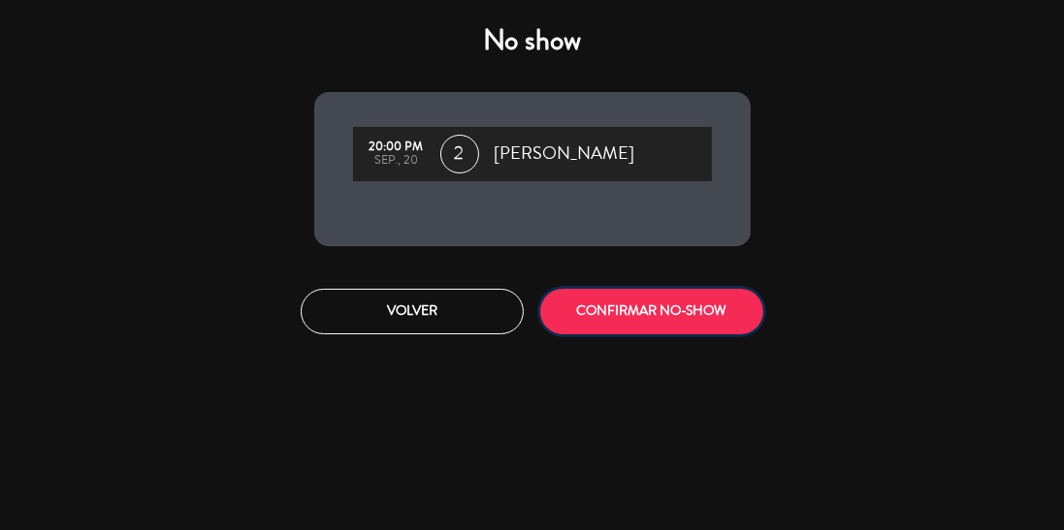
click at [605, 313] on button "CONFIRMAR NO-SHOW" at bounding box center [651, 312] width 223 height 46
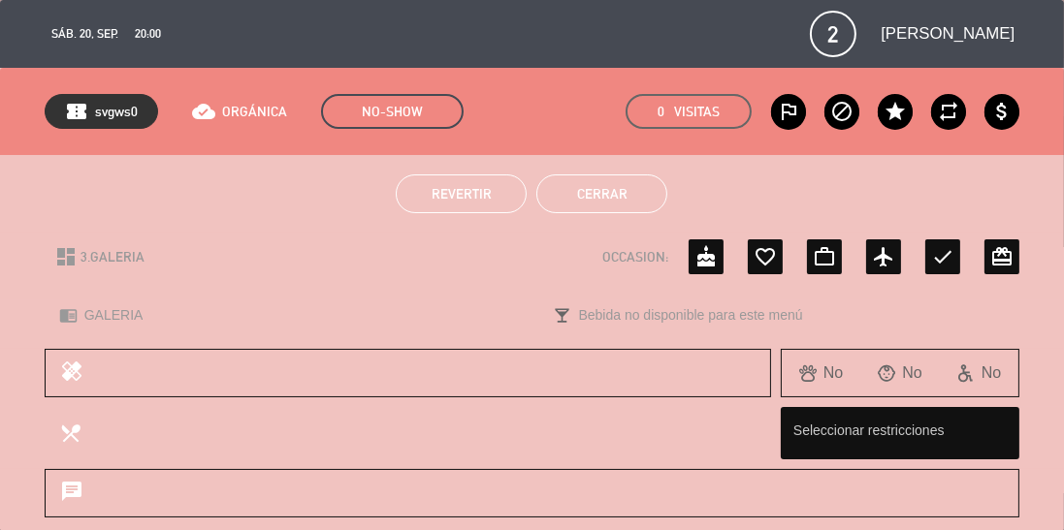
click at [632, 200] on button "Cerrar" at bounding box center [601, 194] width 131 height 39
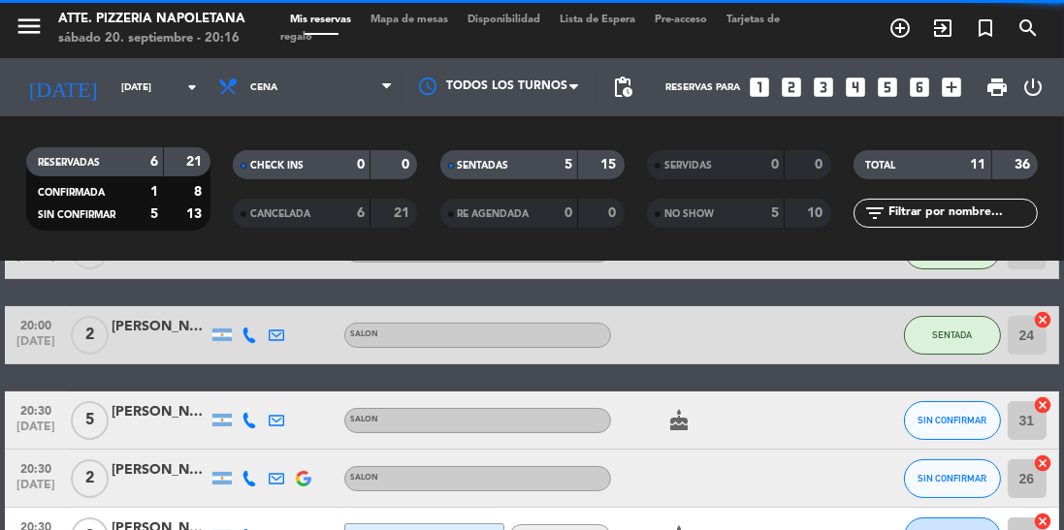
click at [431, 16] on span "Mapa de mesas" at bounding box center [409, 20] width 97 height 11
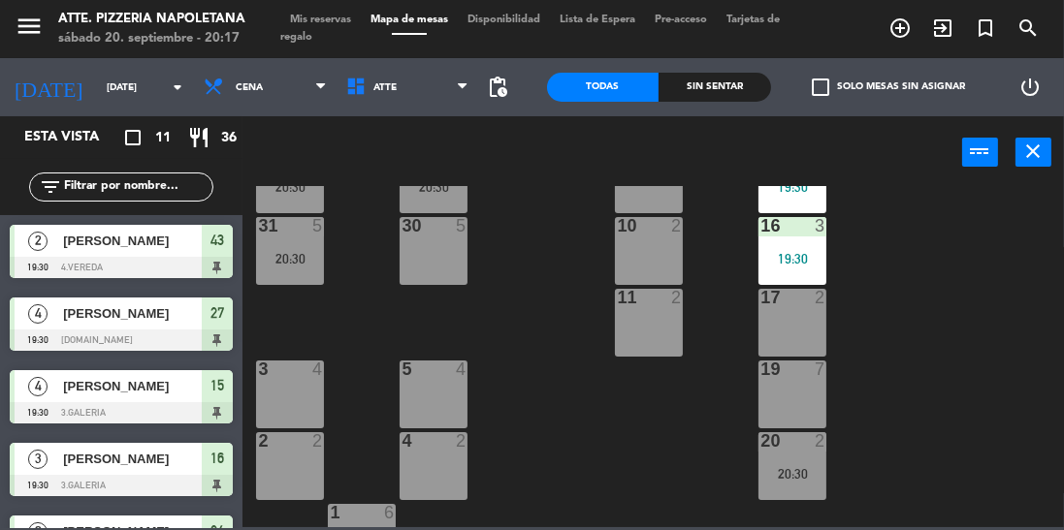
scroll to position [508, 0]
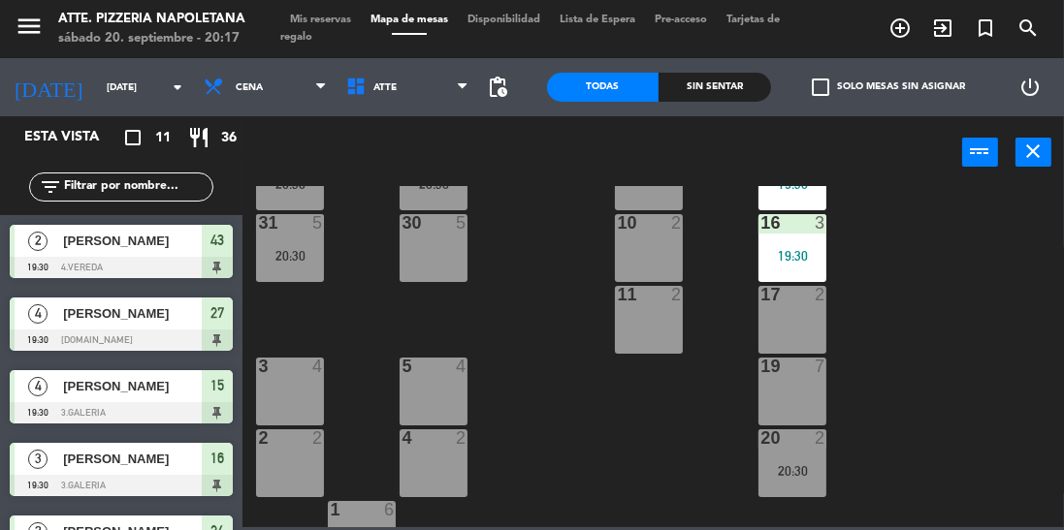
click at [902, 408] on div "43 2 19:30 42 lock 4 41B lock 4 44 2 40 lock 2 12 lock 2 13 lock 2 29 8 20:30 2…" at bounding box center [658, 356] width 811 height 341
click at [786, 477] on div "20:30" at bounding box center [792, 472] width 68 height 14
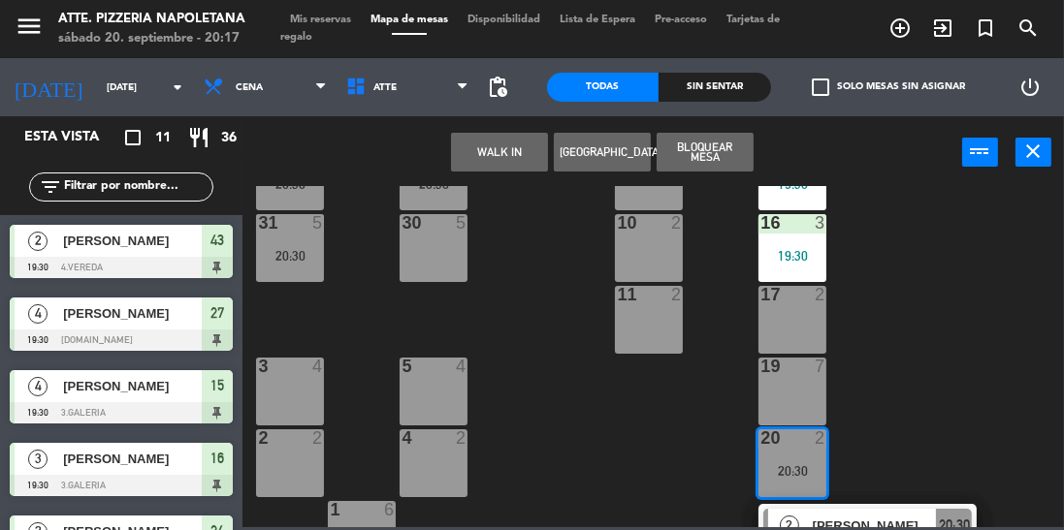
click at [792, 312] on div "17 2" at bounding box center [792, 320] width 68 height 68
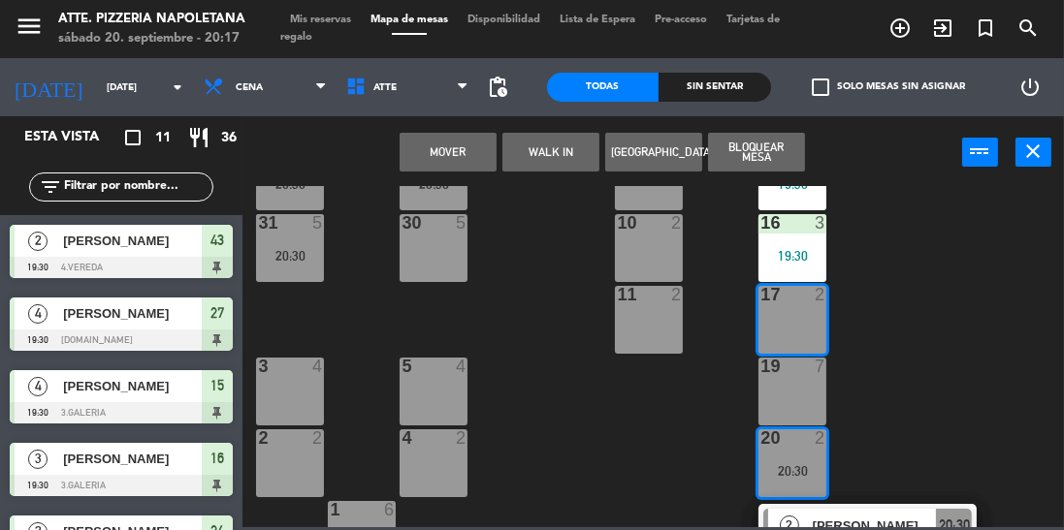
click at [468, 142] on button "Mover" at bounding box center [448, 152] width 97 height 39
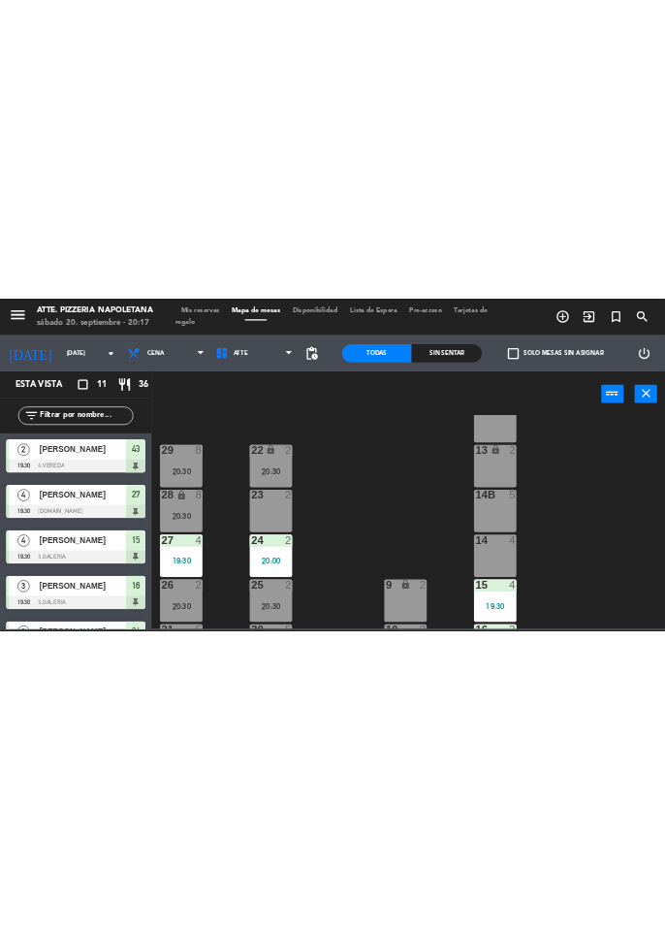
scroll to position [199, 0]
